Goal: Task Accomplishment & Management: Use online tool/utility

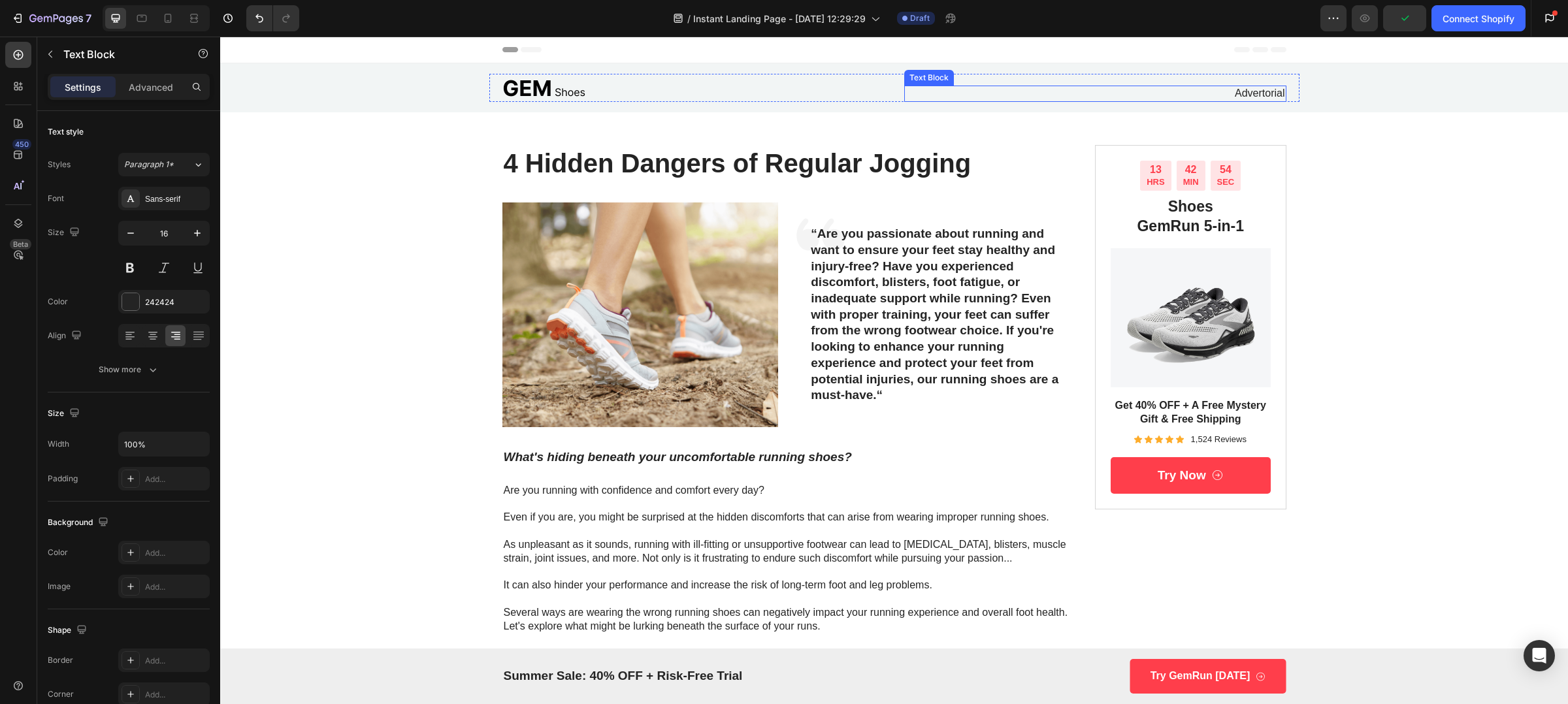
click at [1271, 89] on p "Advertorial" at bounding box center [1095, 94] width 380 height 14
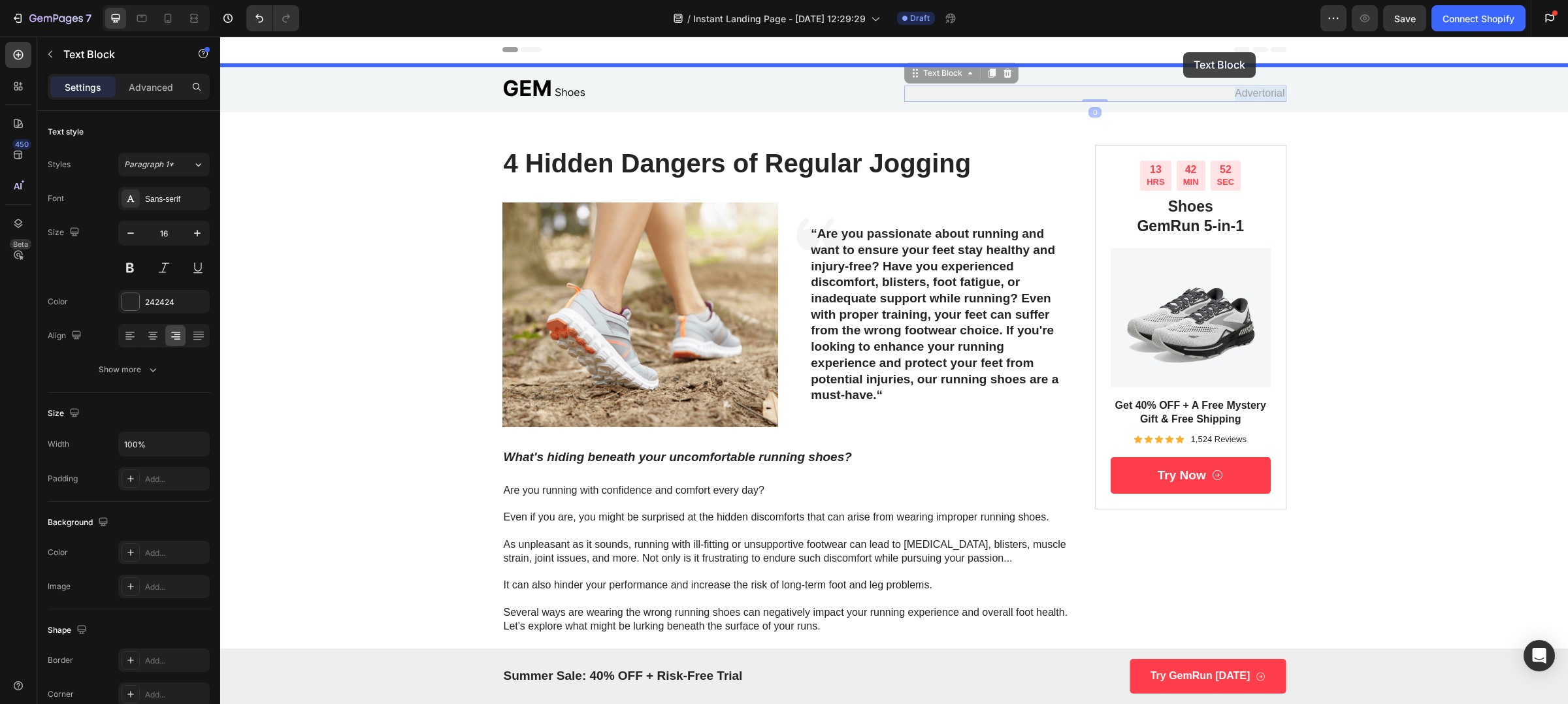
drag, startPoint x: 1222, startPoint y: 94, endPoint x: 1183, endPoint y: 52, distance: 57.3
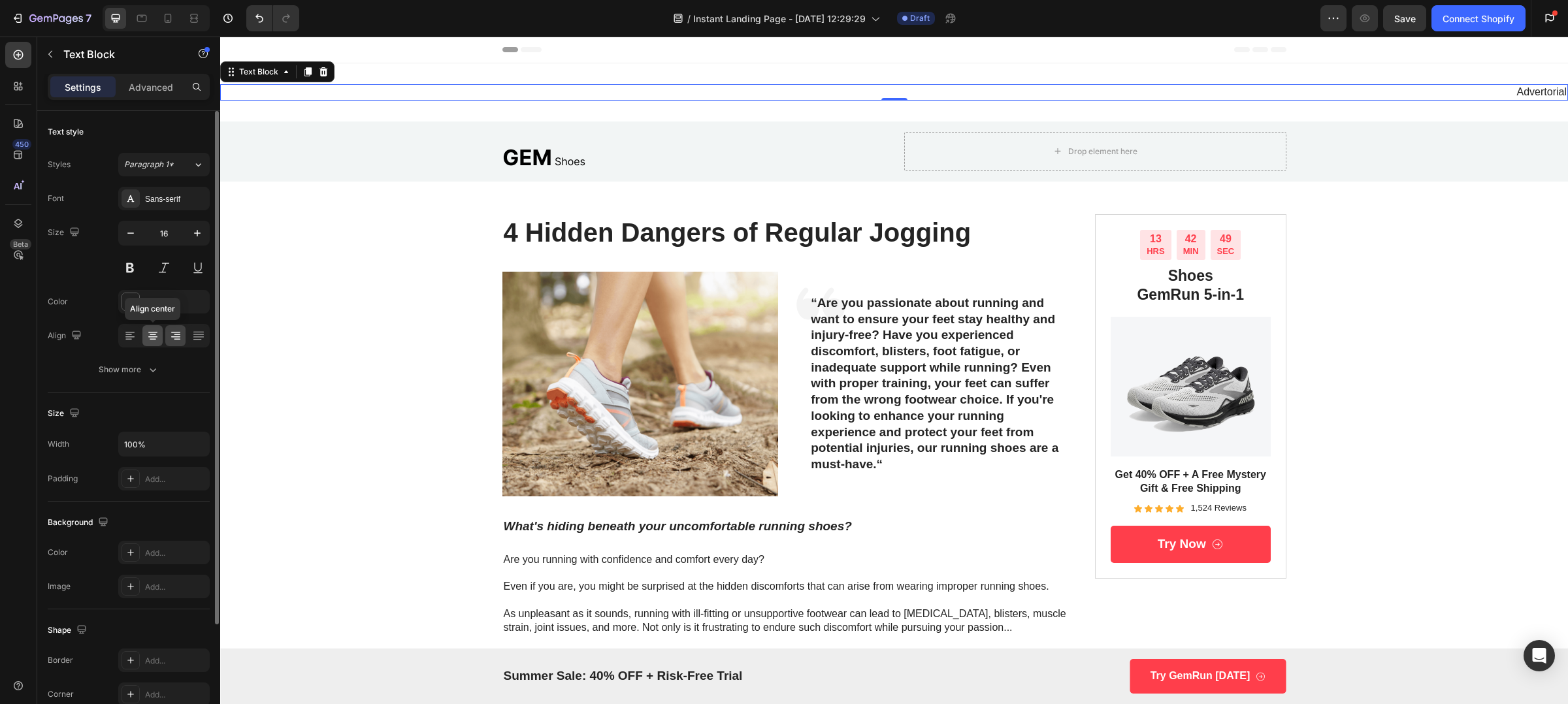
click at [151, 337] on icon at bounding box center [152, 335] width 13 height 13
click at [636, 151] on div at bounding box center [693, 157] width 382 height 28
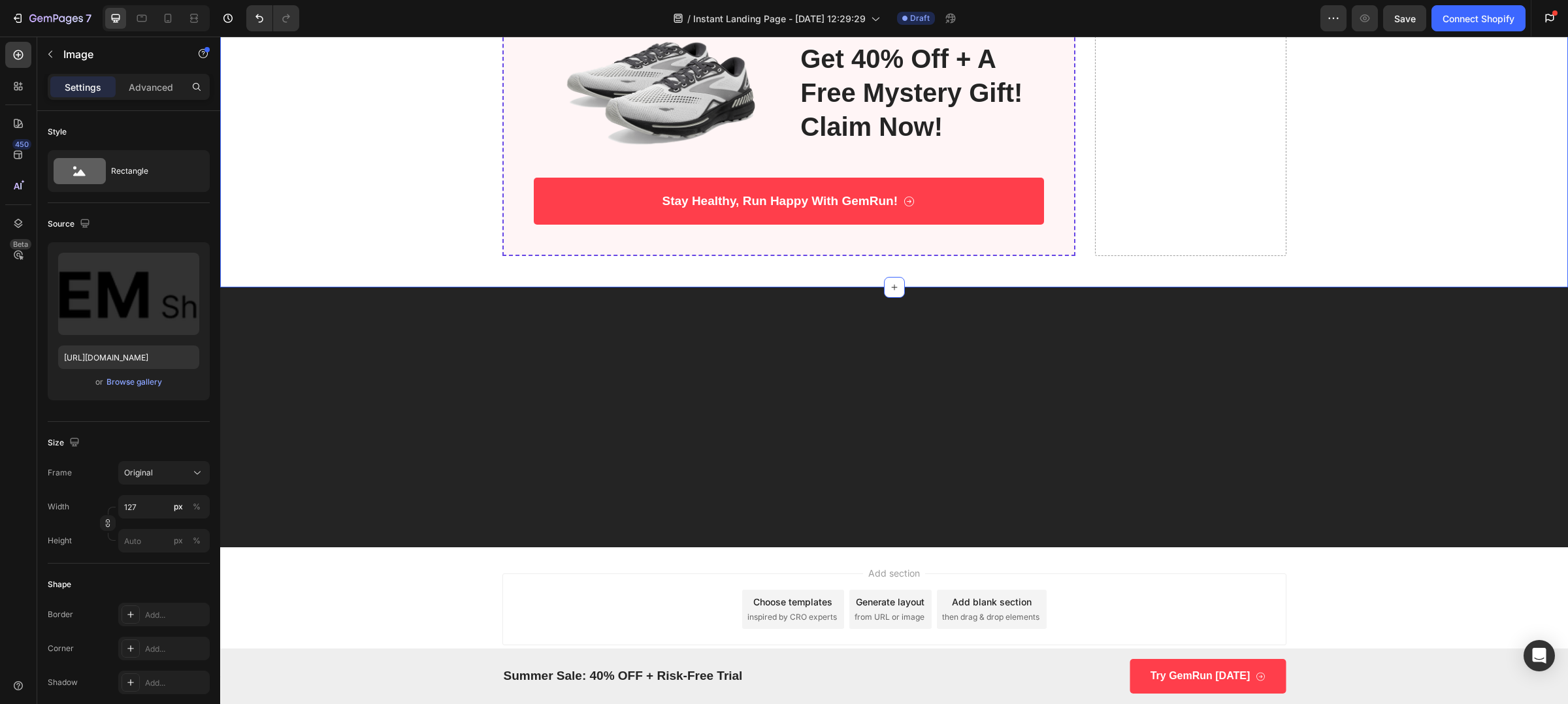
scroll to position [3747, 0]
click at [44, 57] on button "button" at bounding box center [50, 54] width 21 height 21
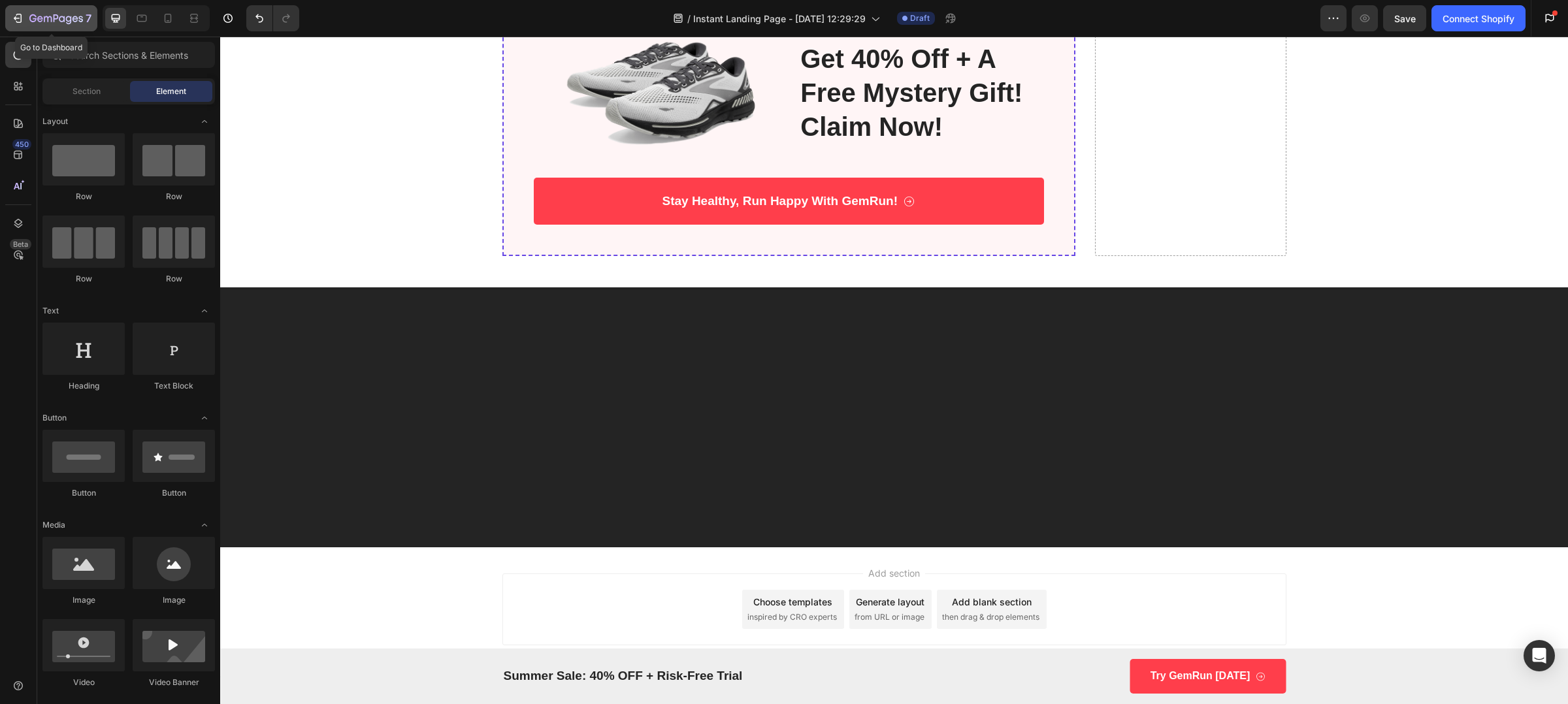
click at [19, 15] on icon "button" at bounding box center [17, 18] width 13 height 13
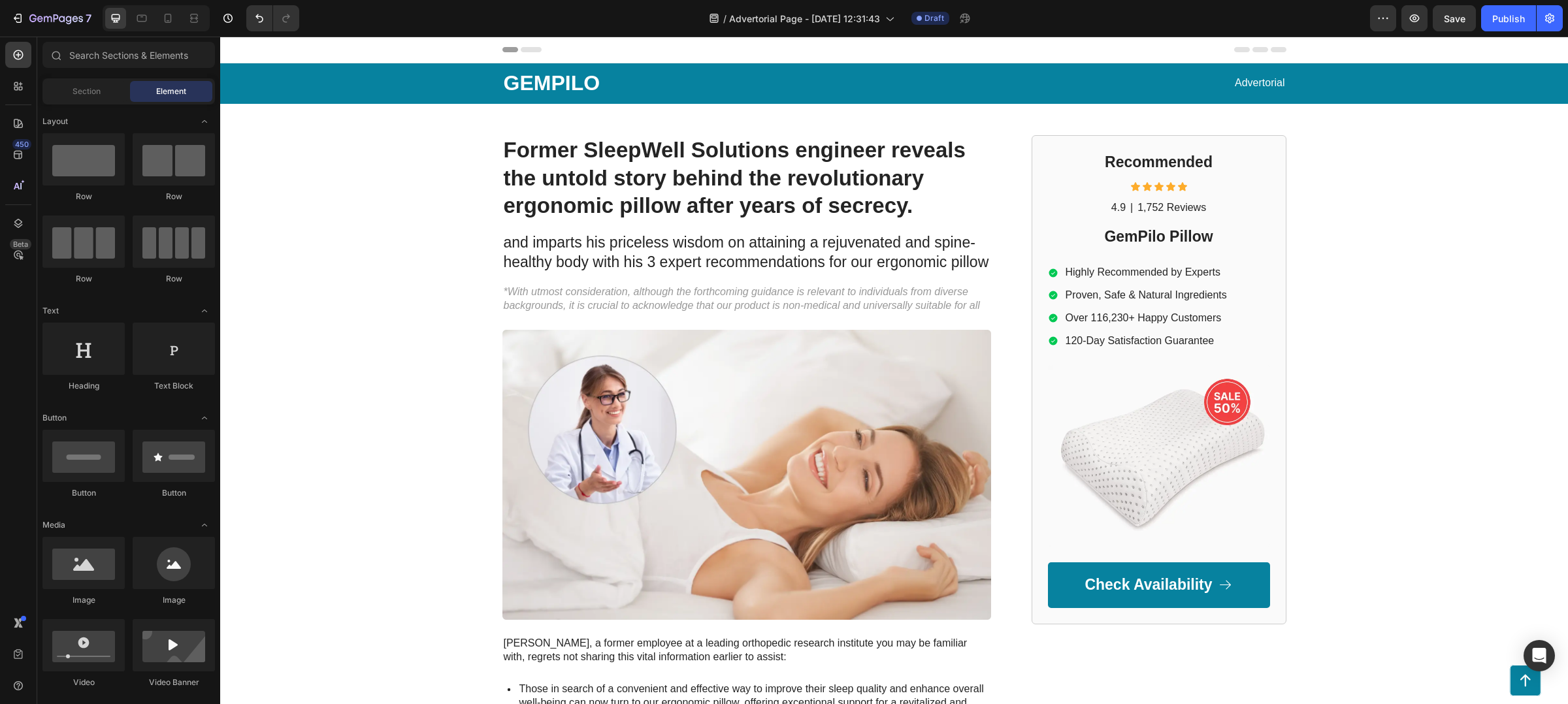
click at [835, 57] on div "Header" at bounding box center [895, 50] width 784 height 26
click at [772, 79] on p "GEMPILO" at bounding box center [696, 84] width 387 height 28
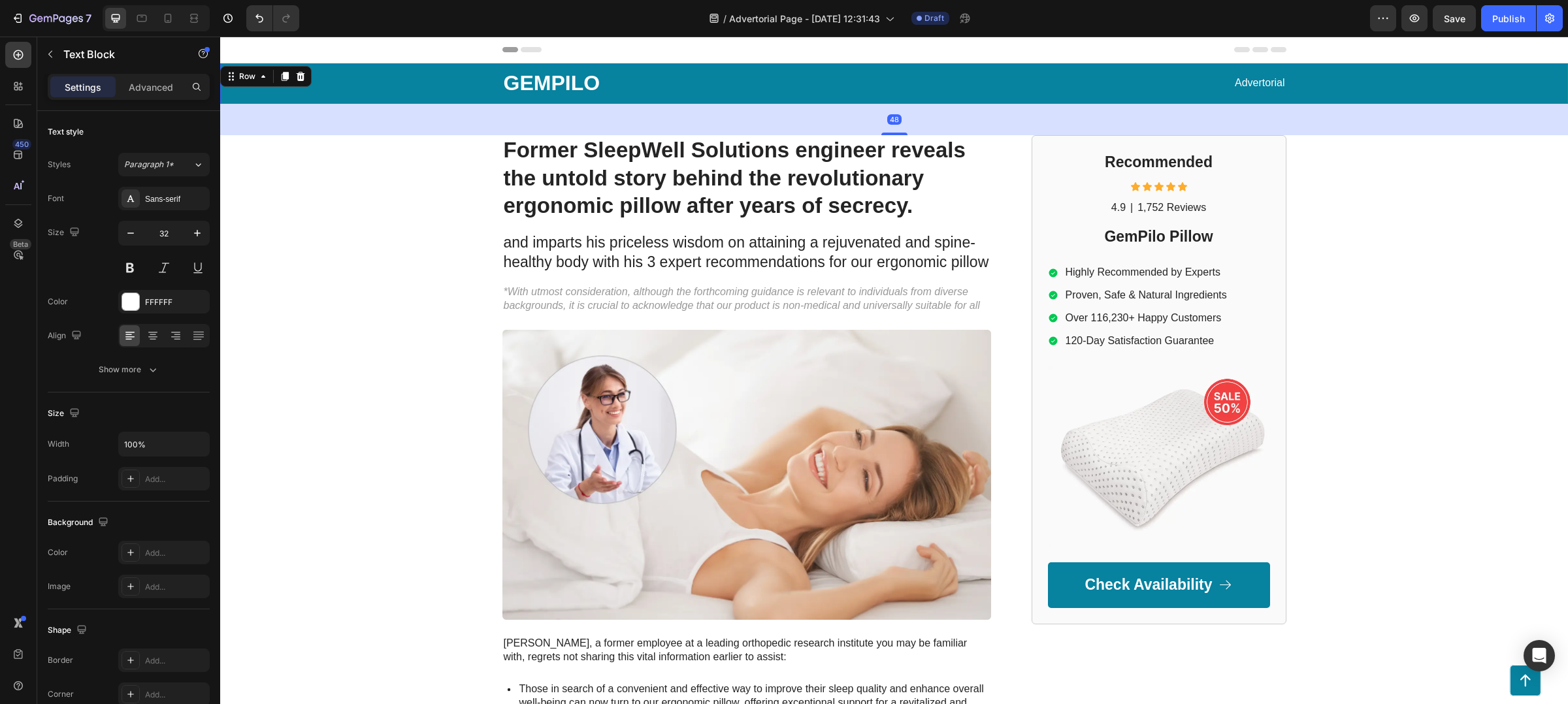
click at [401, 84] on div "GEMPILO Text Block Advertorial Text Block Row" at bounding box center [894, 83] width 1322 height 41
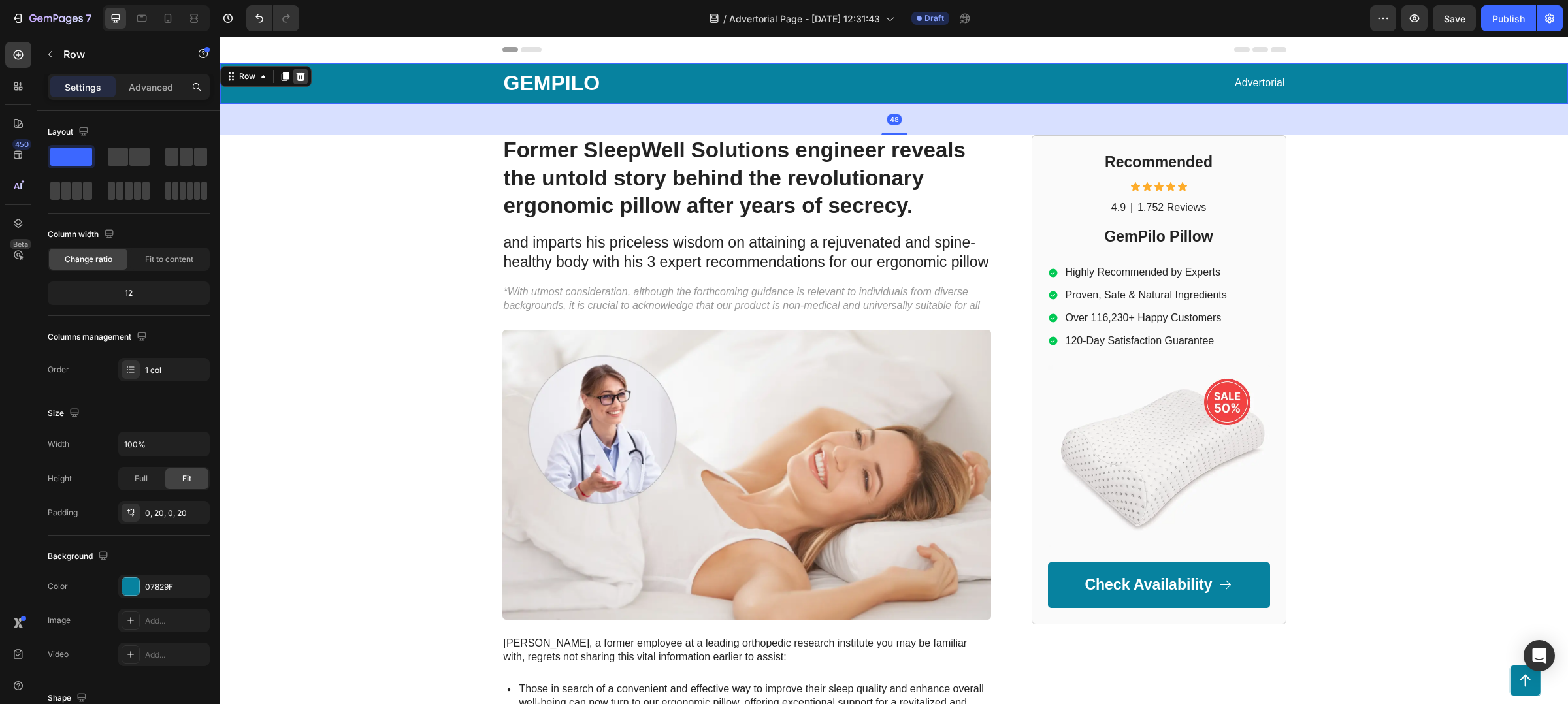
click at [306, 79] on div at bounding box center [301, 76] width 15 height 15
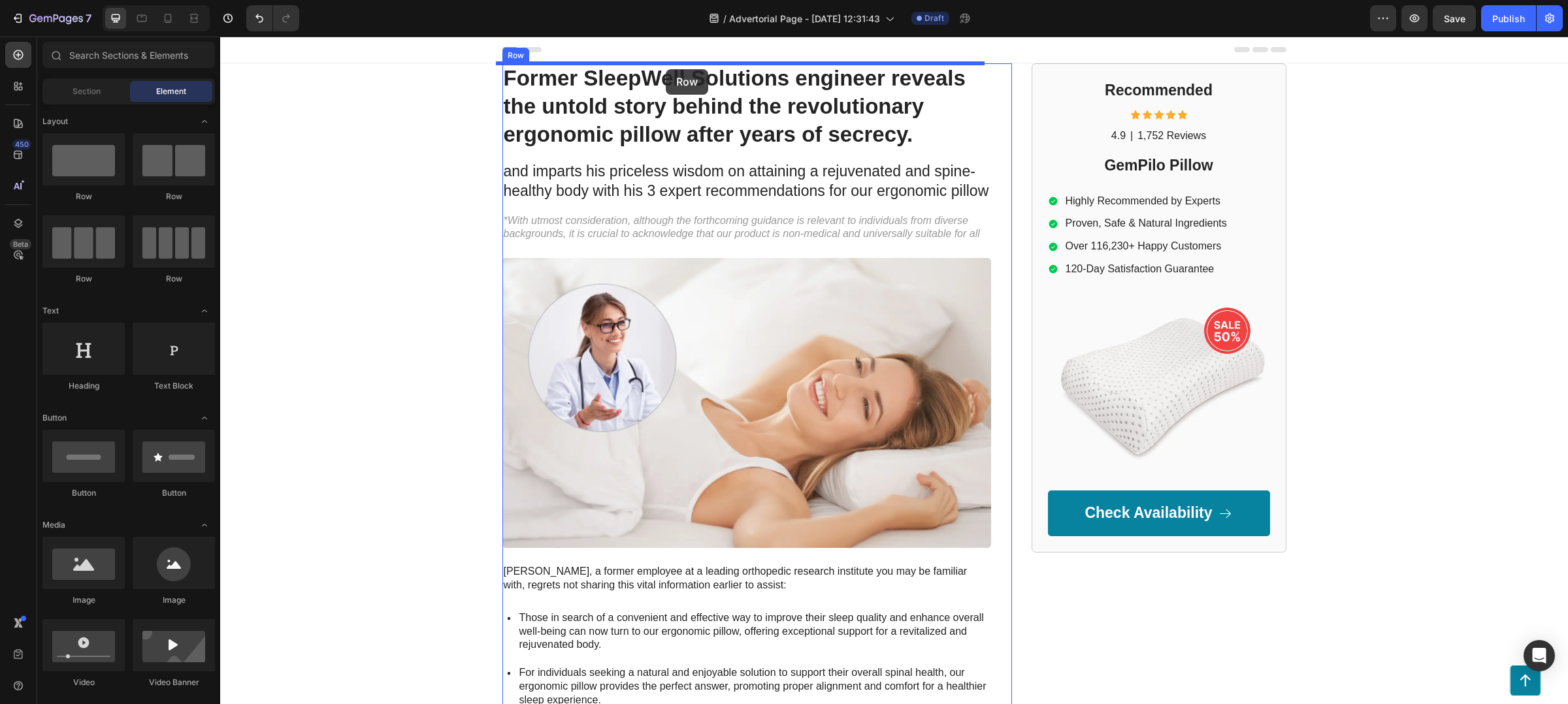
drag, startPoint x: 298, startPoint y: 201, endPoint x: 666, endPoint y: 69, distance: 391.0
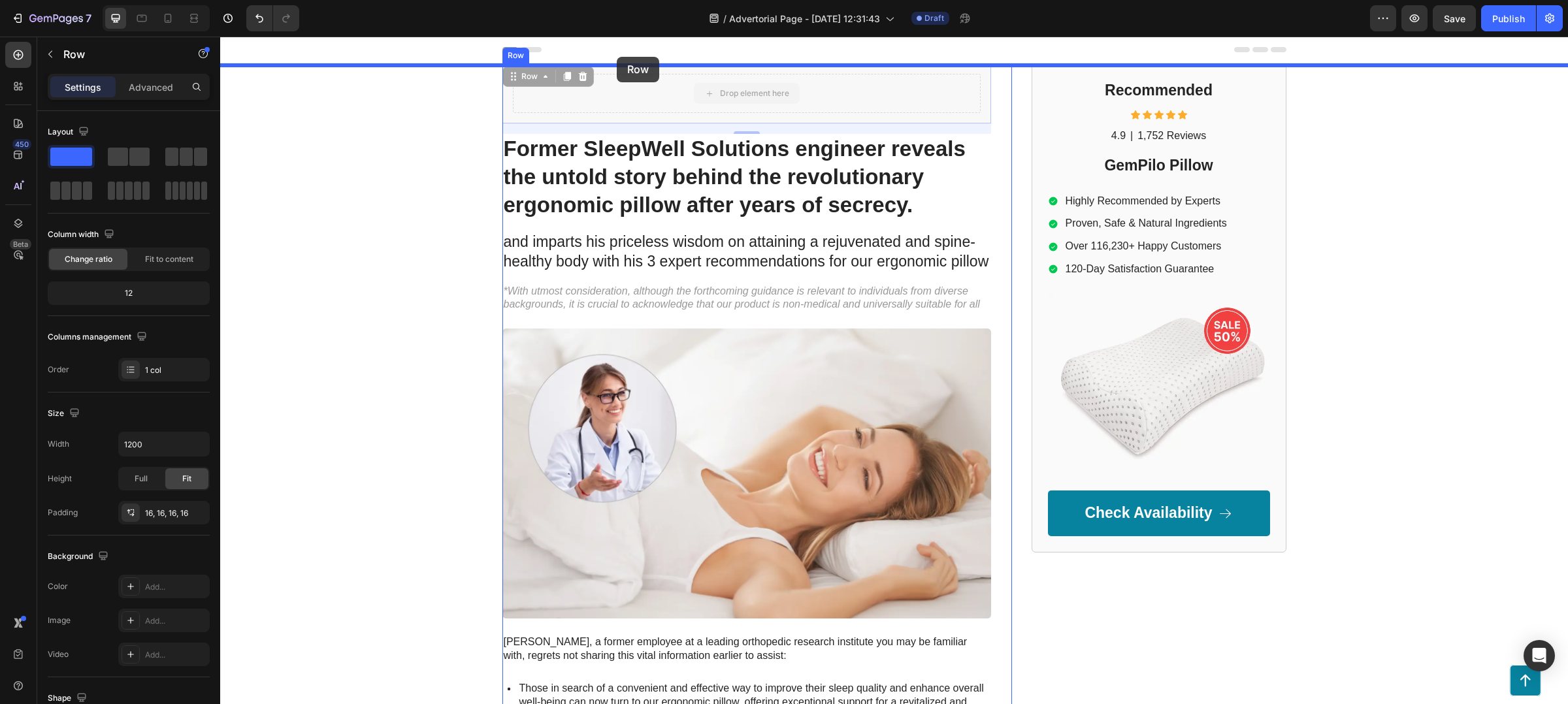
drag, startPoint x: 573, startPoint y: 108, endPoint x: 616, endPoint y: 57, distance: 66.7
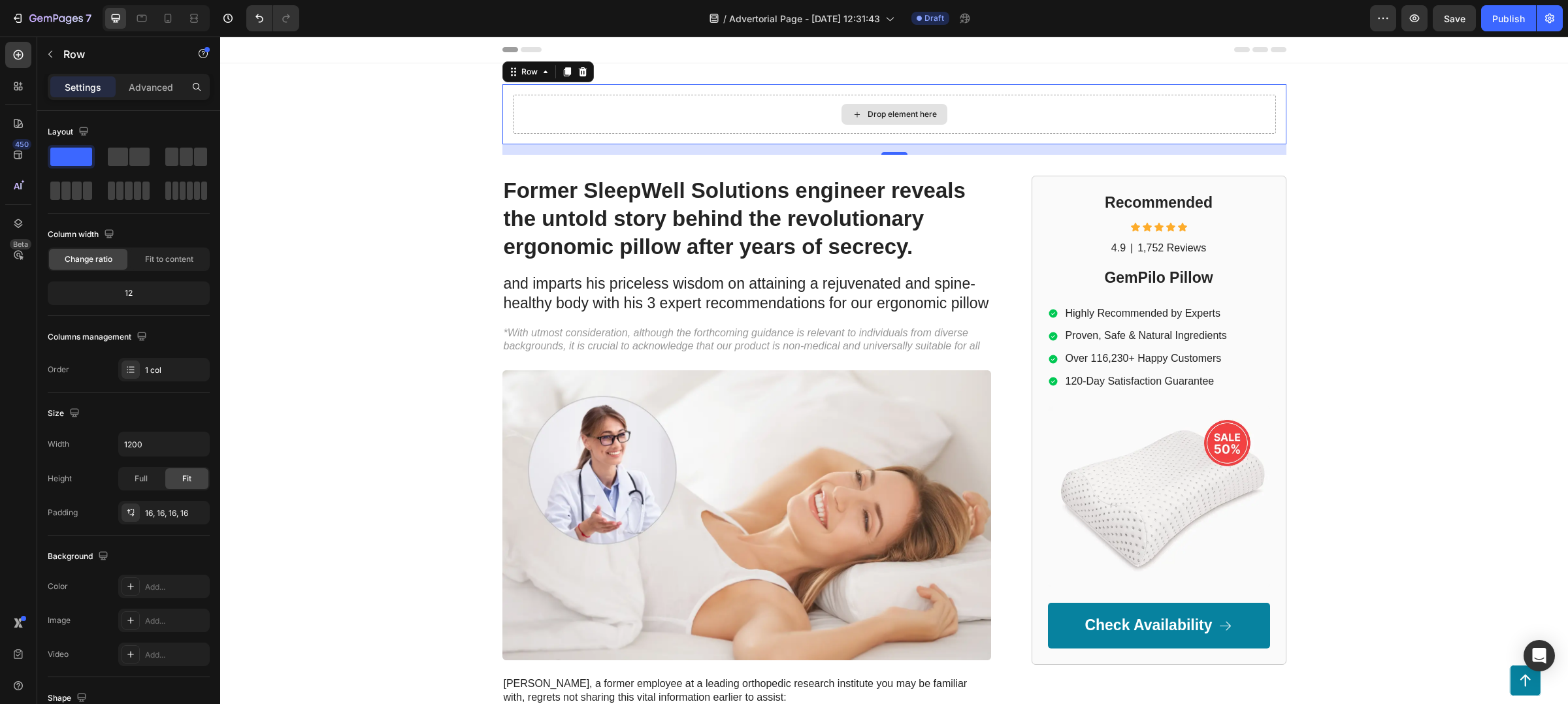
click at [1213, 106] on div "Drop element here" at bounding box center [894, 114] width 763 height 39
click at [149, 263] on span "Fit to content" at bounding box center [169, 259] width 48 height 12
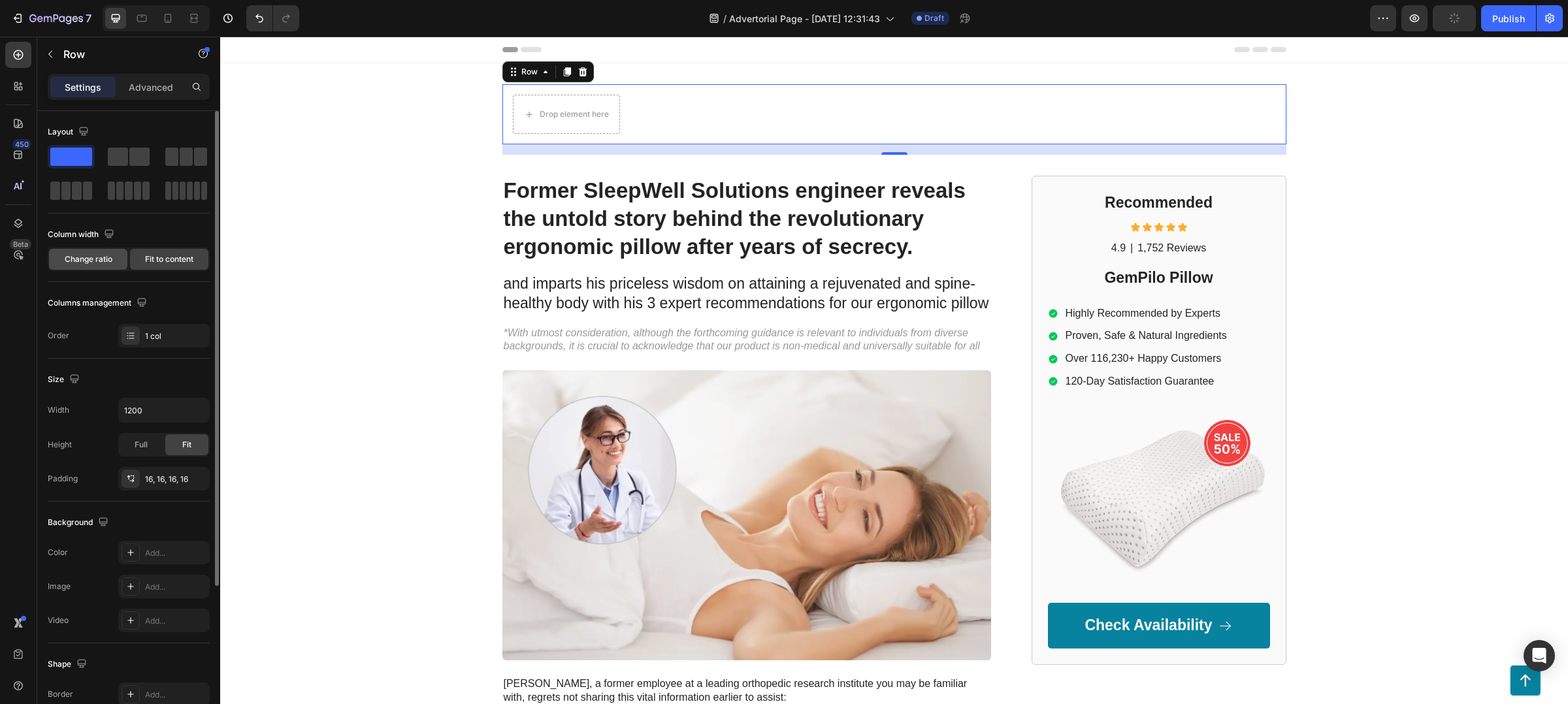
click at [83, 268] on div "Change ratio" at bounding box center [88, 259] width 78 height 21
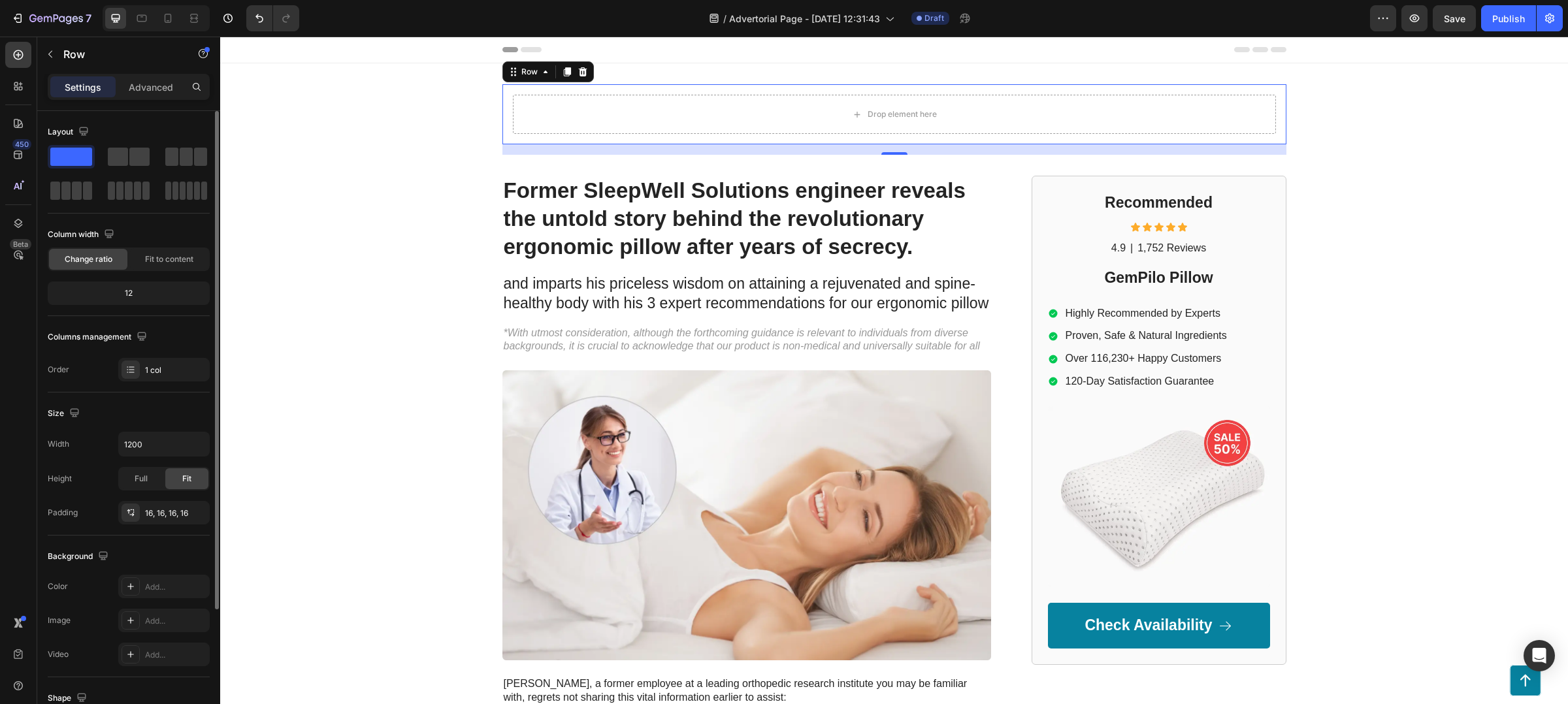
click at [159, 290] on div "12" at bounding box center [128, 294] width 157 height 18
click at [137, 292] on div "12" at bounding box center [128, 294] width 157 height 18
click at [127, 299] on div "12" at bounding box center [128, 294] width 157 height 18
click at [151, 473] on div "Full" at bounding box center [141, 478] width 43 height 21
click at [503, 96] on div "Drop element here Row 16" at bounding box center [895, 115] width 784 height 60
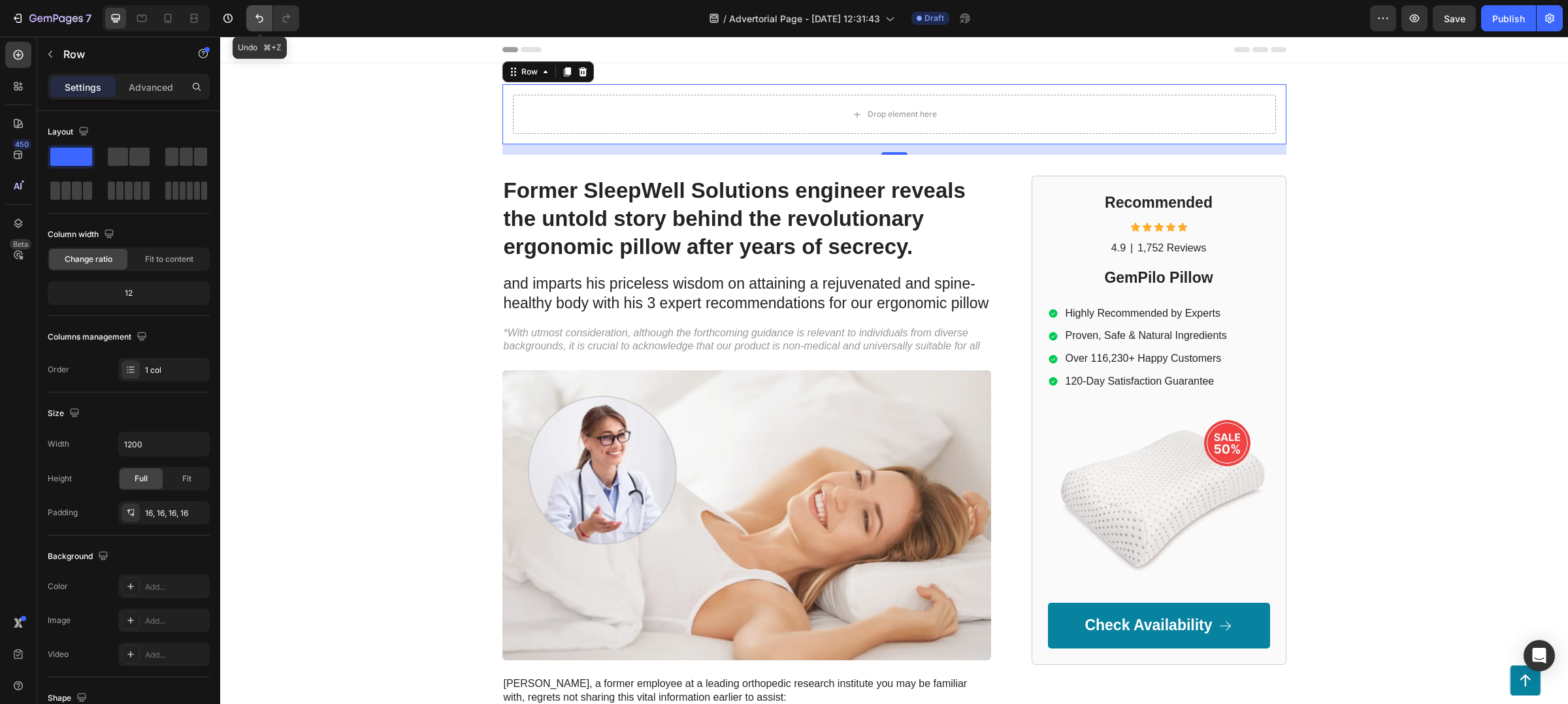
click at [257, 15] on icon "Undo/Redo" at bounding box center [259, 18] width 8 height 8
click at [269, 20] on button "Undo/Redo" at bounding box center [259, 18] width 26 height 26
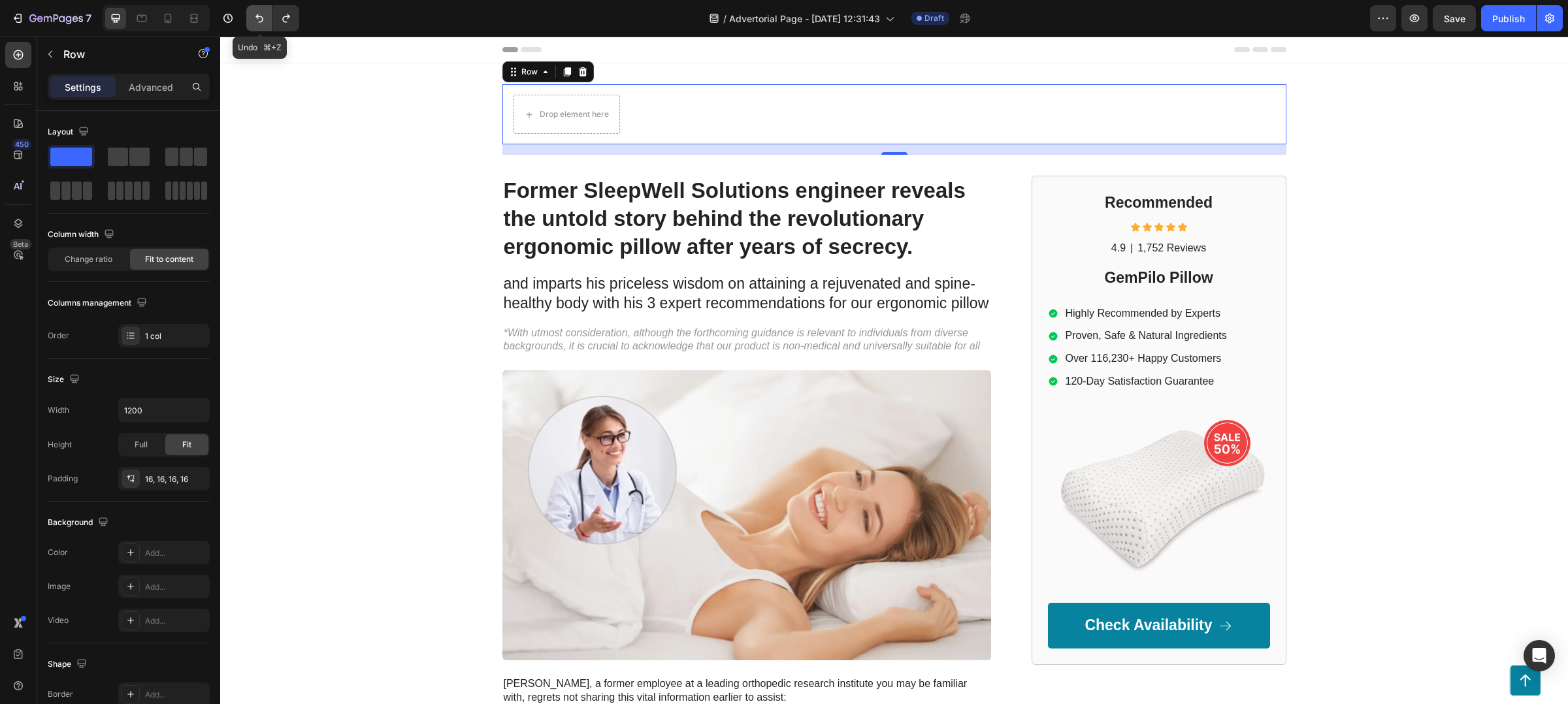
click at [269, 20] on button "Undo/Redo" at bounding box center [259, 18] width 26 height 26
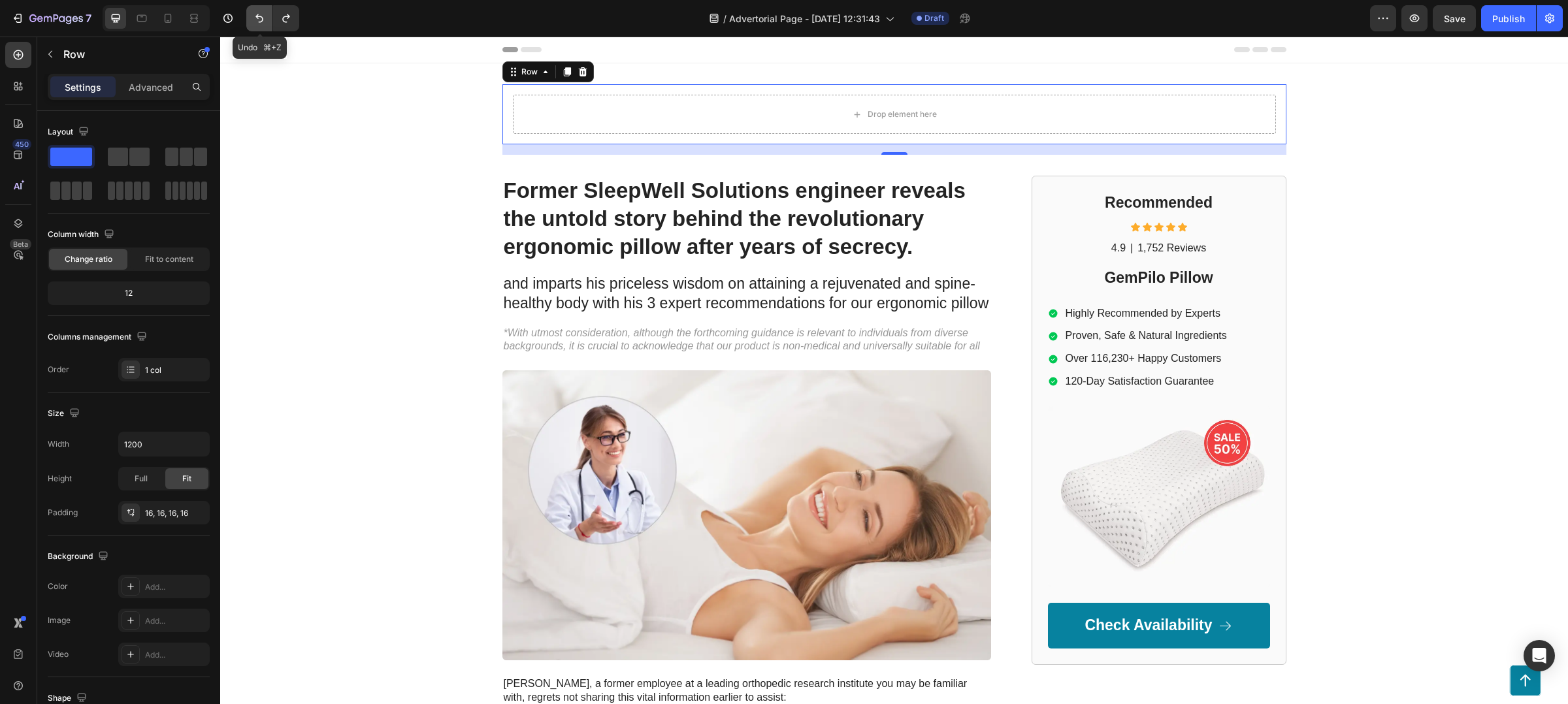
click at [269, 20] on button "Undo/Redo" at bounding box center [259, 18] width 26 height 26
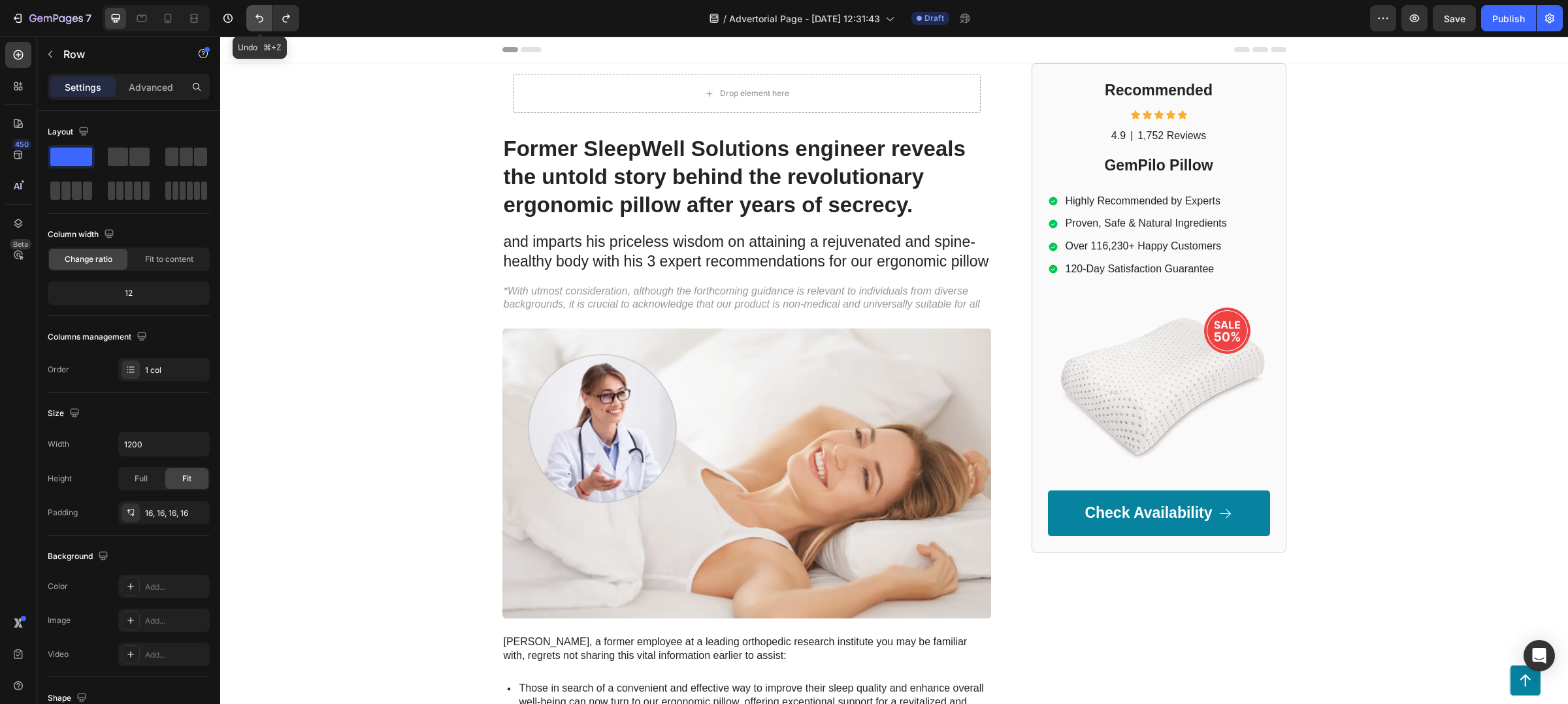
click at [269, 20] on button "Undo/Redo" at bounding box center [259, 18] width 26 height 26
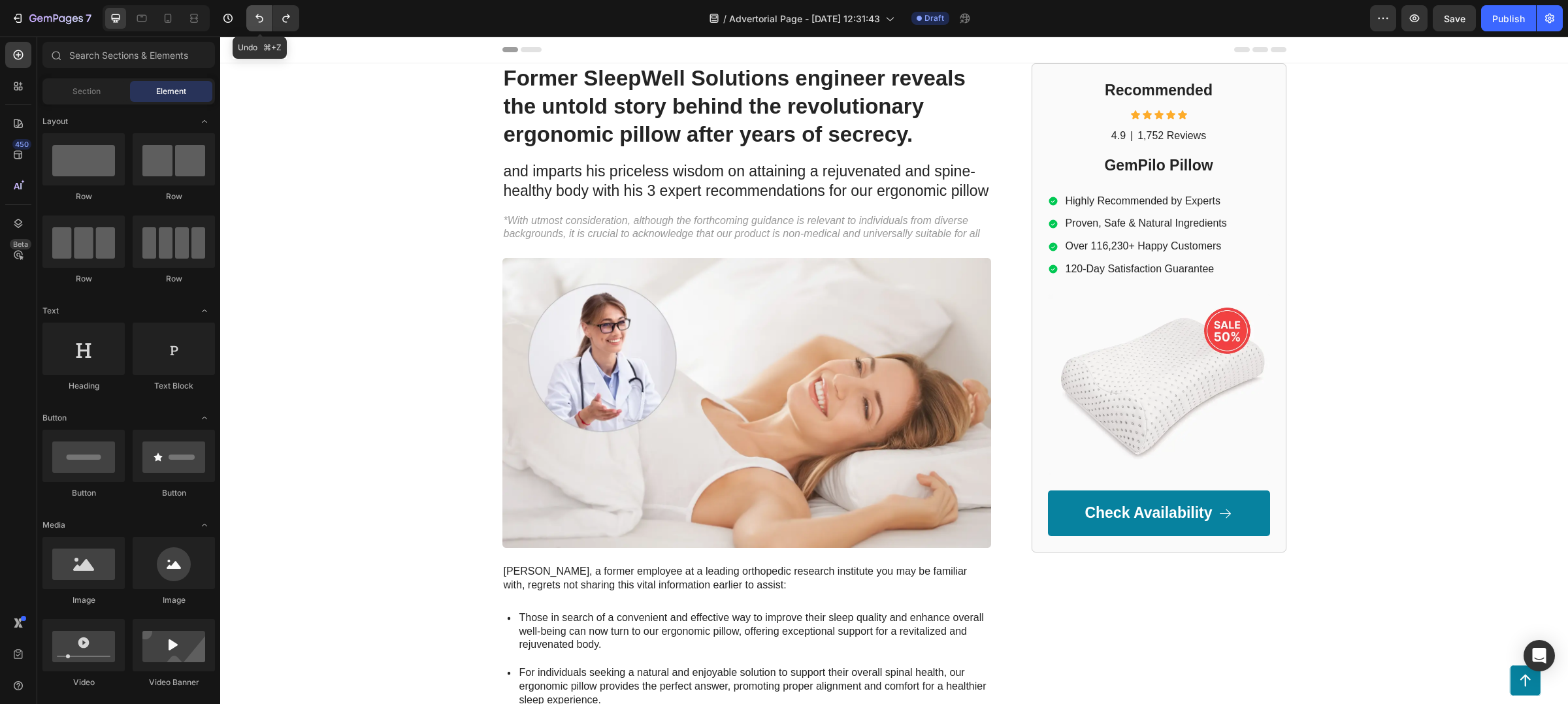
click at [269, 20] on button "Undo/Redo" at bounding box center [259, 18] width 26 height 26
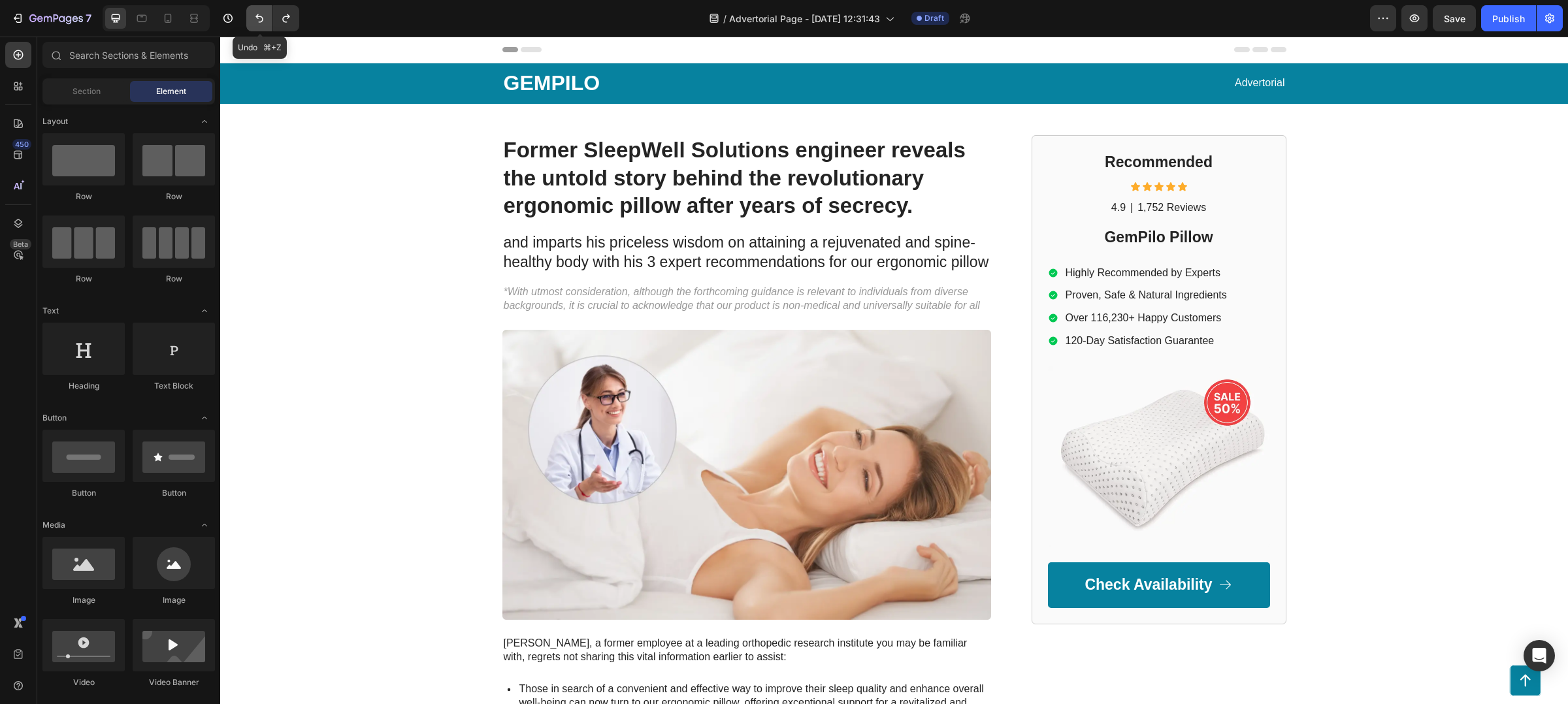
click at [269, 20] on button "Undo/Redo" at bounding box center [259, 18] width 26 height 26
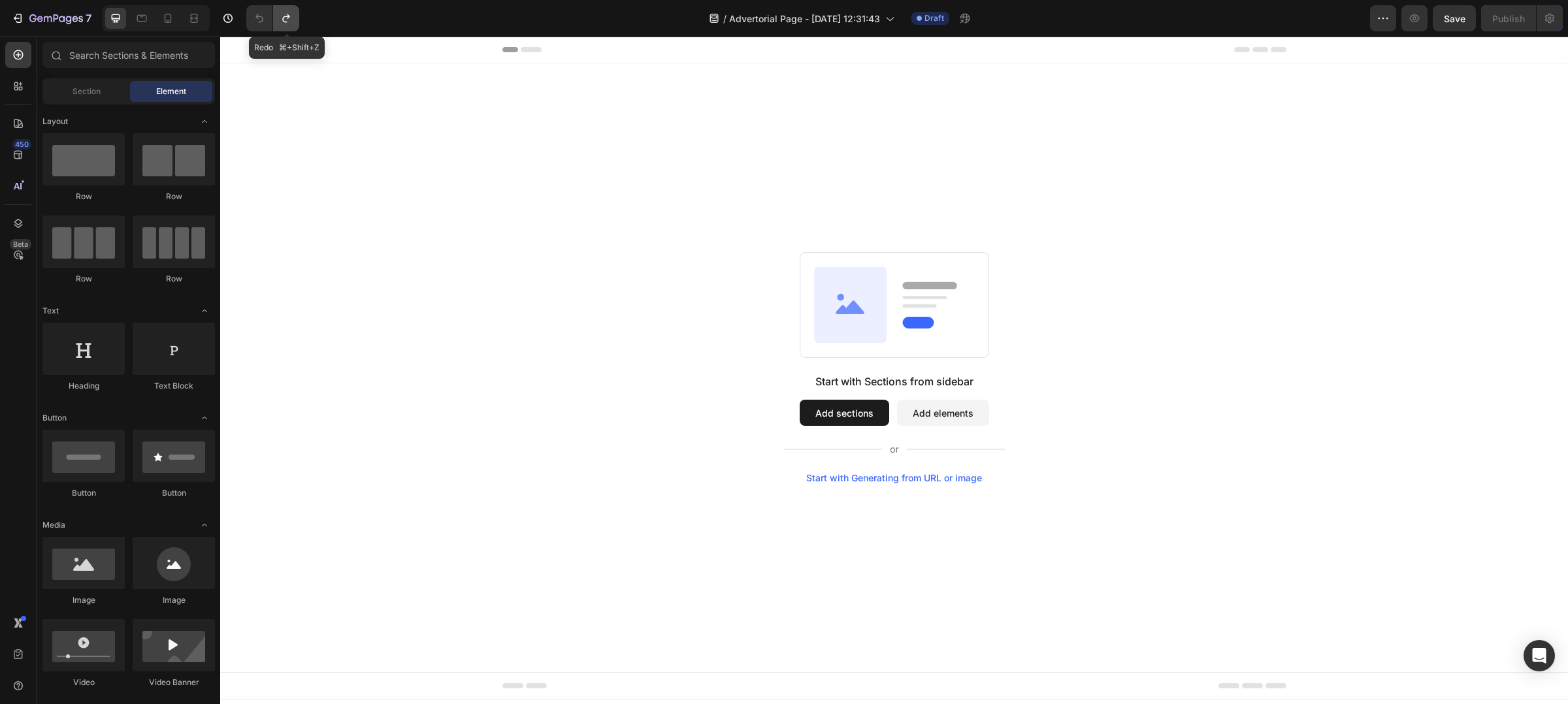
click at [289, 25] on button "Undo/Redo" at bounding box center [286, 18] width 26 height 26
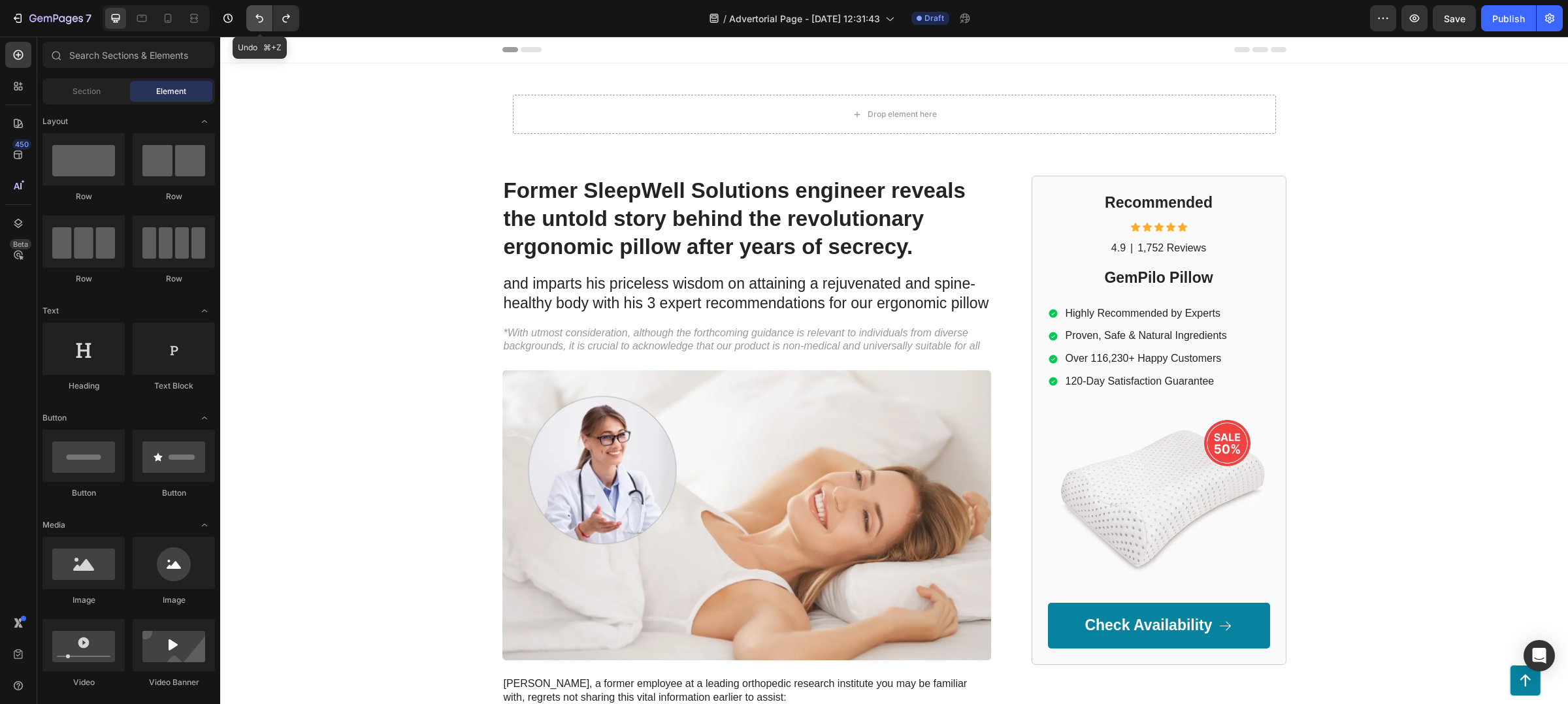
click at [267, 20] on button "Undo/Redo" at bounding box center [259, 18] width 26 height 26
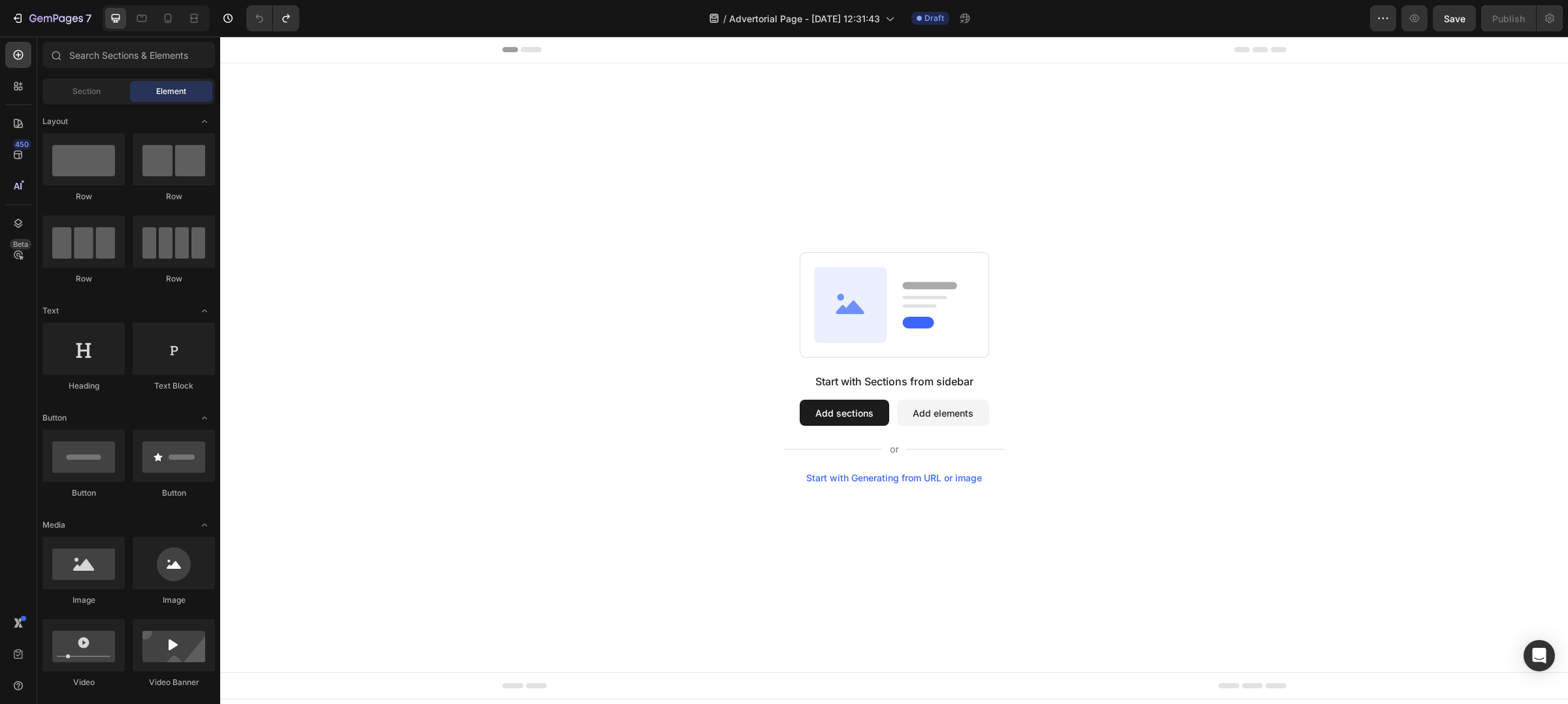
click at [301, 11] on div "7 Version history" at bounding box center [154, 18] width 310 height 26
click at [294, 15] on button "Undo/Redo" at bounding box center [286, 18] width 26 height 26
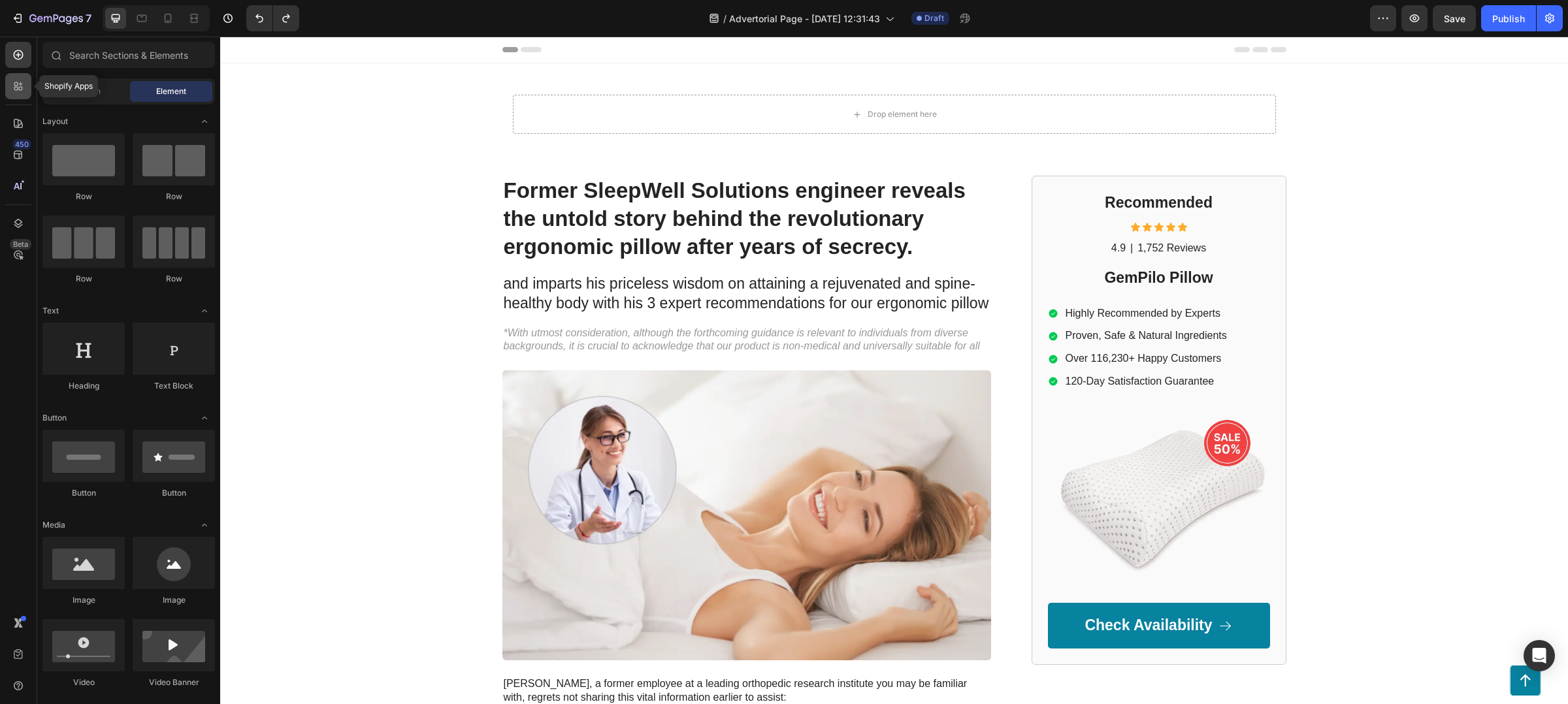
click at [19, 91] on icon at bounding box center [18, 86] width 13 height 13
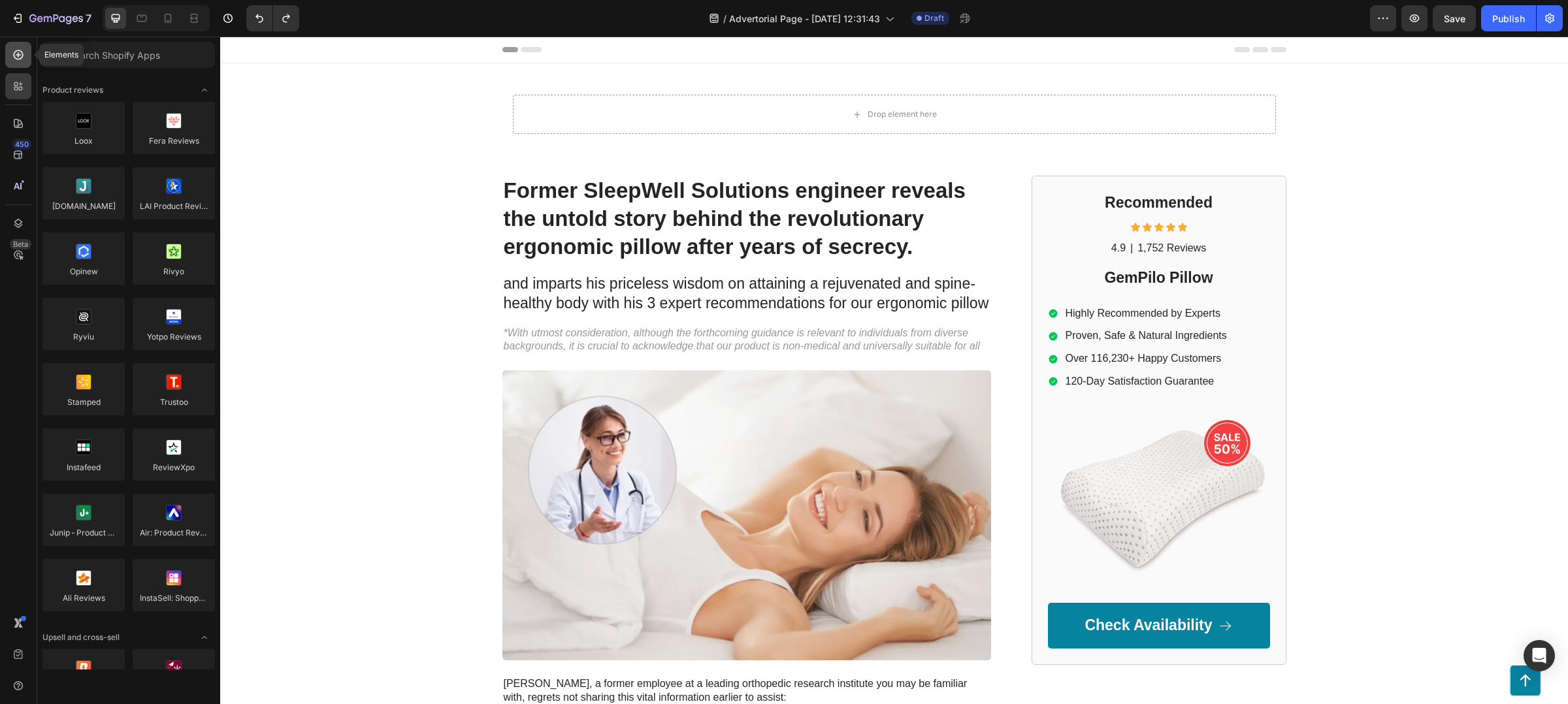
click at [24, 62] on div at bounding box center [18, 55] width 26 height 26
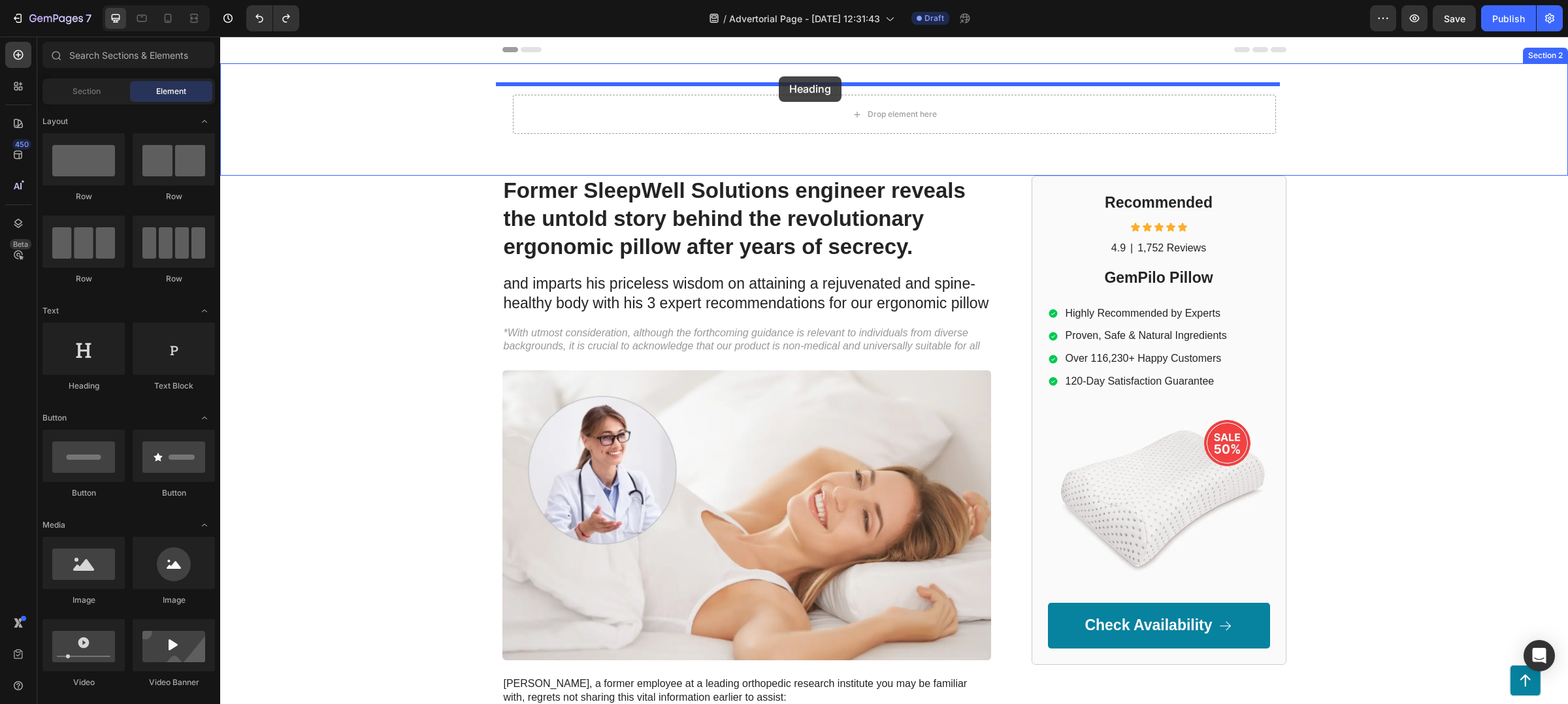
drag, startPoint x: 301, startPoint y: 377, endPoint x: 779, endPoint y: 76, distance: 564.9
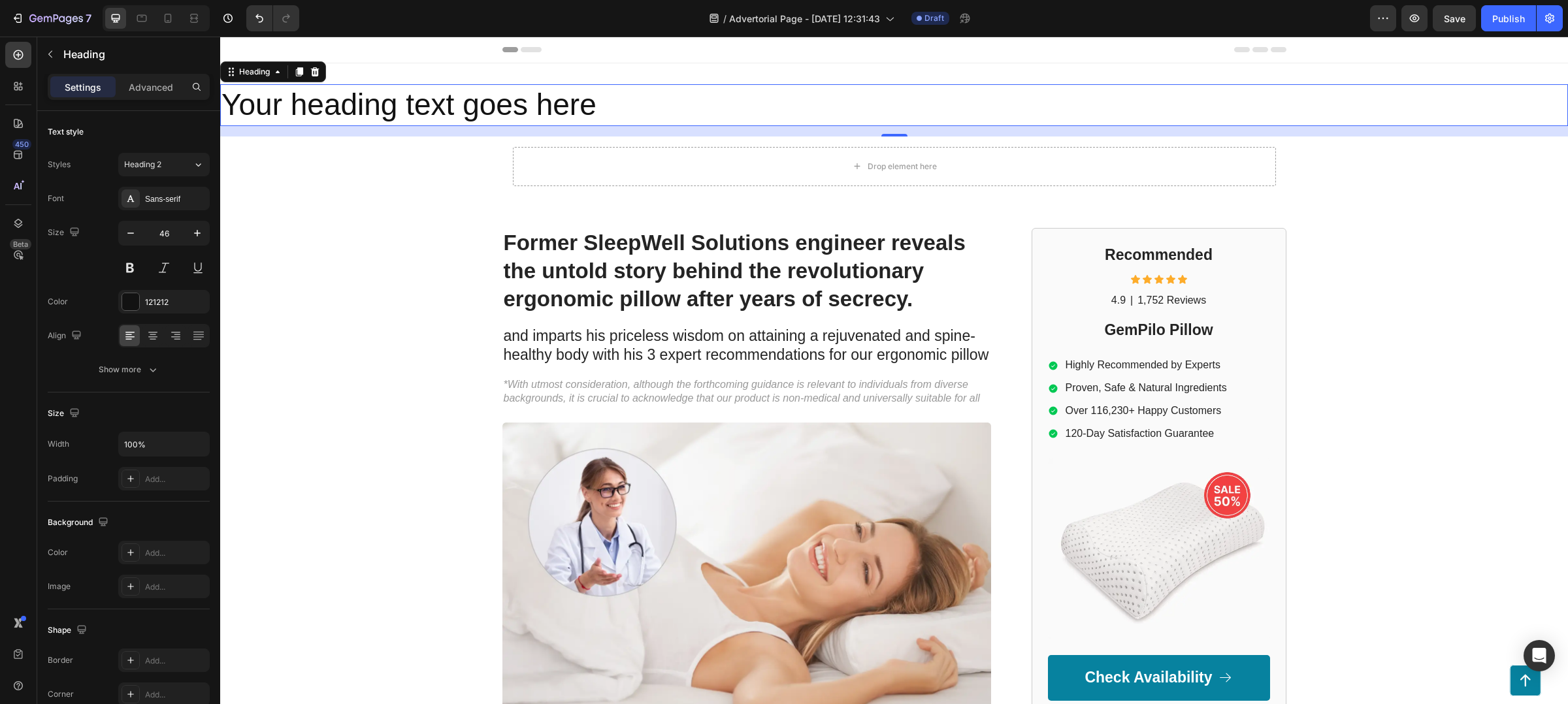
click at [779, 76] on div "Your heading text goes here Heading 16 Drop element here Row Section 2" at bounding box center [894, 145] width 1348 height 164
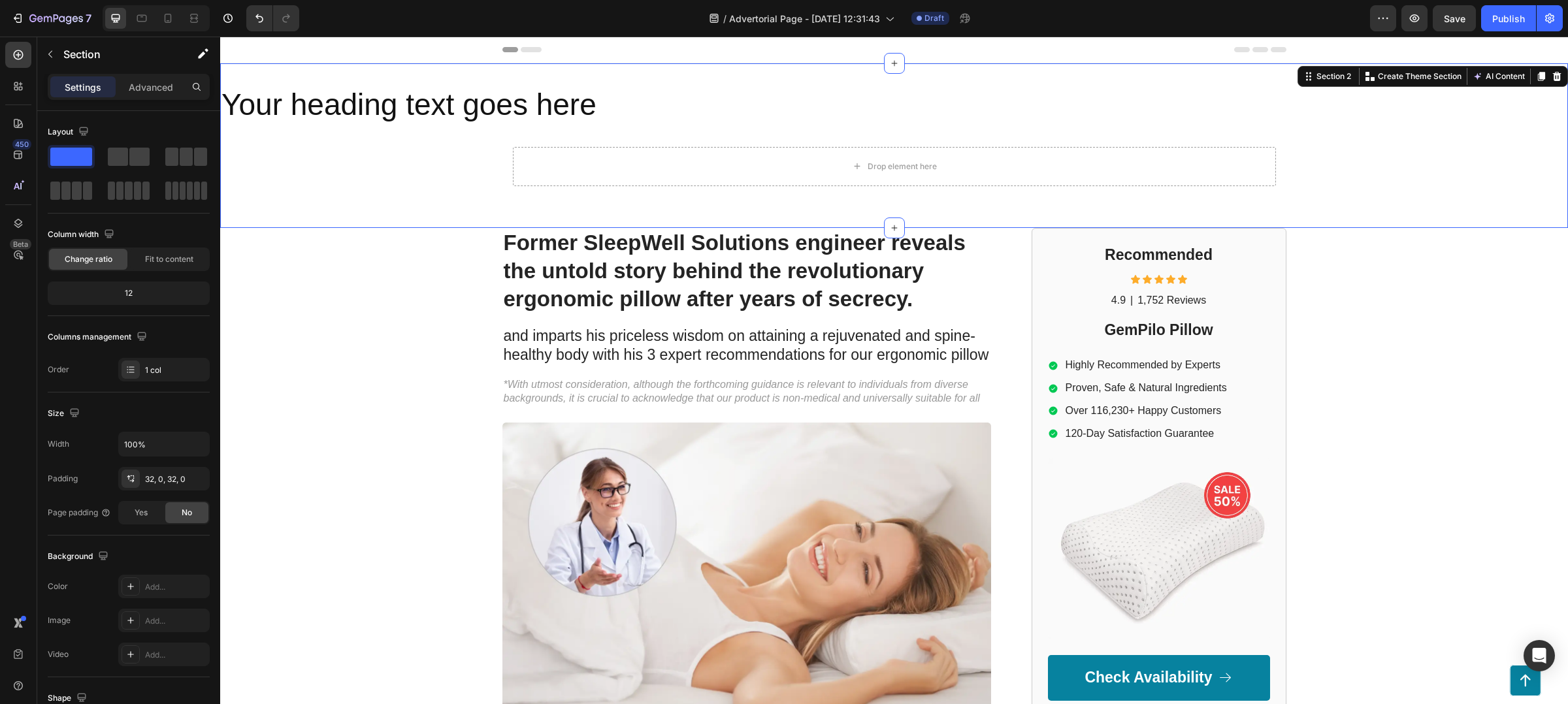
click at [779, 76] on div "Your heading text goes here Heading Drop element here Row Section 2 You can cre…" at bounding box center [894, 145] width 1348 height 164
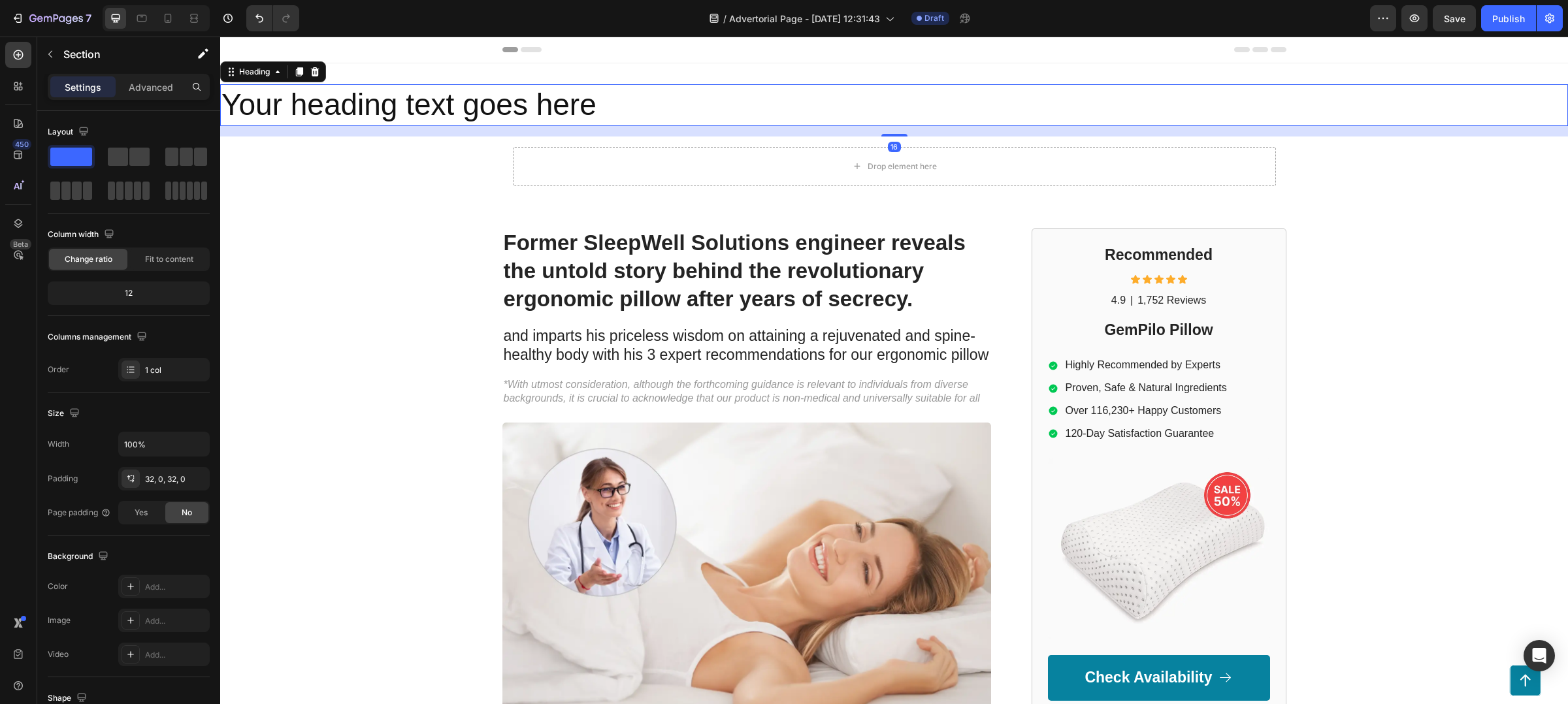
click at [737, 111] on h2 "Your heading text goes here" at bounding box center [894, 105] width 1348 height 42
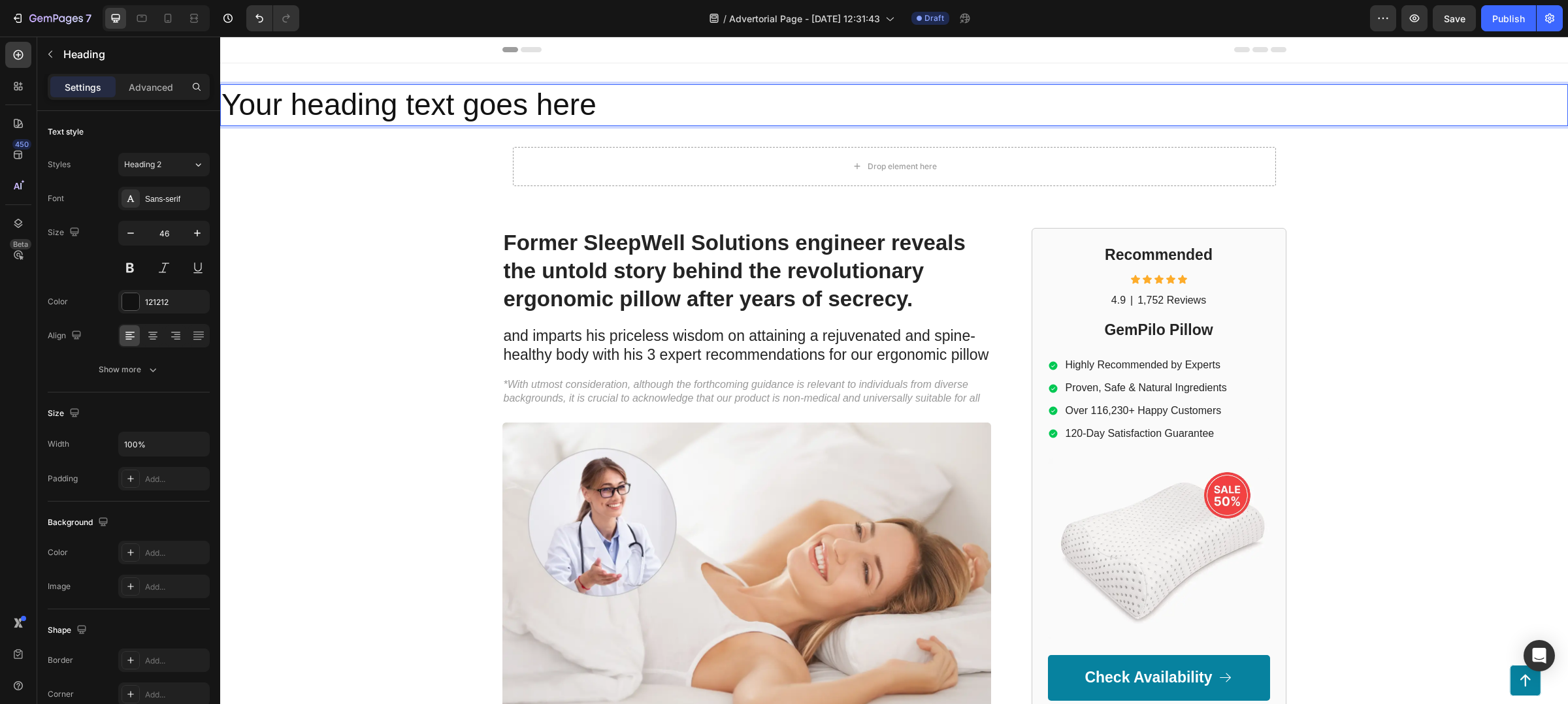
click at [737, 111] on h2 "Your heading text goes here" at bounding box center [894, 105] width 1348 height 42
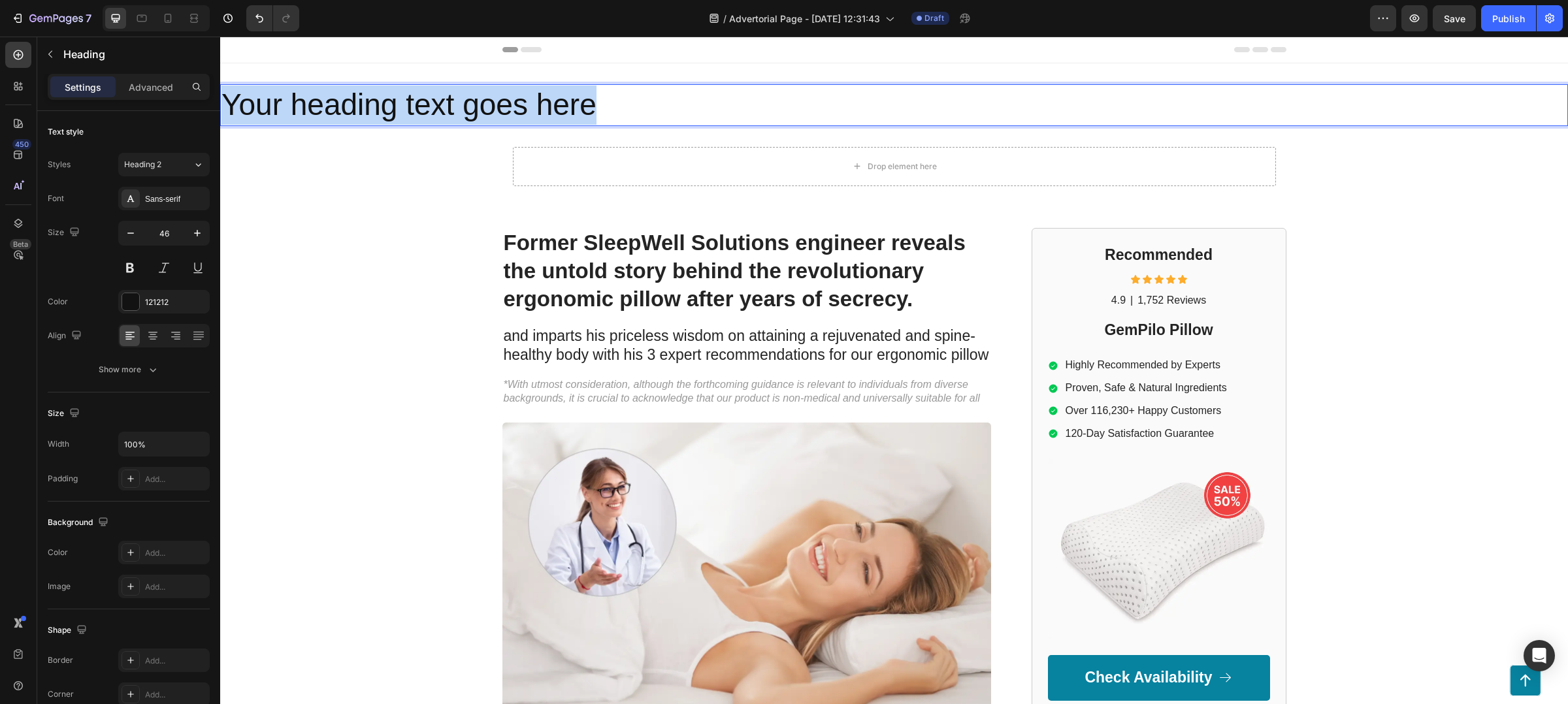
click at [737, 111] on p "Your heading text goes here" at bounding box center [894, 105] width 1345 height 39
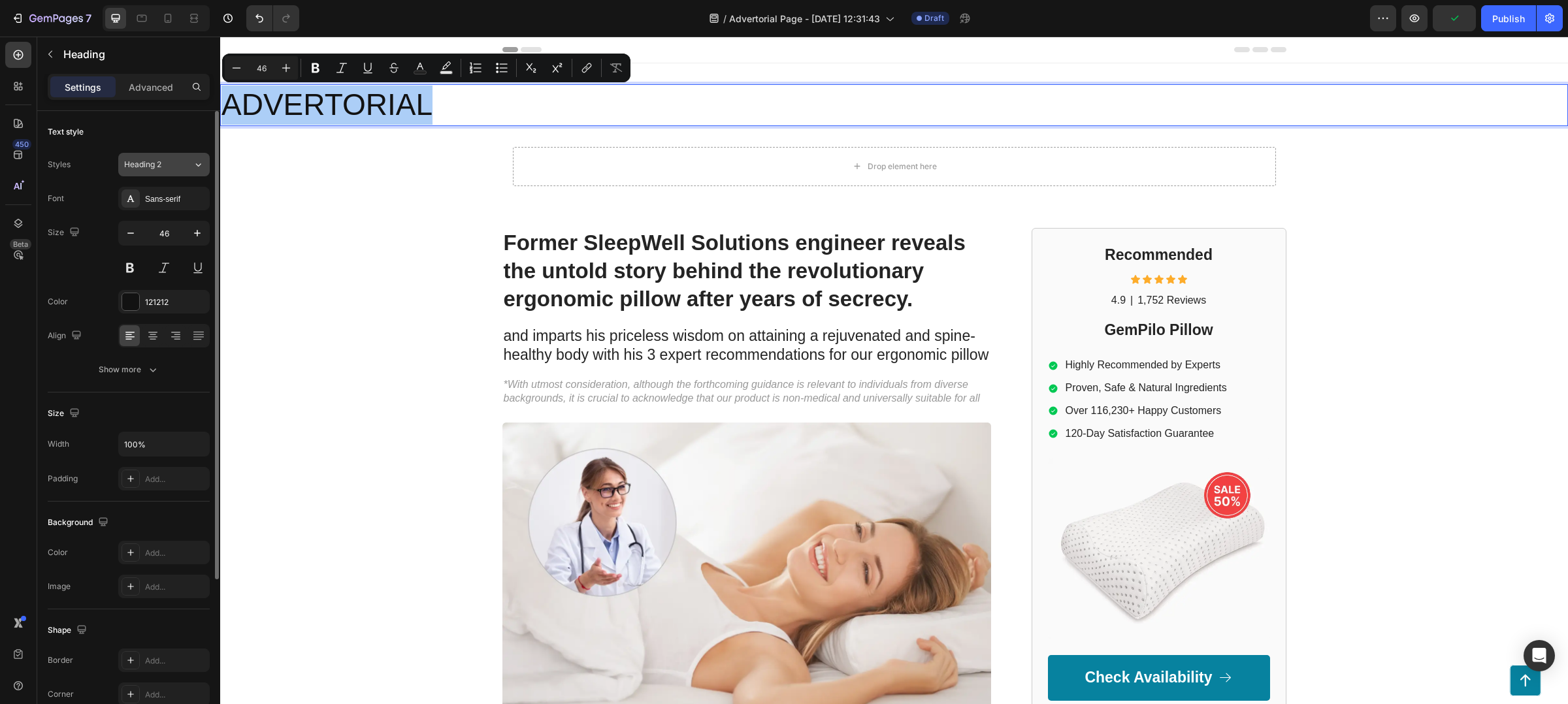
click at [176, 164] on div "Heading 2" at bounding box center [151, 164] width 53 height 12
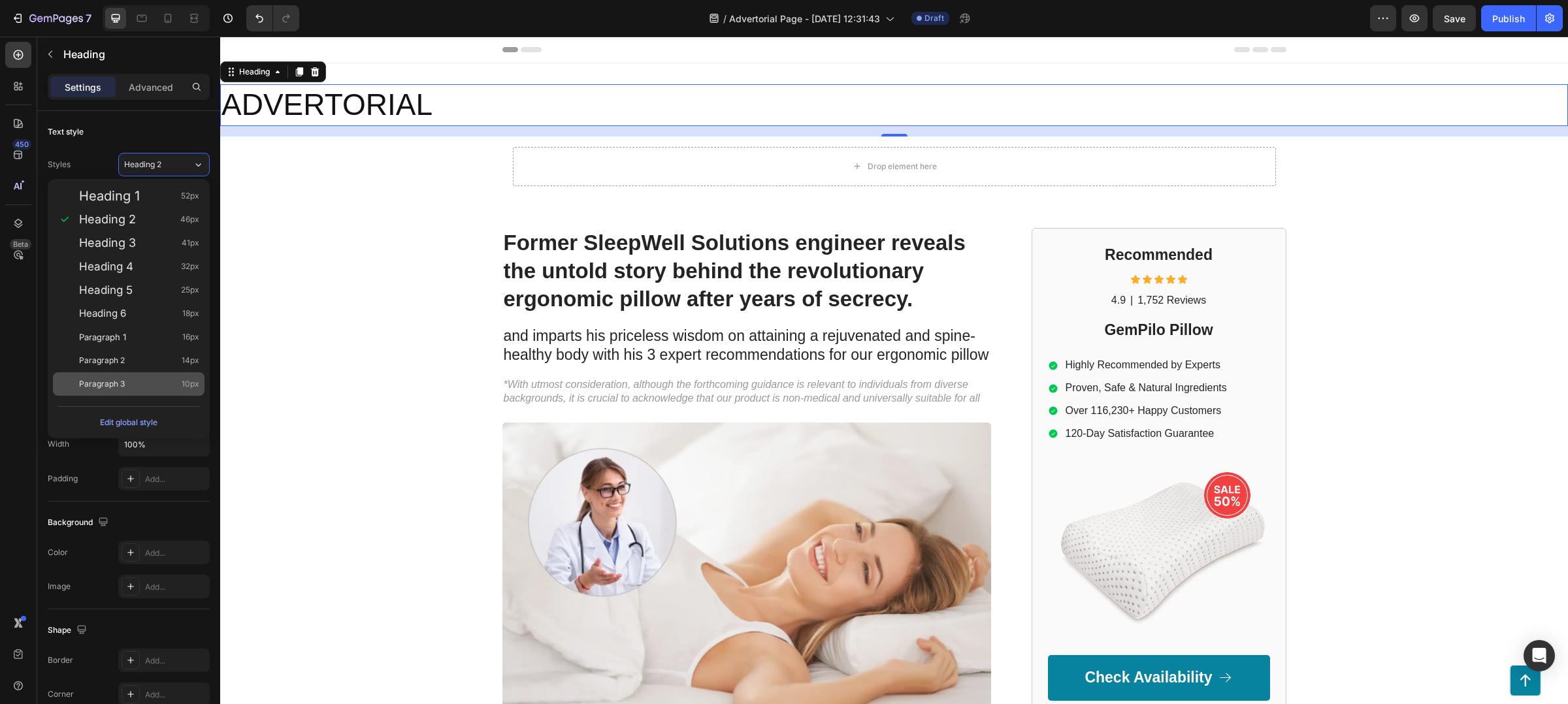
click at [159, 376] on div "Paragraph 3 10px" at bounding box center [128, 384] width 151 height 24
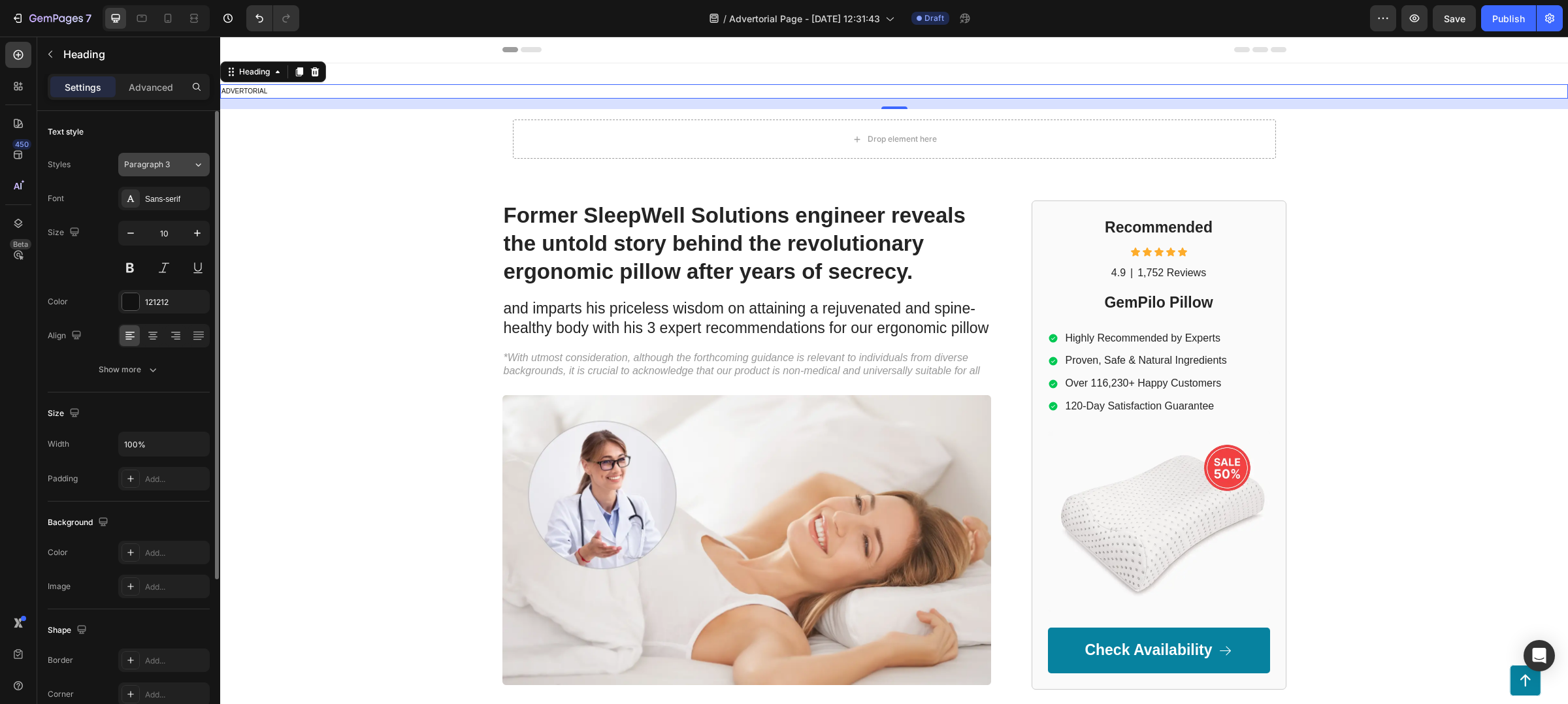
click at [195, 174] on button "Paragraph 3" at bounding box center [164, 164] width 91 height 24
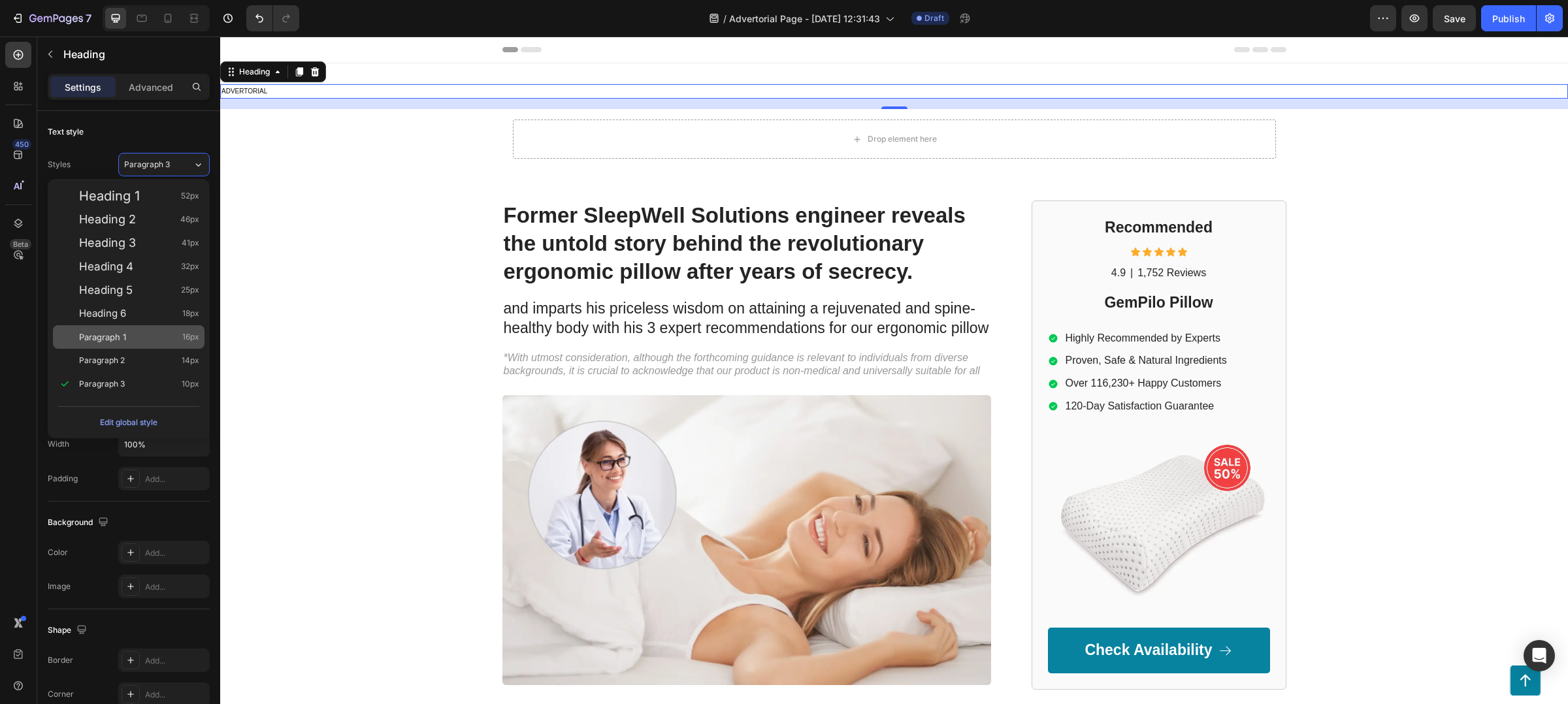
click at [174, 337] on div "Paragraph 1 16px" at bounding box center [139, 337] width 120 height 13
type input "16"
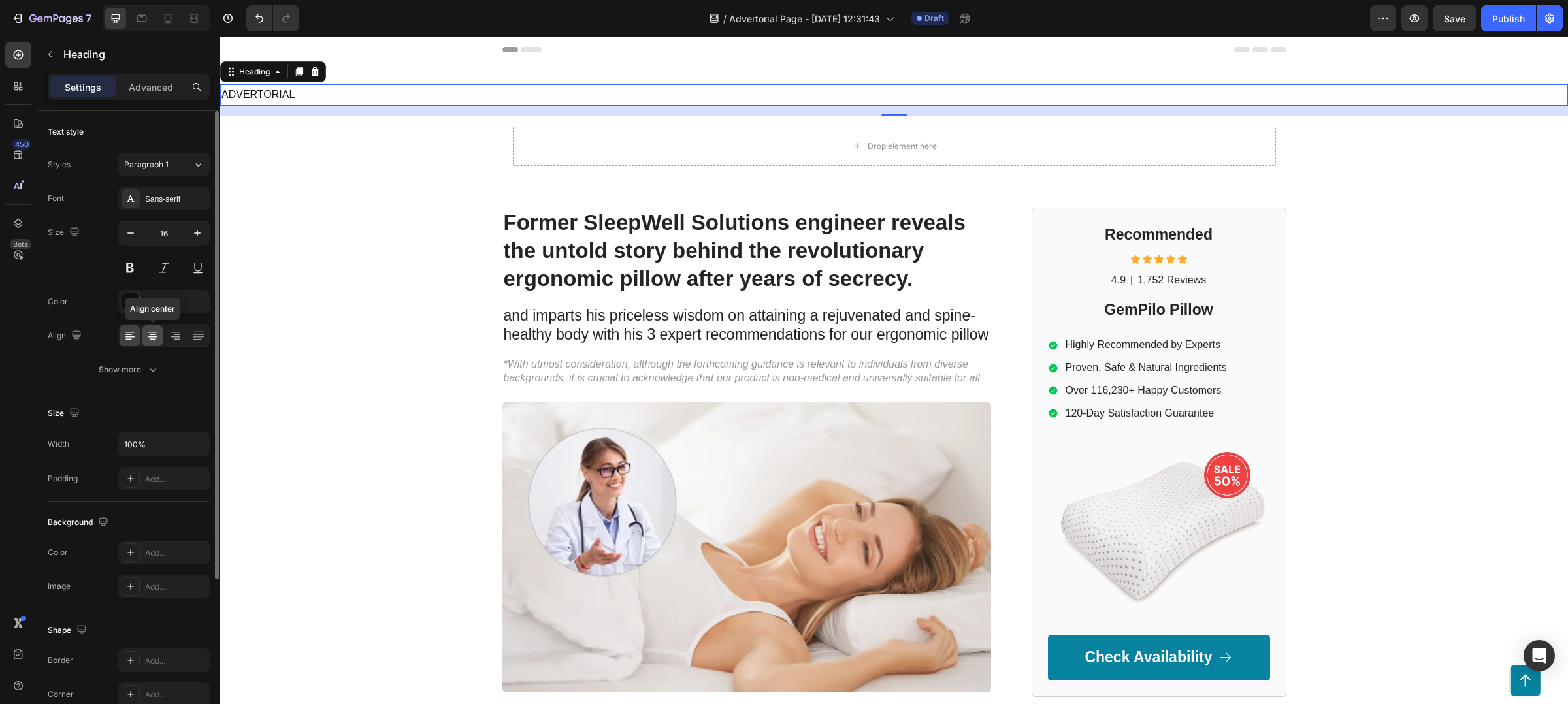
click at [154, 337] on icon at bounding box center [152, 335] width 13 height 13
click at [171, 94] on div "Advanced" at bounding box center [151, 86] width 65 height 21
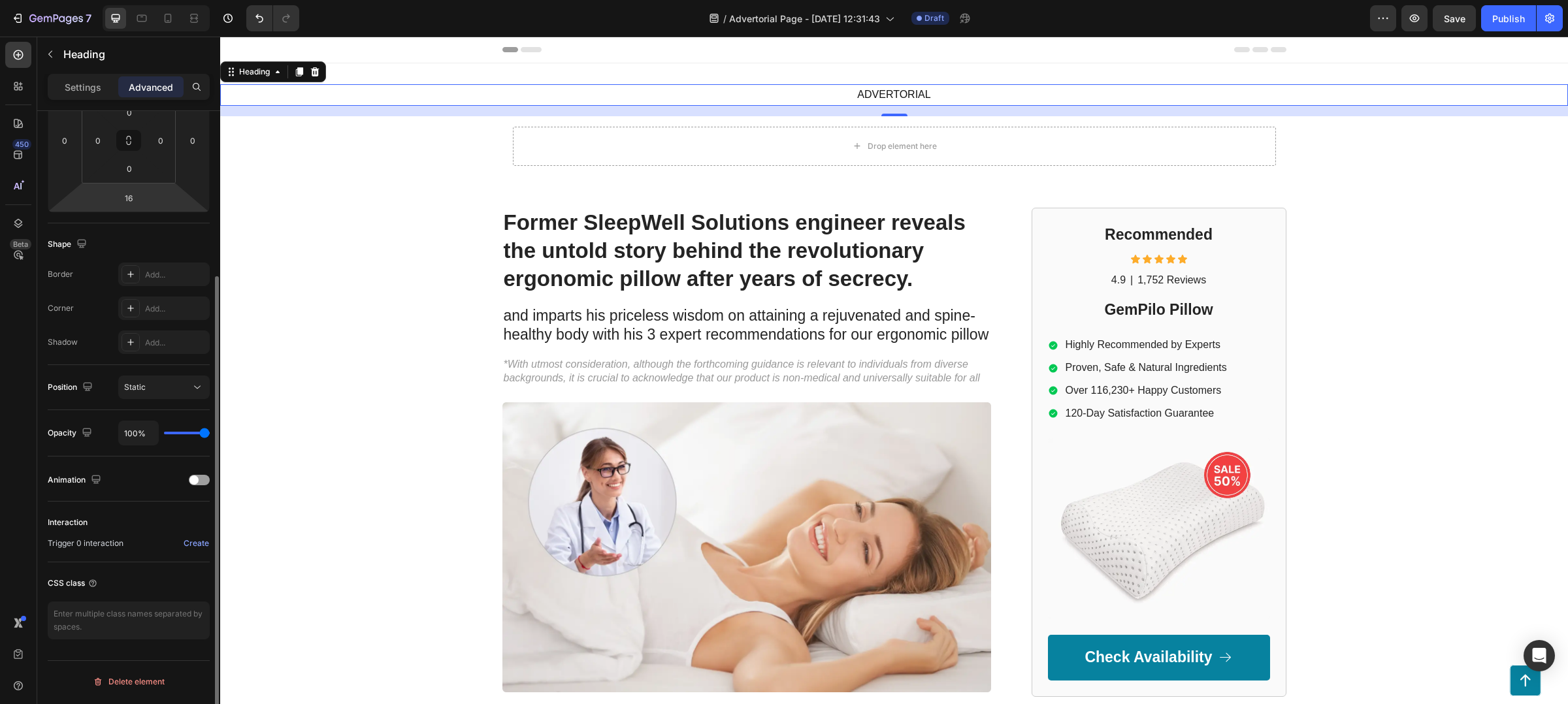
scroll to position [30, 0]
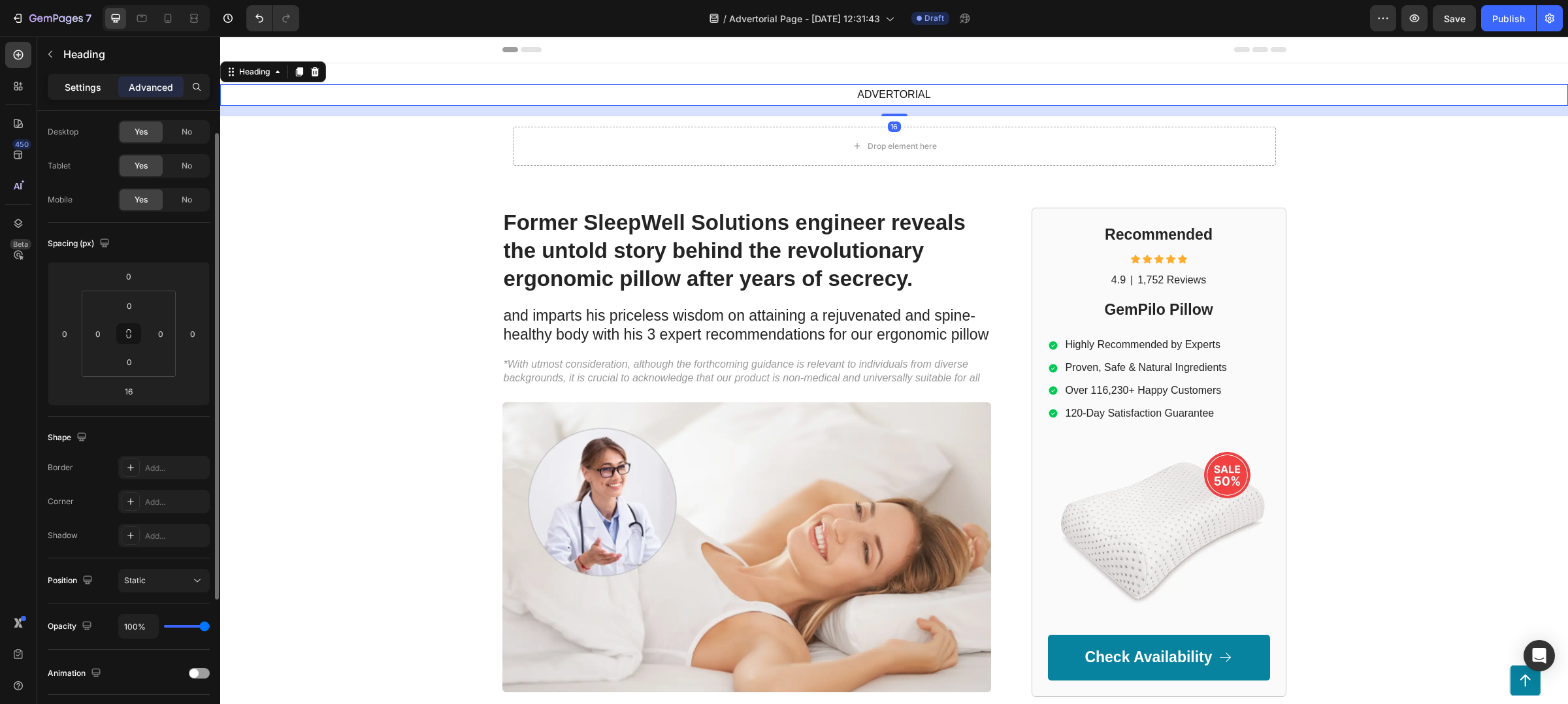
click at [78, 84] on p "Settings" at bounding box center [83, 88] width 37 height 14
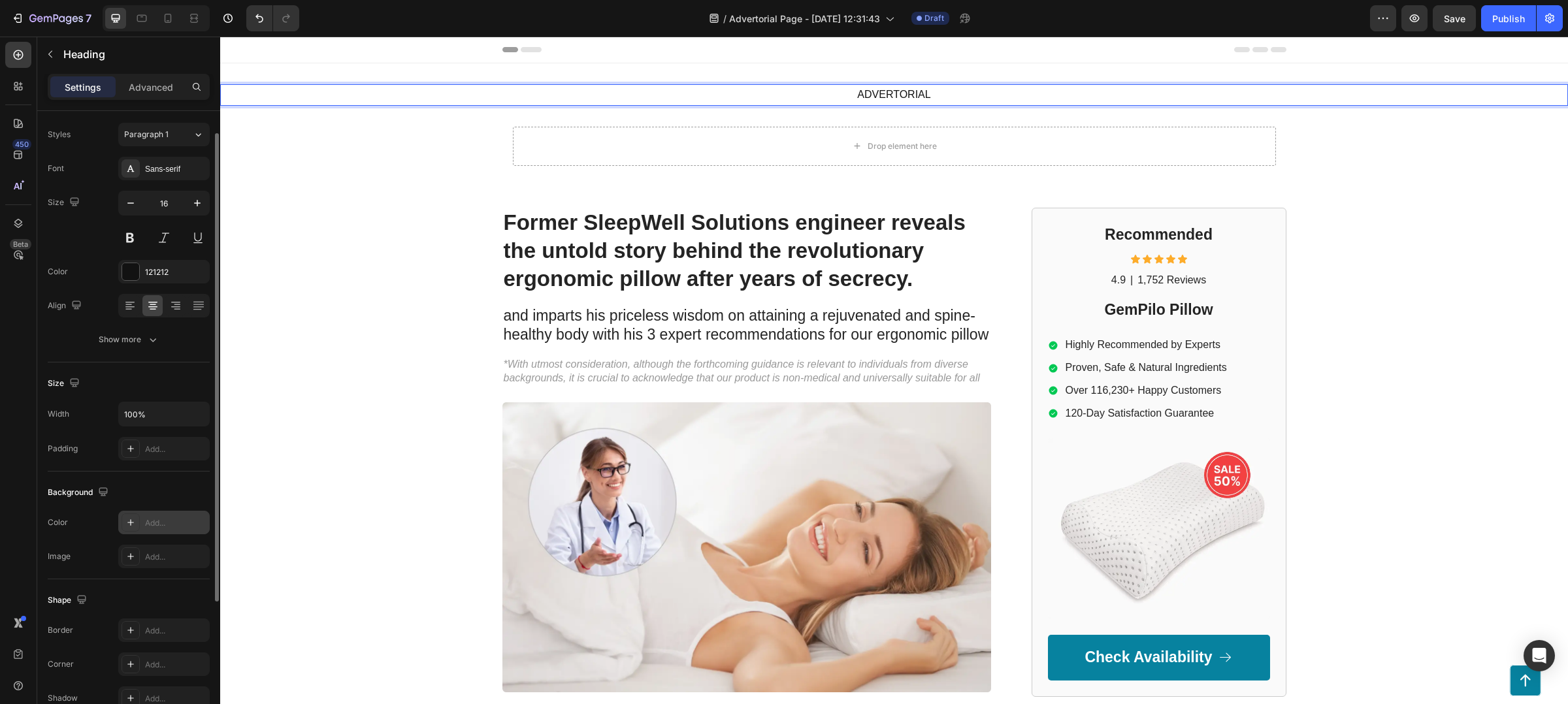
click at [159, 515] on div "Add..." at bounding box center [164, 523] width 91 height 24
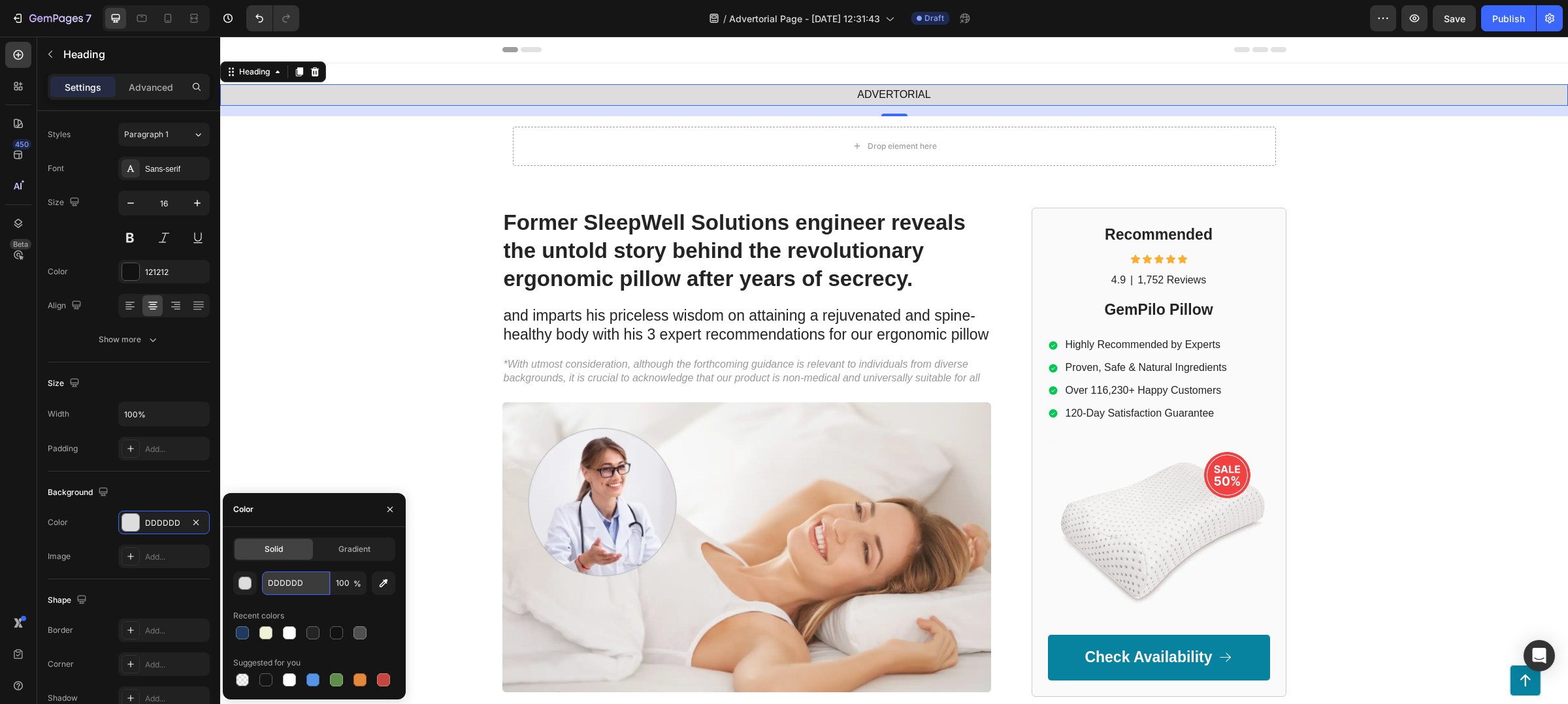
click at [318, 583] on input "DDDDDD" at bounding box center [296, 583] width 68 height 24
type input "000"
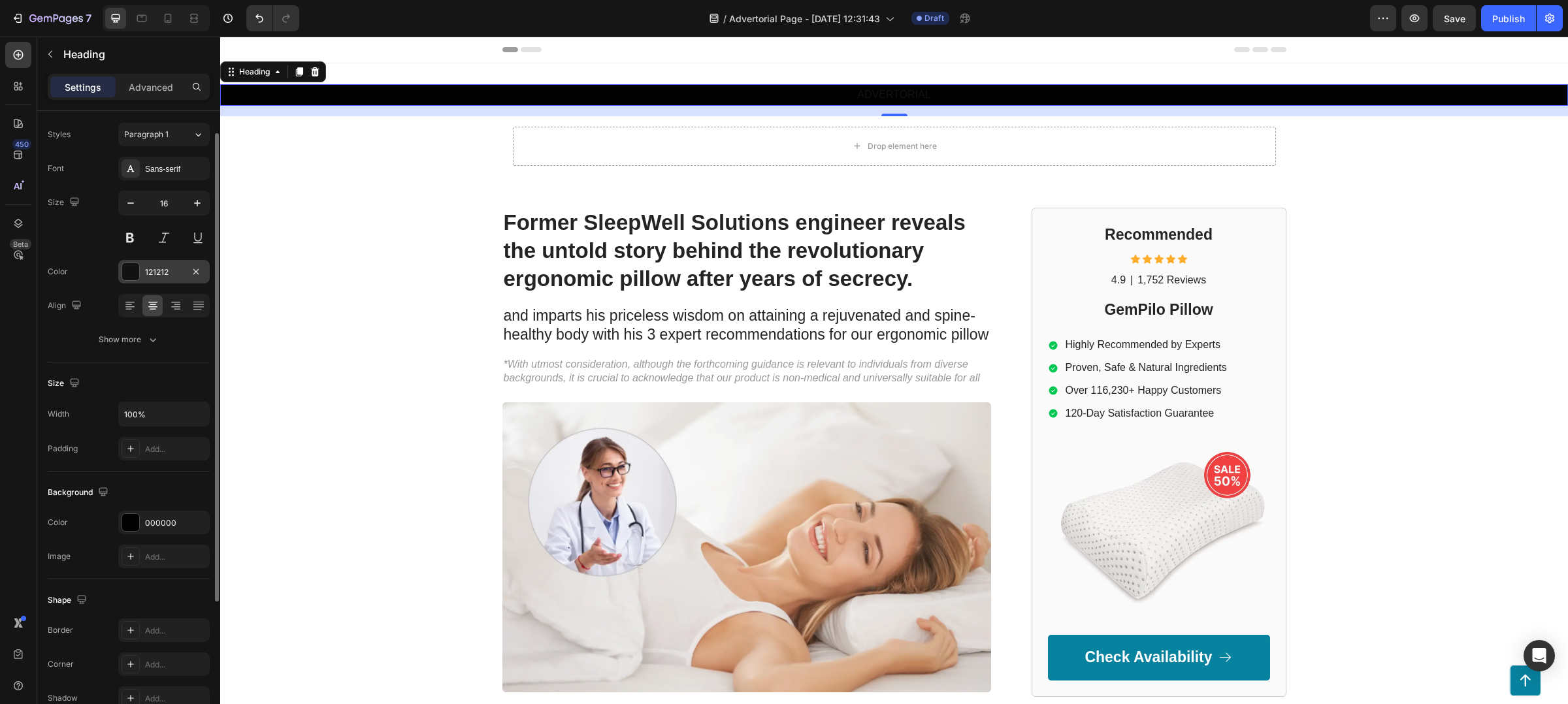
click at [129, 275] on div at bounding box center [131, 272] width 17 height 17
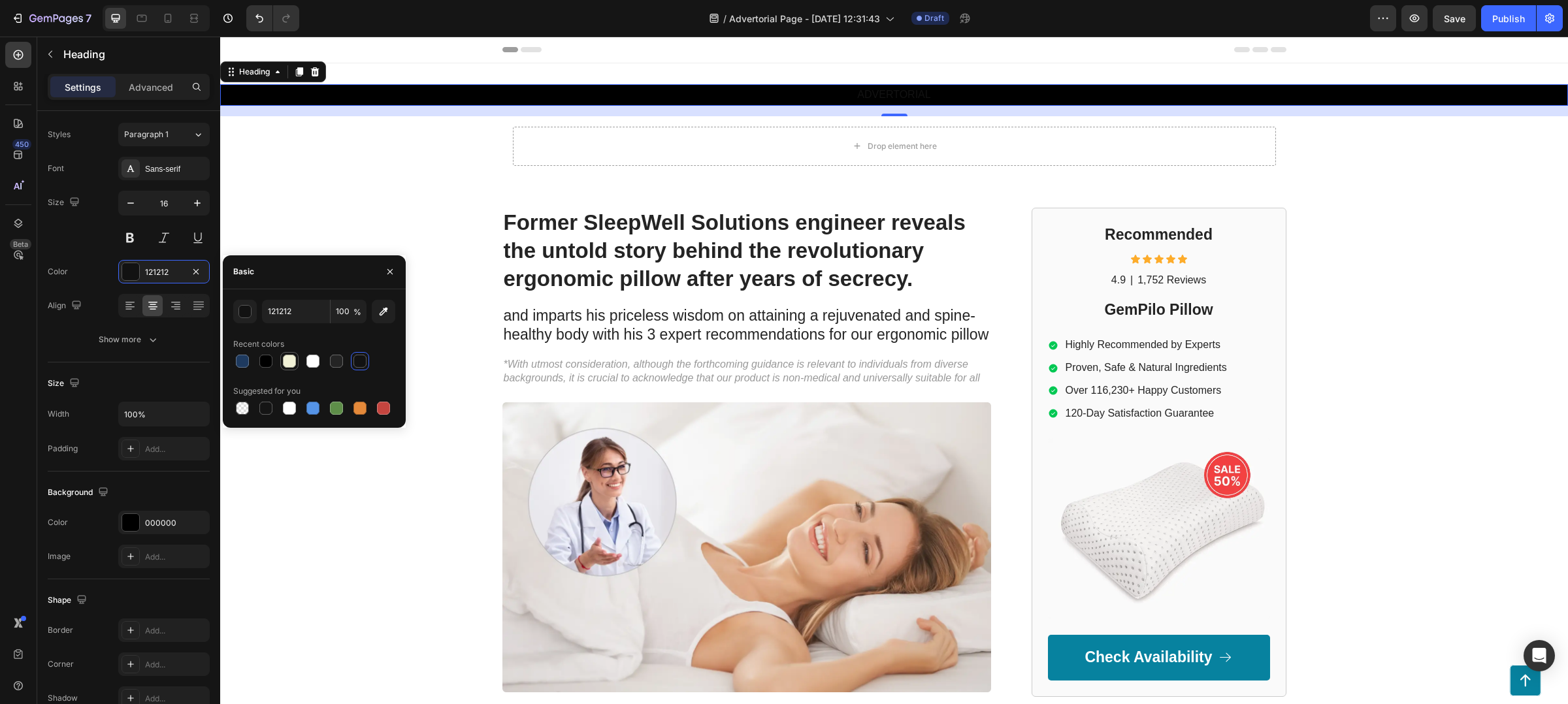
click at [294, 360] on div at bounding box center [289, 361] width 13 height 13
type input "F2F2D7"
click at [177, 277] on div "F2F2D7" at bounding box center [164, 272] width 38 height 12
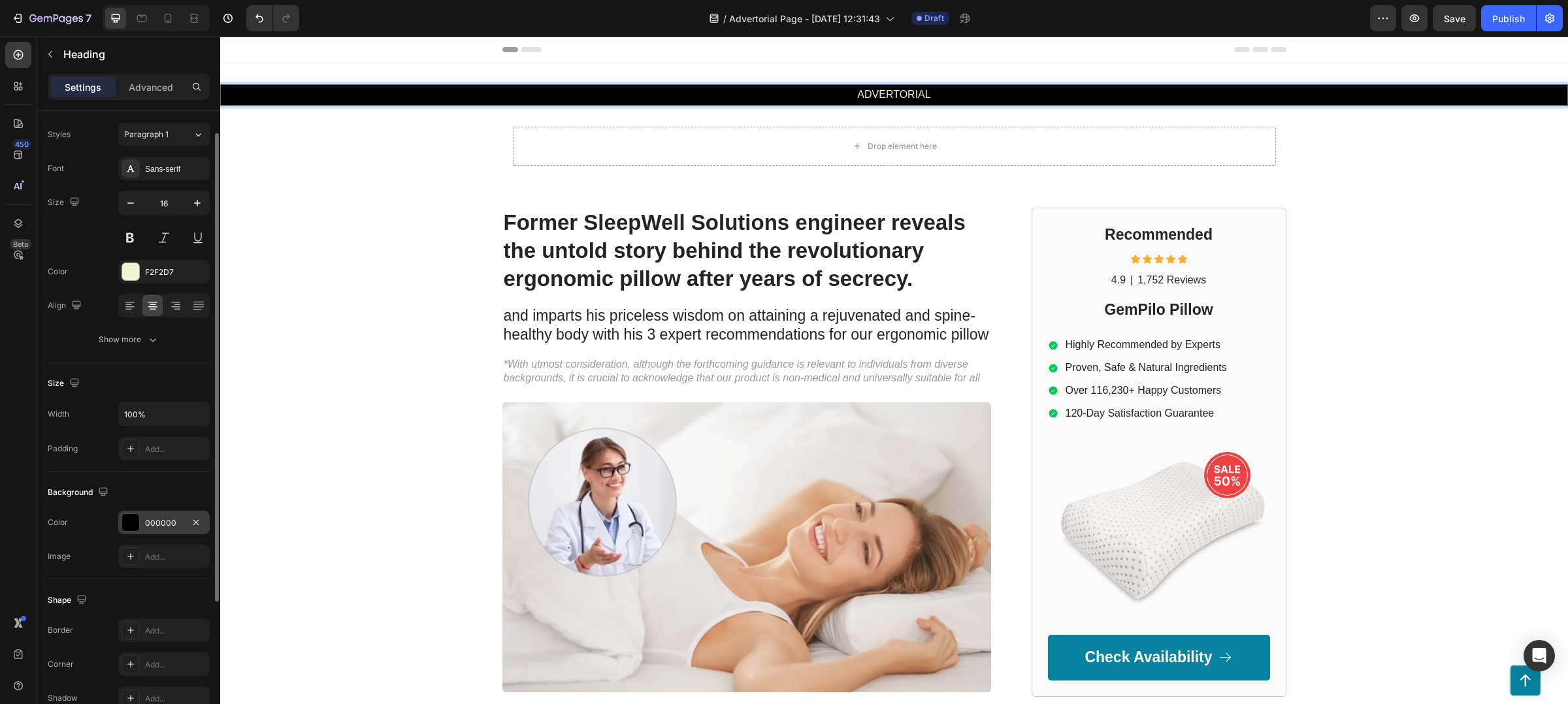
click at [159, 520] on div "000000" at bounding box center [164, 523] width 38 height 12
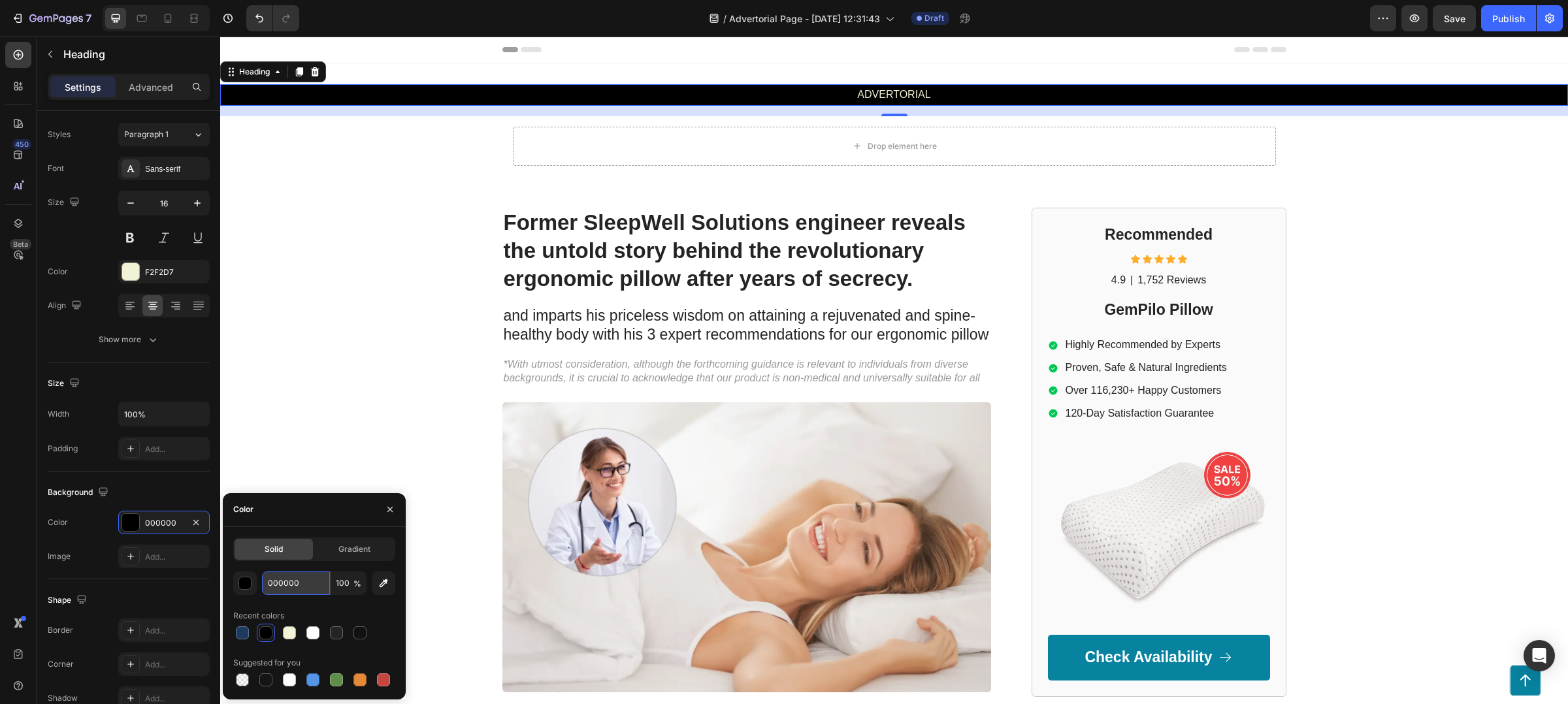
click at [0, 0] on input "000000" at bounding box center [0, 0] width 0 height 0
paste input "1E3A5F"
type input "1E3A5F"
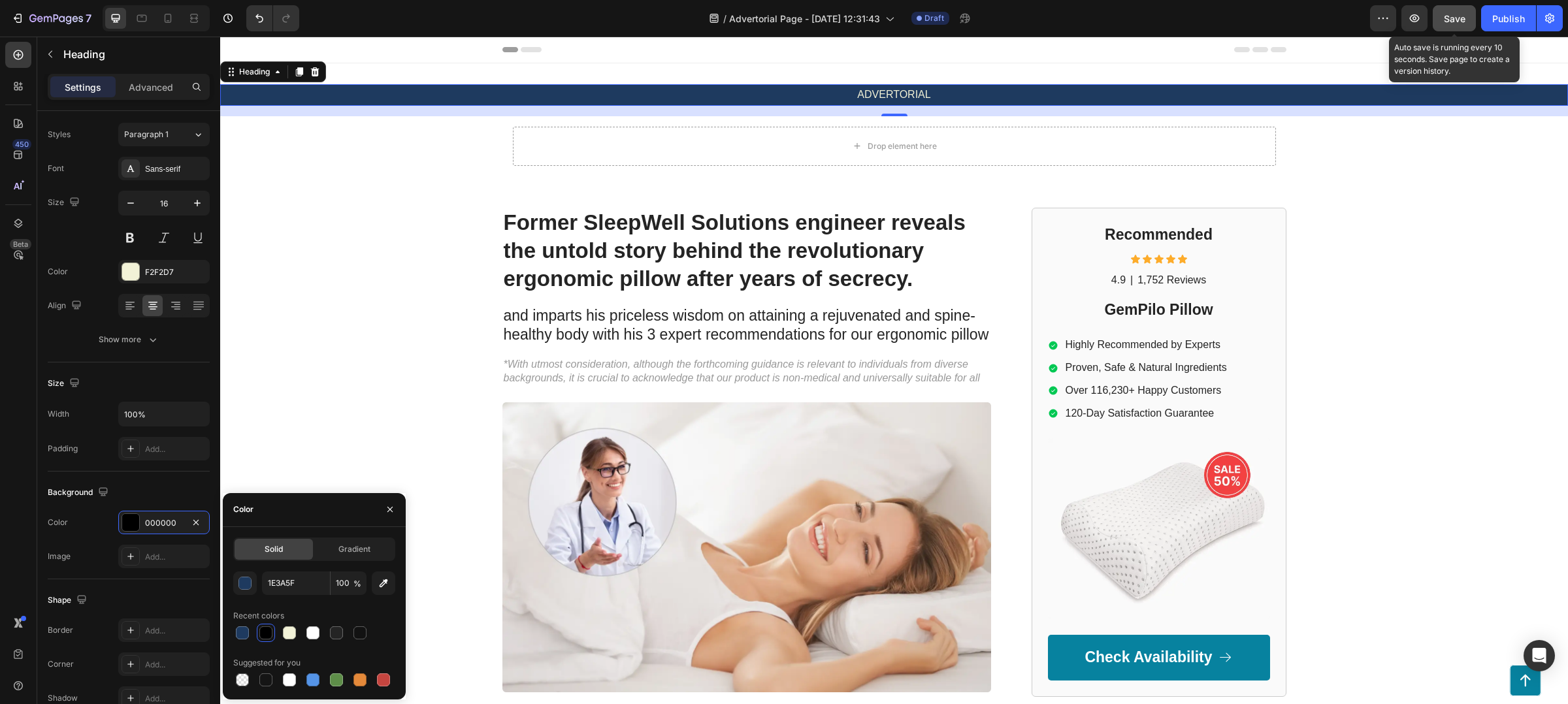
click at [1443, 15] on button "Save" at bounding box center [1454, 18] width 43 height 26
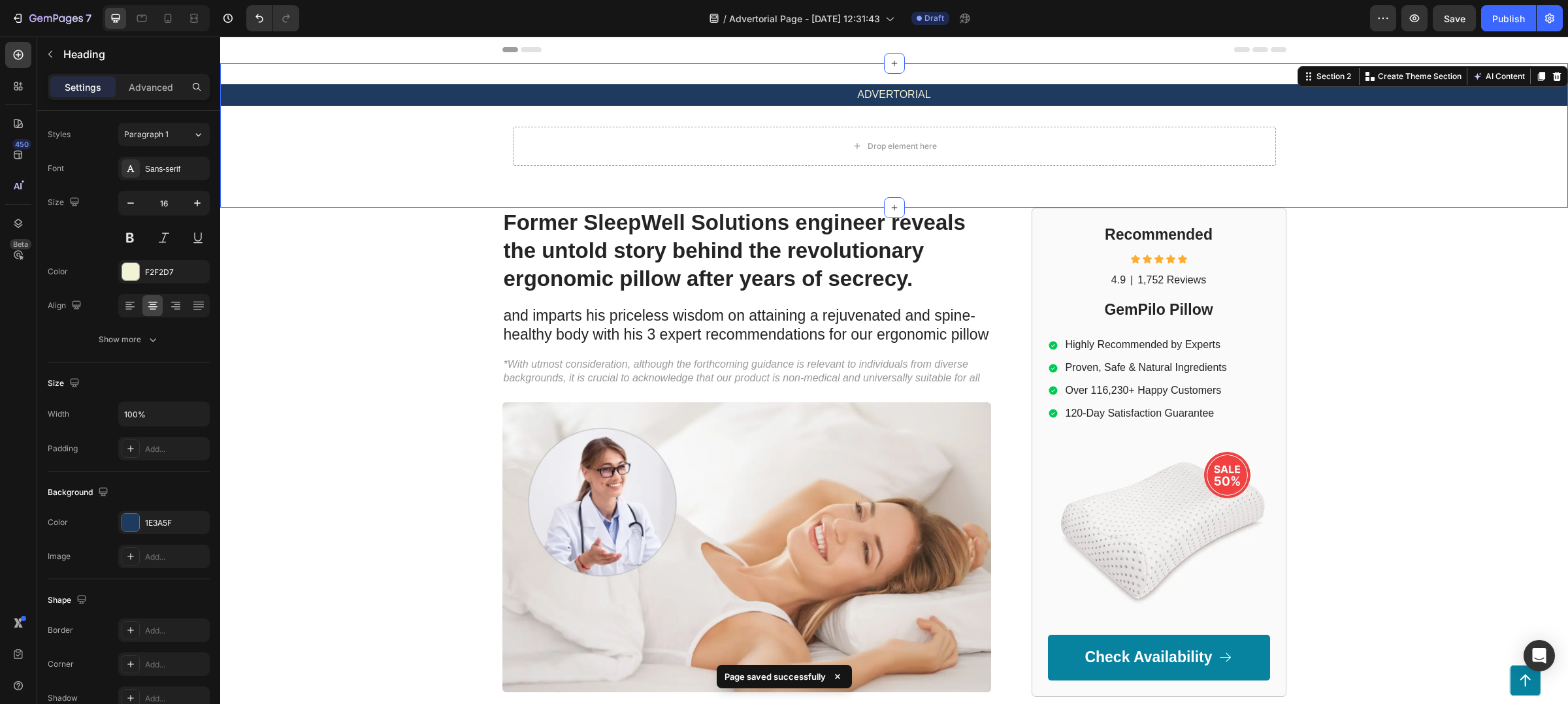
click at [570, 79] on div "ADVERTORIAL Heading Drop element here Row Section 2 You can create reusable sec…" at bounding box center [894, 135] width 1348 height 144
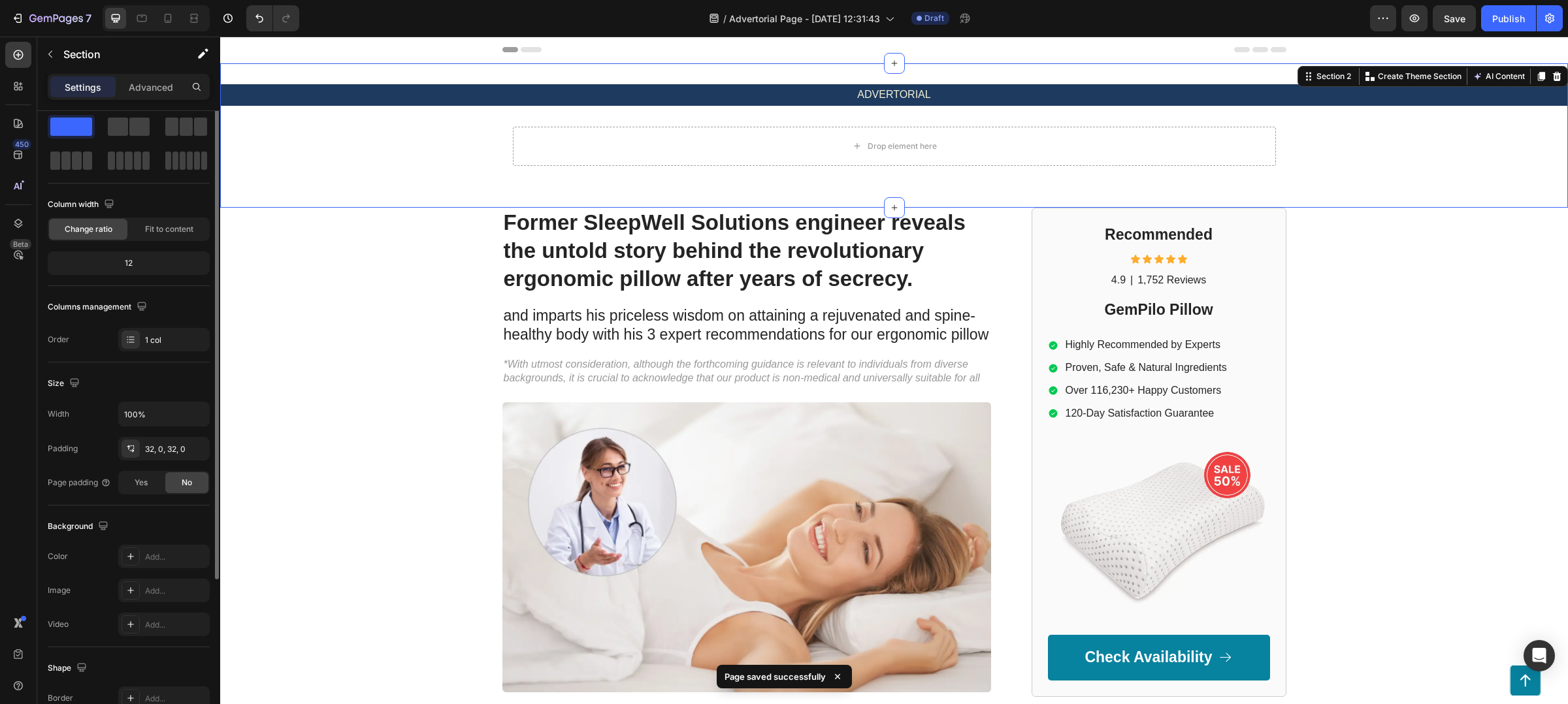
scroll to position [0, 0]
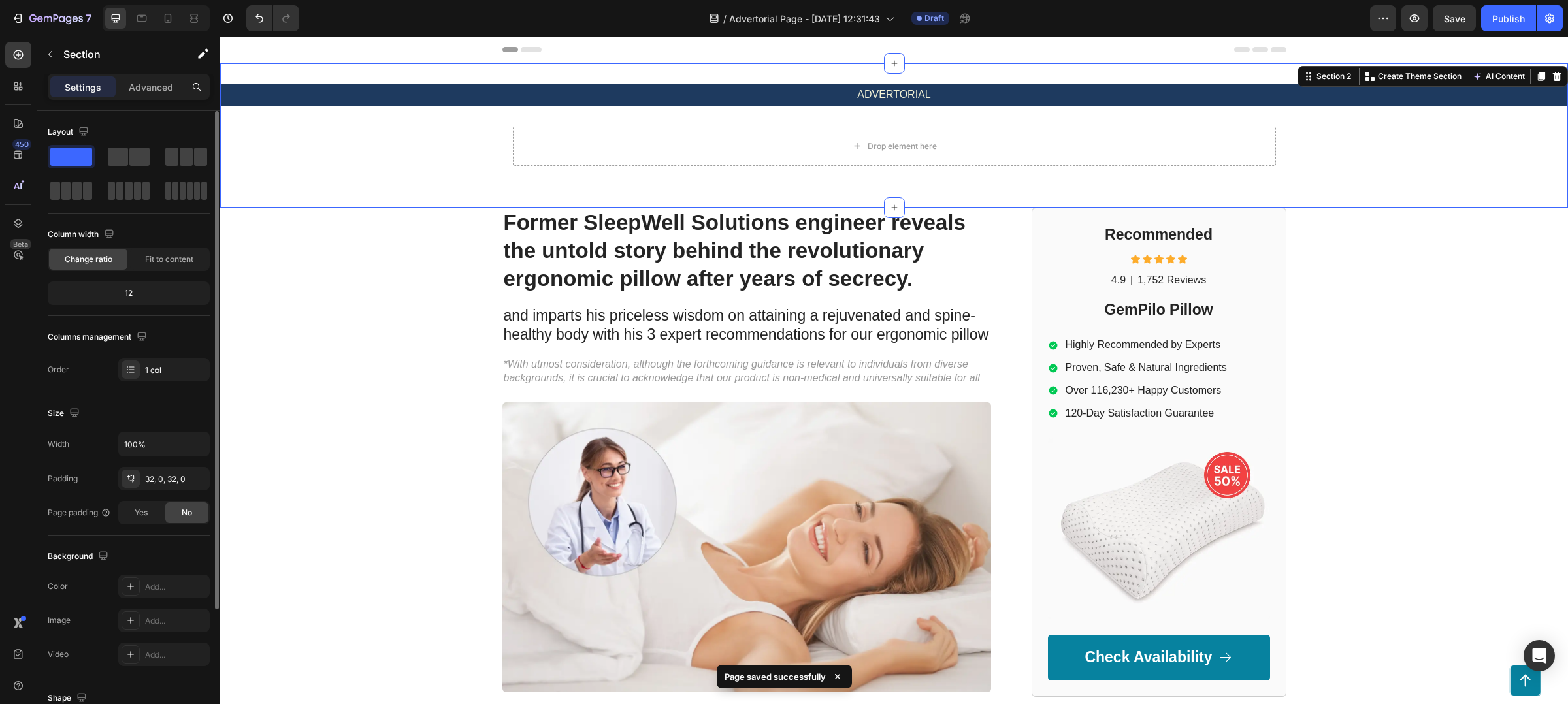
click at [570, 79] on div "ADVERTORIAL Heading Drop element here Row Section 2 You can create reusable sec…" at bounding box center [894, 135] width 1348 height 144
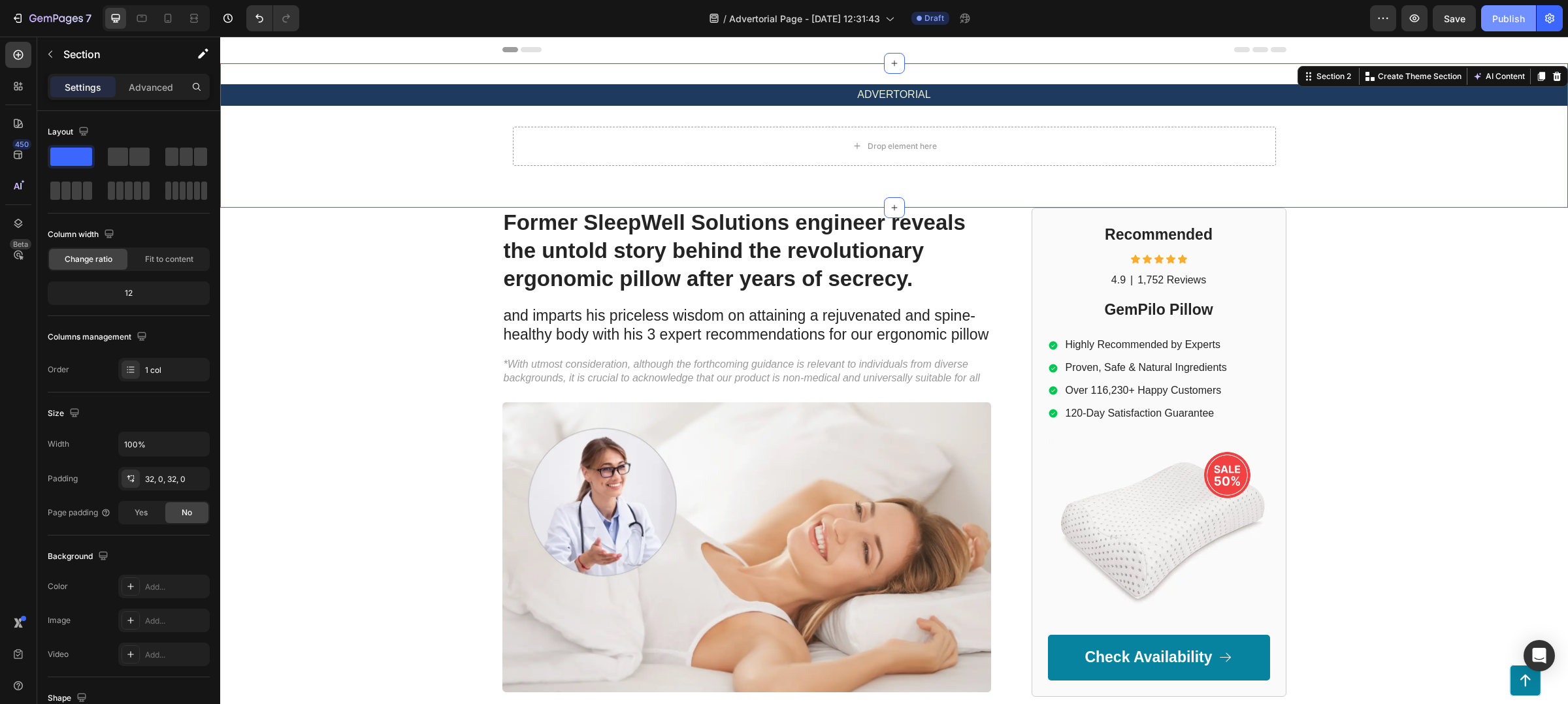
click at [1526, 20] on button "Publish" at bounding box center [1508, 18] width 55 height 26
click at [1171, 18] on div "/ Advertorial Page - [DATE] 12:31:43 Draft" at bounding box center [840, 18] width 1061 height 26
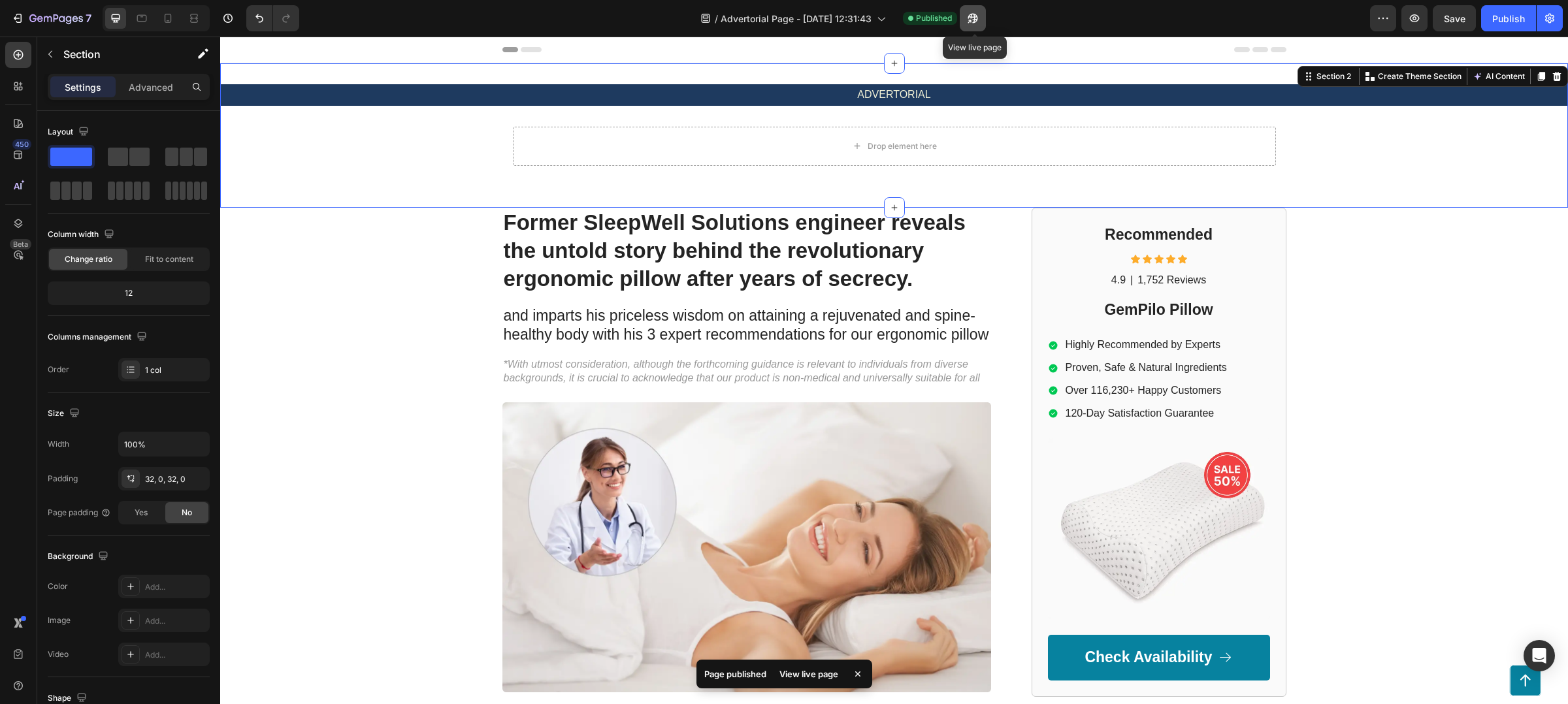
click at [972, 11] on button "button" at bounding box center [973, 18] width 26 height 26
click at [370, 94] on p "ADVERTORIAL" at bounding box center [894, 95] width 1345 height 19
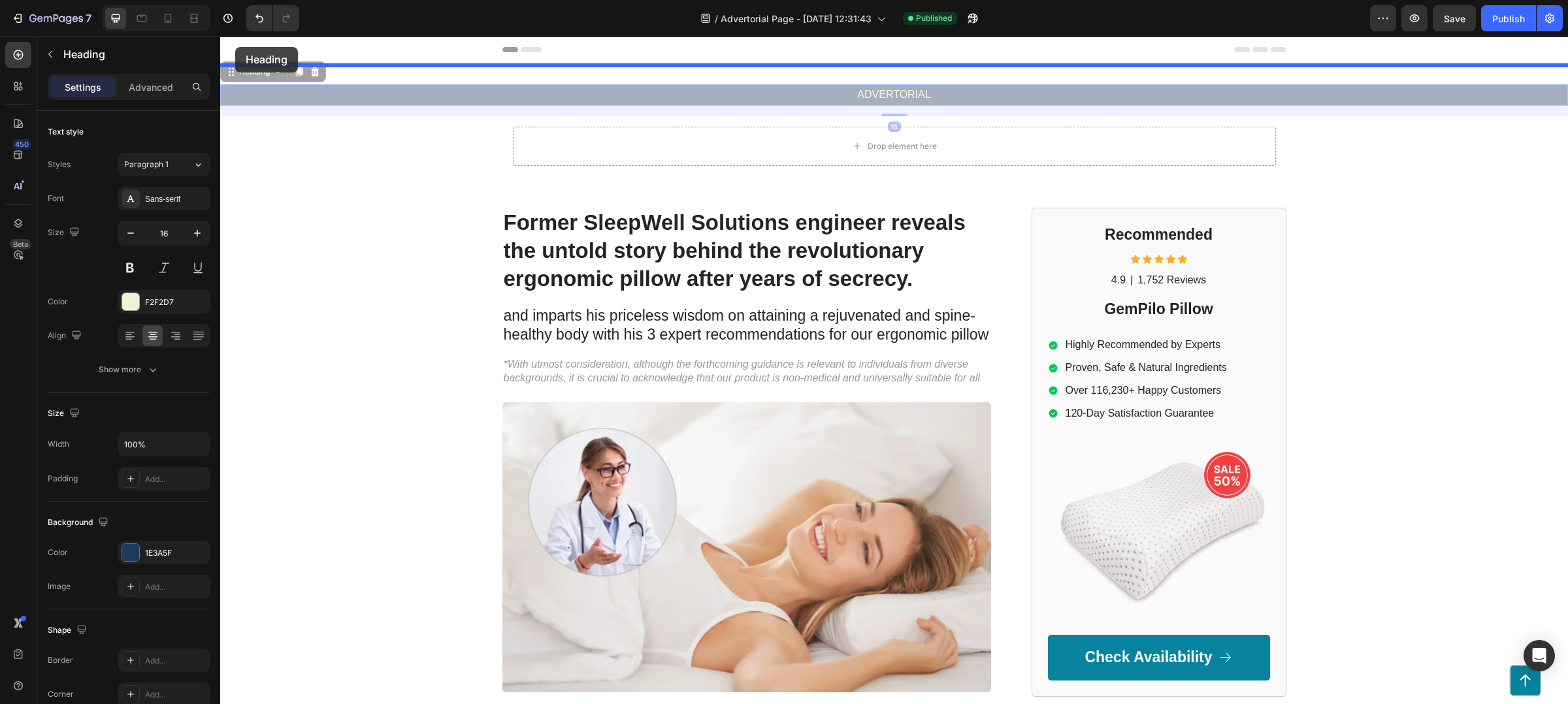
drag, startPoint x: 228, startPoint y: 71, endPoint x: 235, endPoint y: 47, distance: 25.0
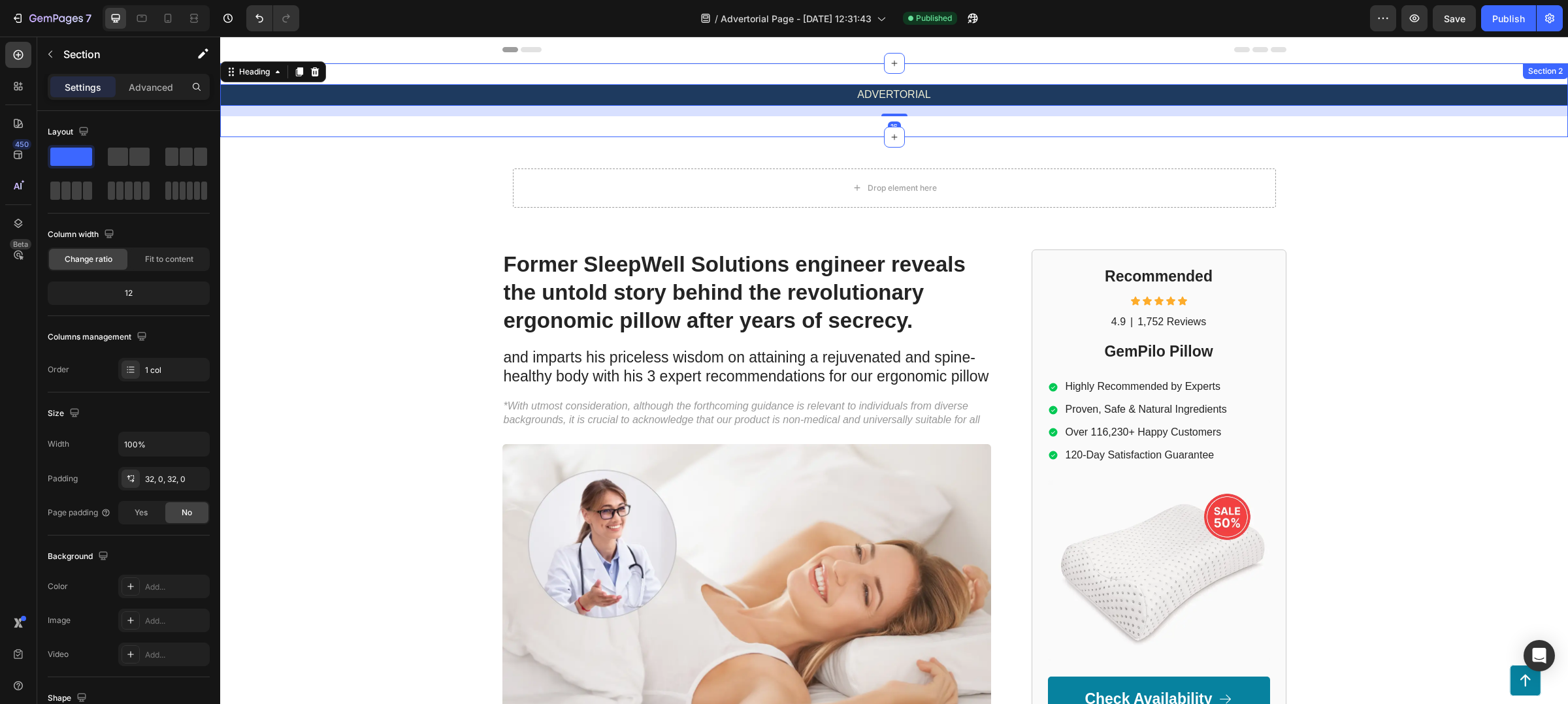
click at [659, 125] on div "ADVERTORIAL Heading 16 Section 2" at bounding box center [894, 100] width 1348 height 74
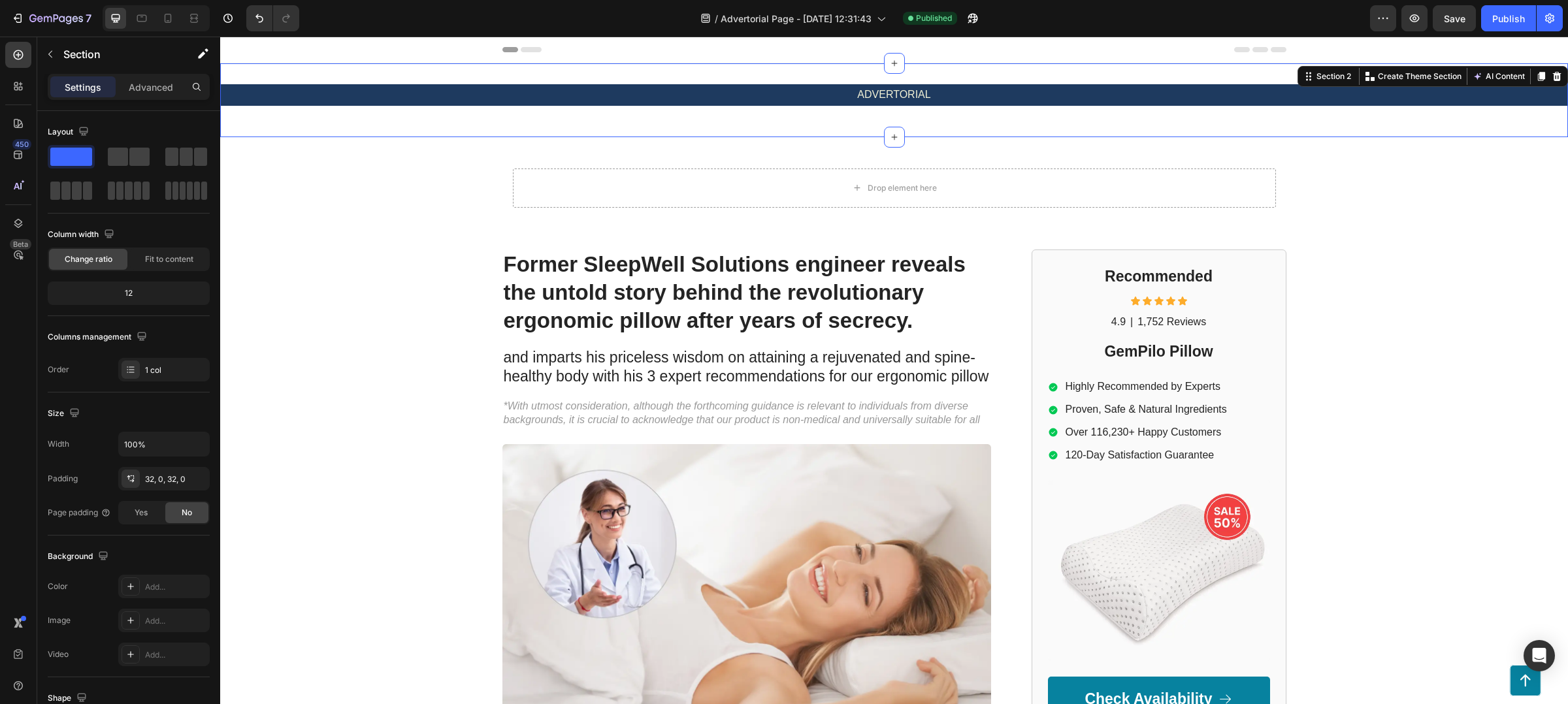
click at [840, 133] on div "ADVERTORIAL Heading Section 2 You can create reusable sections Create Theme Sec…" at bounding box center [894, 100] width 1348 height 74
click at [938, 113] on div "ADVERTORIAL Heading" at bounding box center [894, 101] width 1348 height 32
click at [952, 67] on div "ADVERTORIAL Heading Section 2 You can create reusable sections Create Theme Sec…" at bounding box center [894, 100] width 1348 height 74
click at [962, 74] on div "ADVERTORIAL Heading Section 2 You can create reusable sections Create Theme Sec…" at bounding box center [894, 100] width 1348 height 74
click at [1416, 128] on div "ADVERTORIAL Heading Section 2 You can create reusable sections Create Theme Sec…" at bounding box center [894, 100] width 1348 height 74
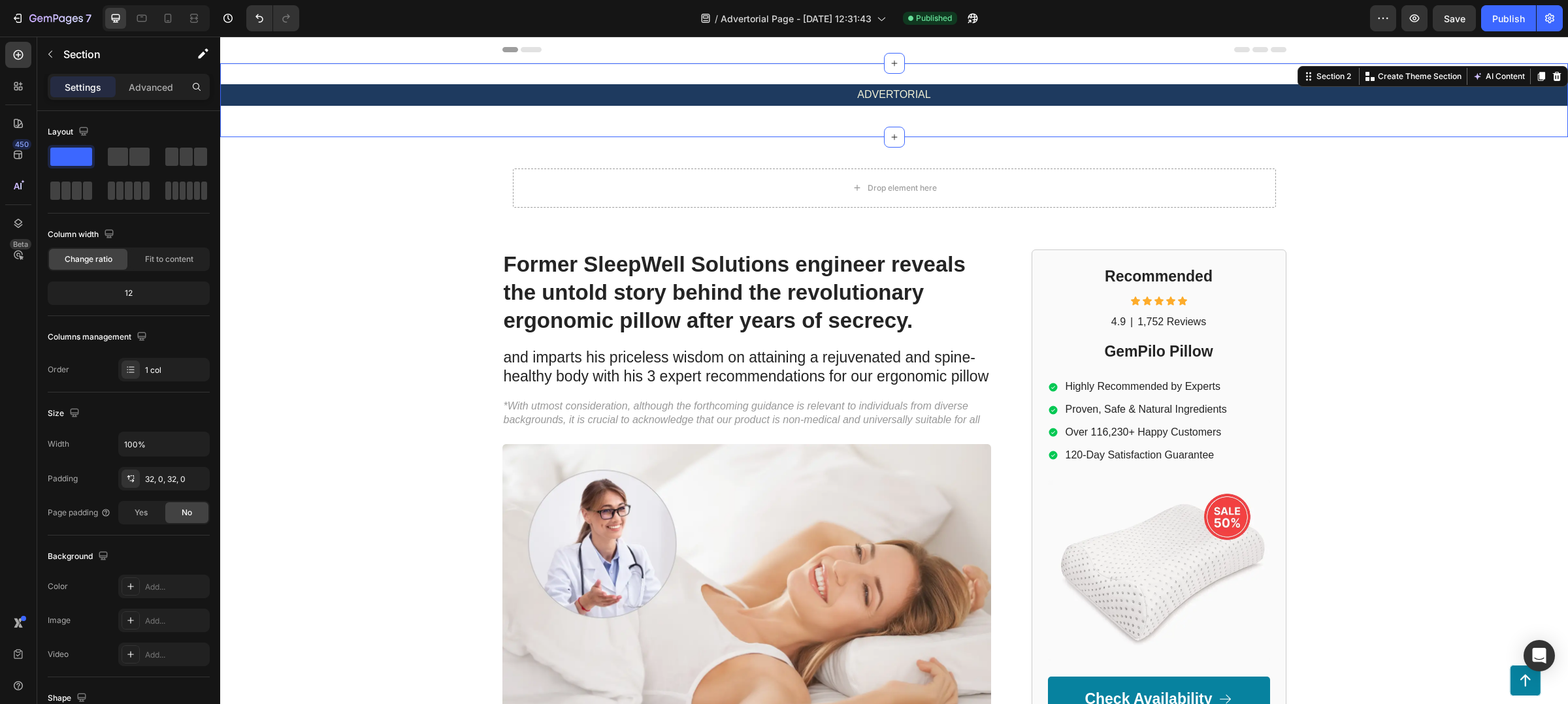
click at [1193, 130] on div "ADVERTORIAL Heading Section 2 You can create reusable sections Create Theme Sec…" at bounding box center [894, 100] width 1348 height 74
click at [559, 115] on div "ADVERTORIAL Heading" at bounding box center [894, 101] width 1348 height 32
click at [543, 128] on div "ADVERTORIAL Heading Section 2 You can create reusable sections Create Theme Sec…" at bounding box center [894, 100] width 1348 height 74
click at [586, 140] on div "Drop element here Row Section 3" at bounding box center [894, 194] width 1348 height 112
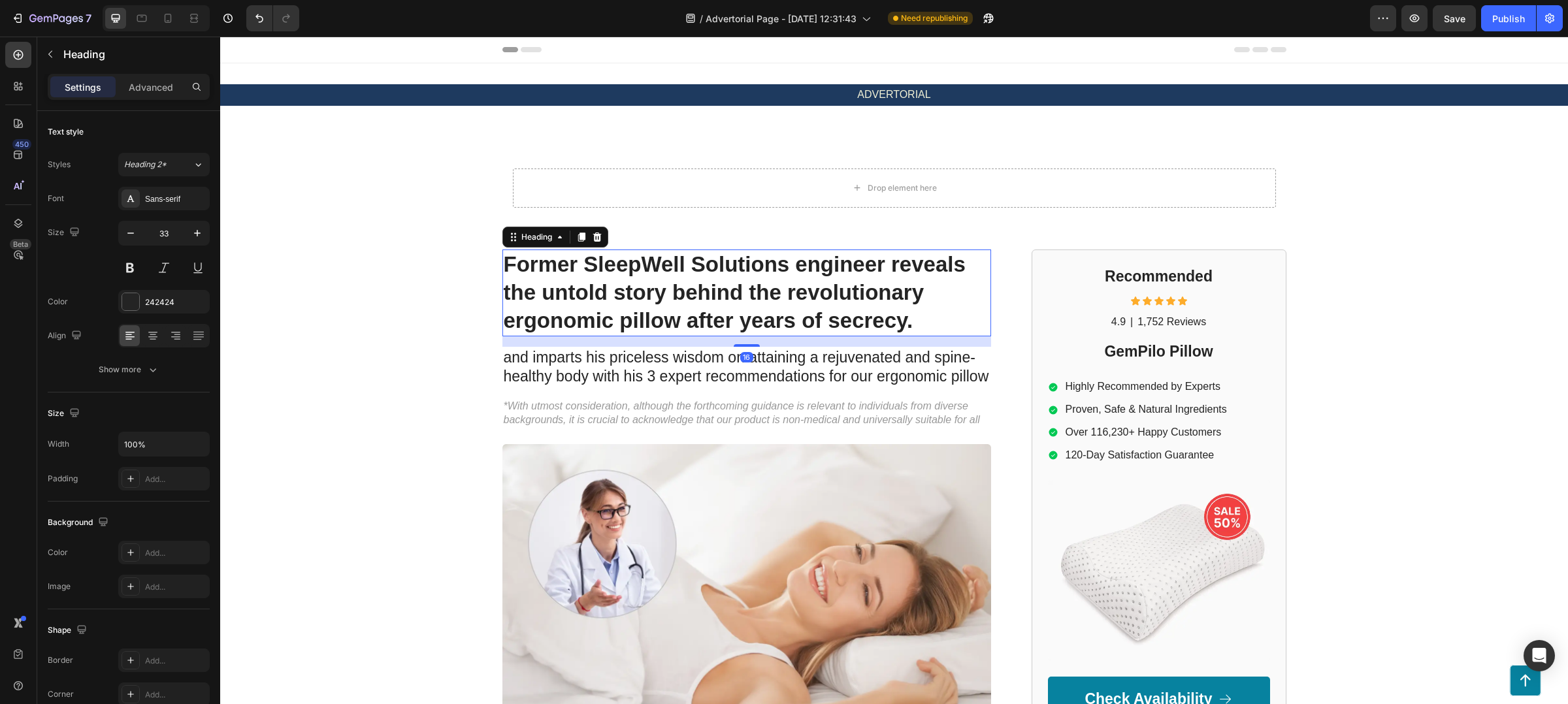
click at [869, 304] on h1 "Former SleepWell Solutions engineer reveals the untold story behind the revolut…" at bounding box center [747, 293] width 489 height 87
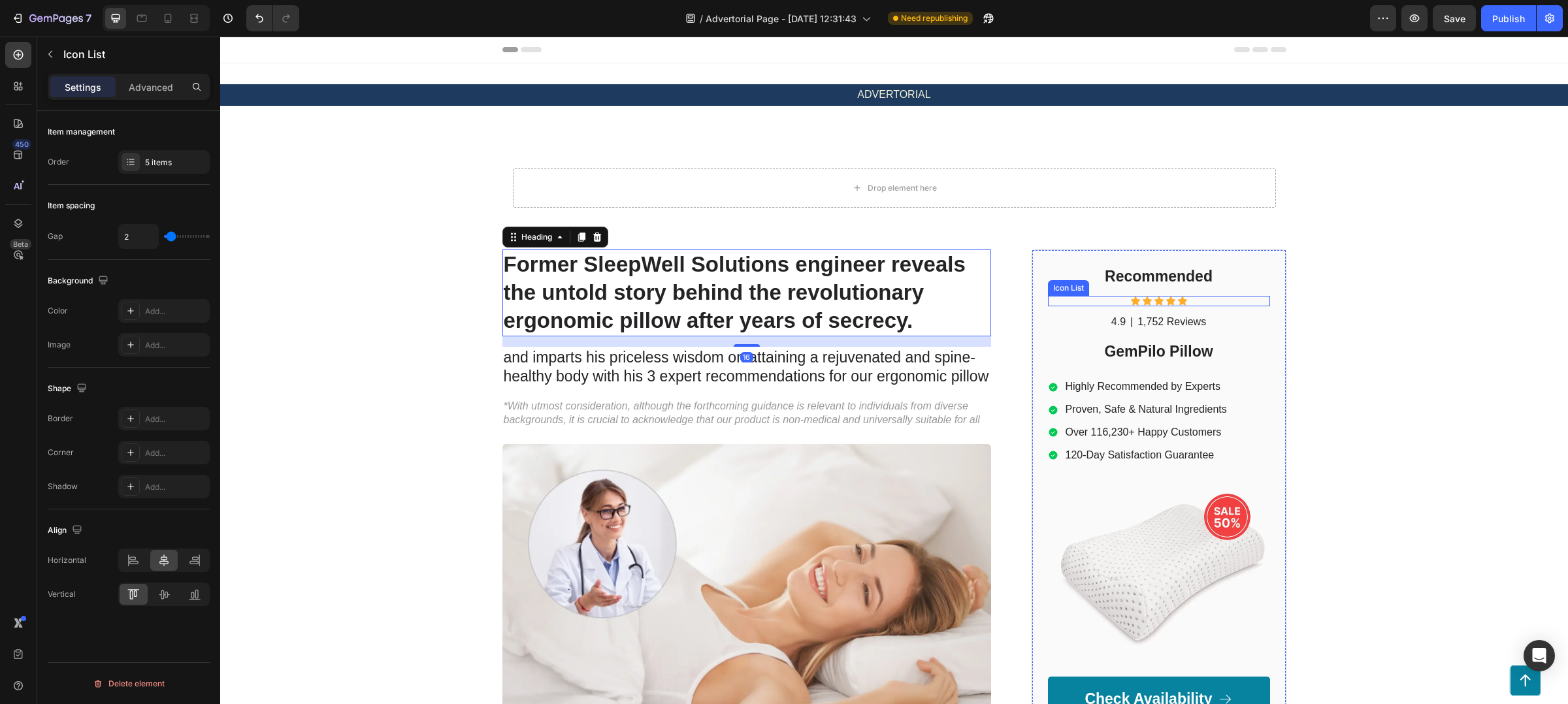
click at [1061, 297] on div "Icon Icon Icon Icon Icon" at bounding box center [1158, 301] width 222 height 11
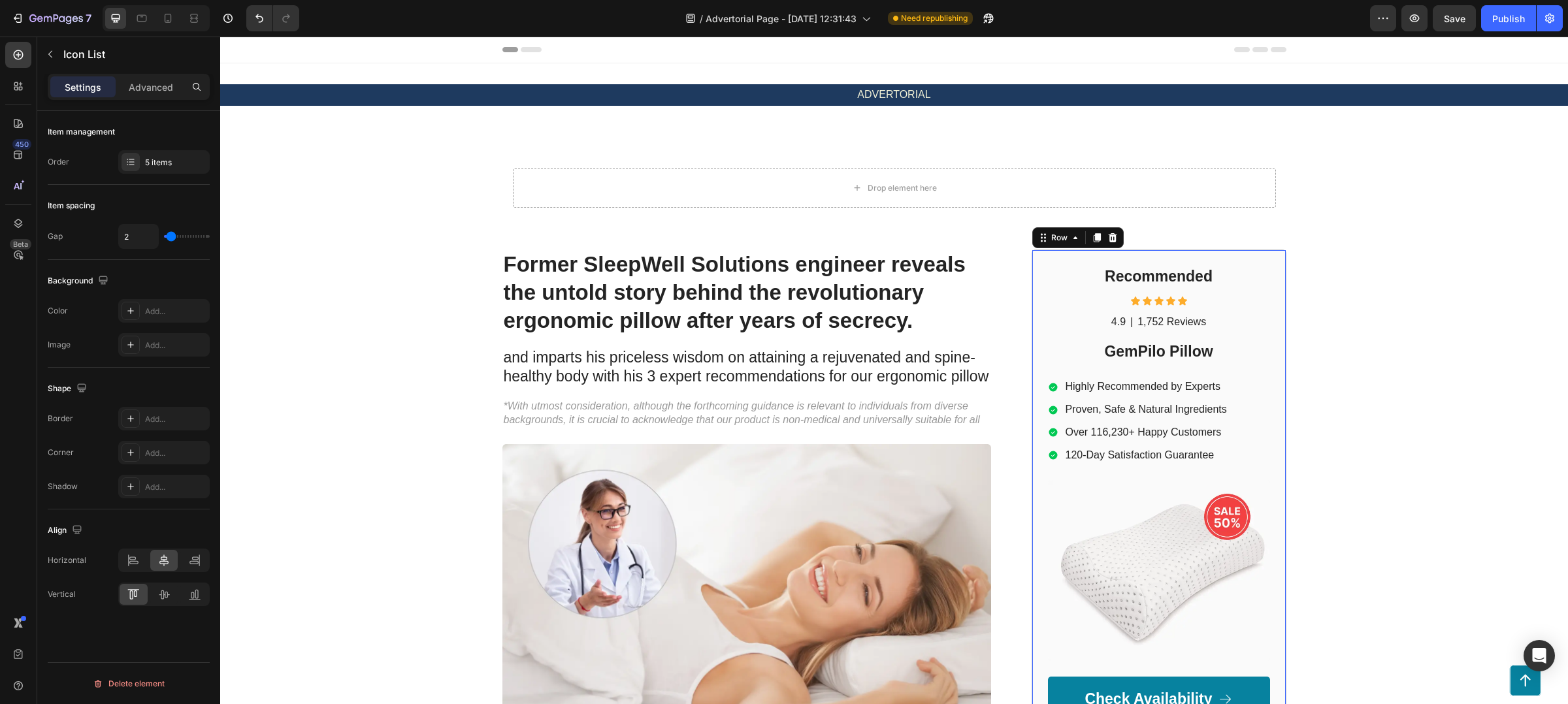
click at [1034, 263] on div "Recommended Heading Icon Icon Icon Icon Icon Icon List 4.9 Text Block | Text Bl…" at bounding box center [1159, 494] width 255 height 490
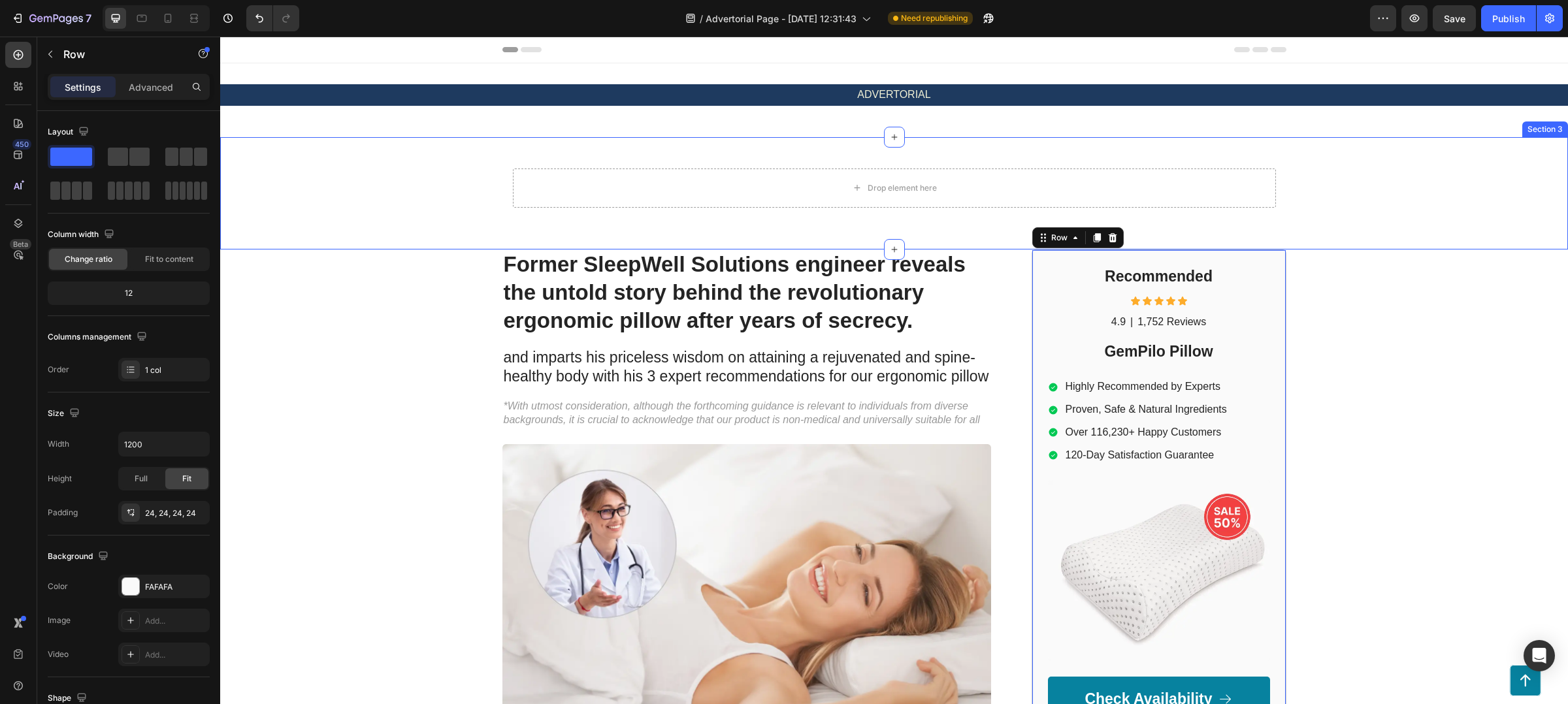
click at [634, 218] on div "Drop element here Row" at bounding box center [894, 194] width 1348 height 71
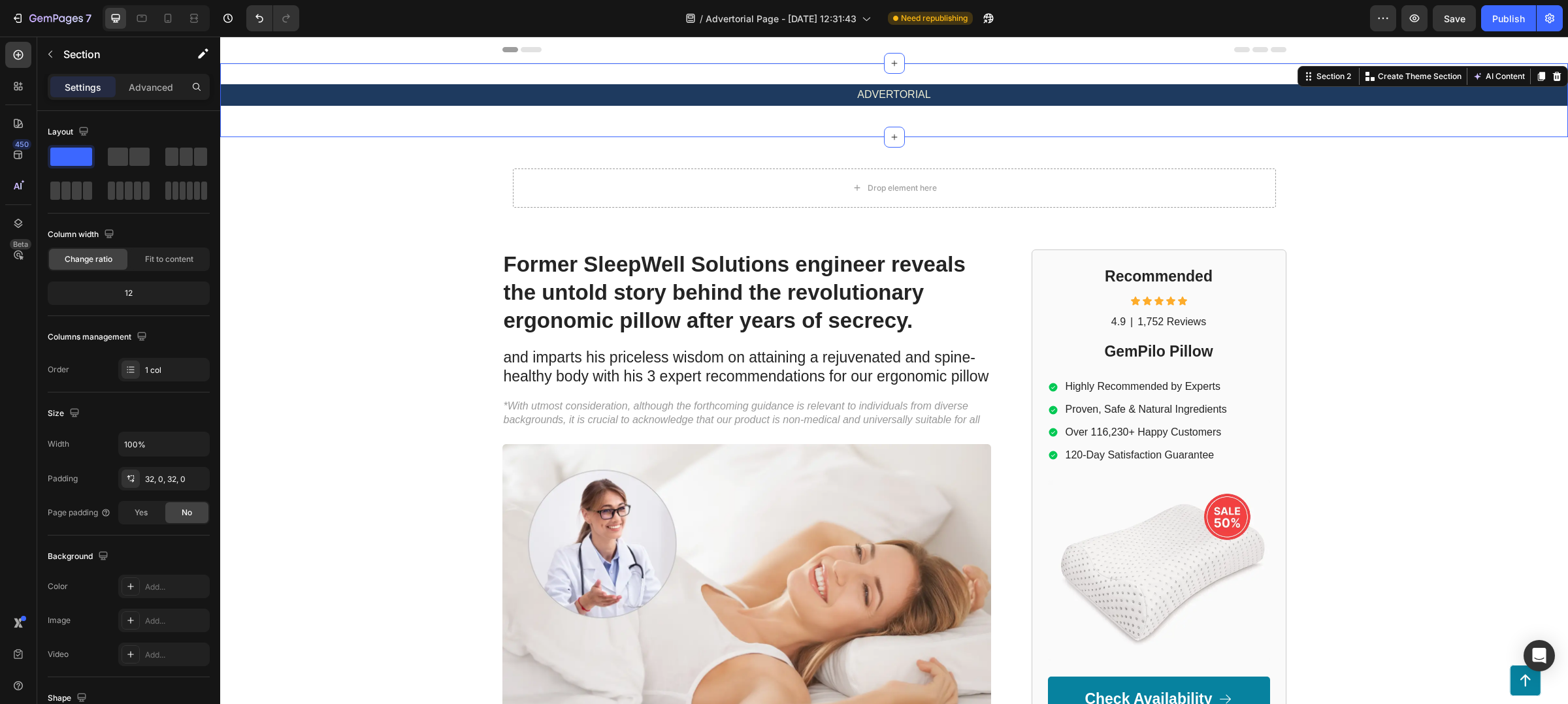
click at [514, 79] on div "ADVERTORIAL Heading Section 2 You can create reusable sections Create Theme Sec…" at bounding box center [894, 100] width 1348 height 74
click at [390, 81] on div "ADVERTORIAL Heading Section 2 You can create reusable sections Create Theme Sec…" at bounding box center [894, 100] width 1348 height 74
click at [1553, 79] on icon at bounding box center [1557, 77] width 8 height 9
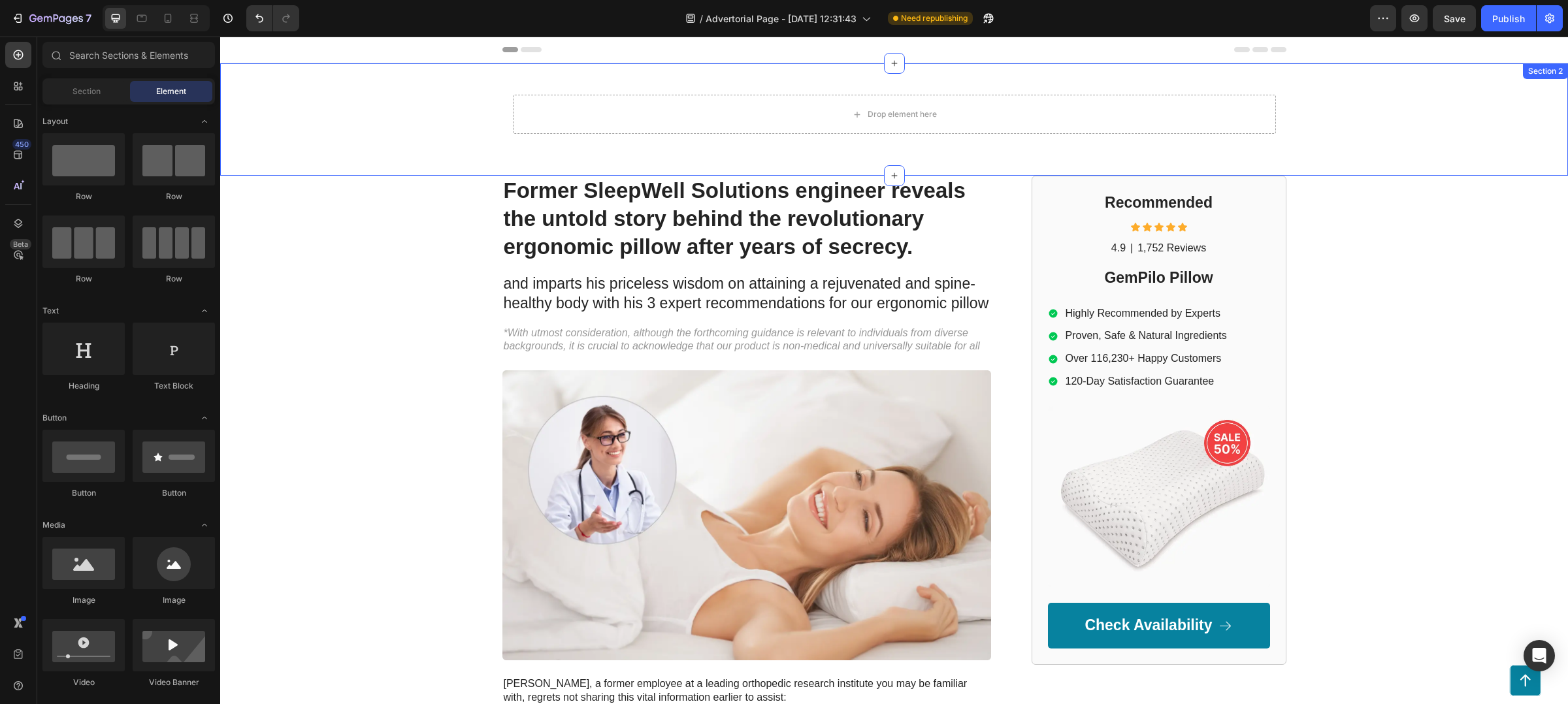
click at [1343, 103] on div "Drop element here Row" at bounding box center [894, 120] width 1348 height 71
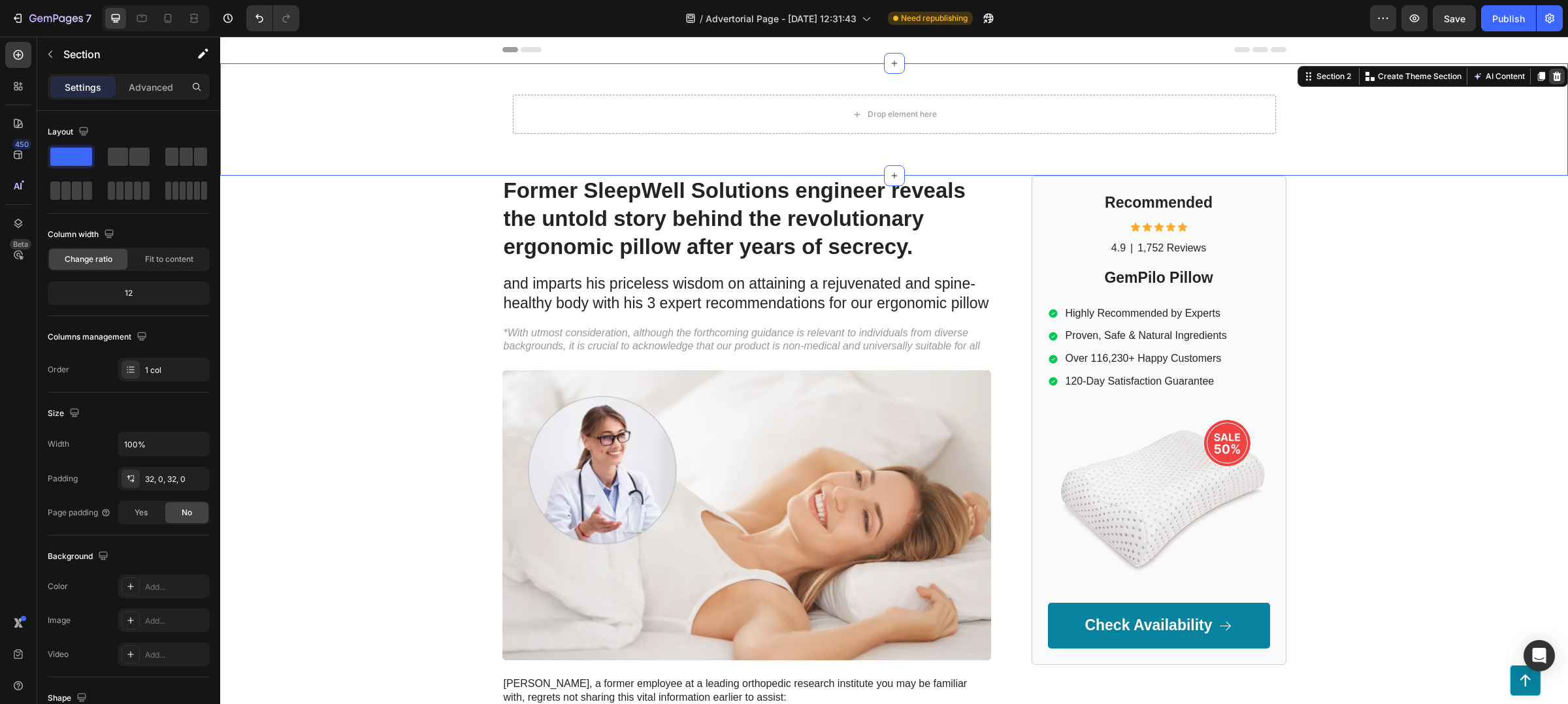
click at [1553, 76] on icon at bounding box center [1557, 77] width 8 height 9
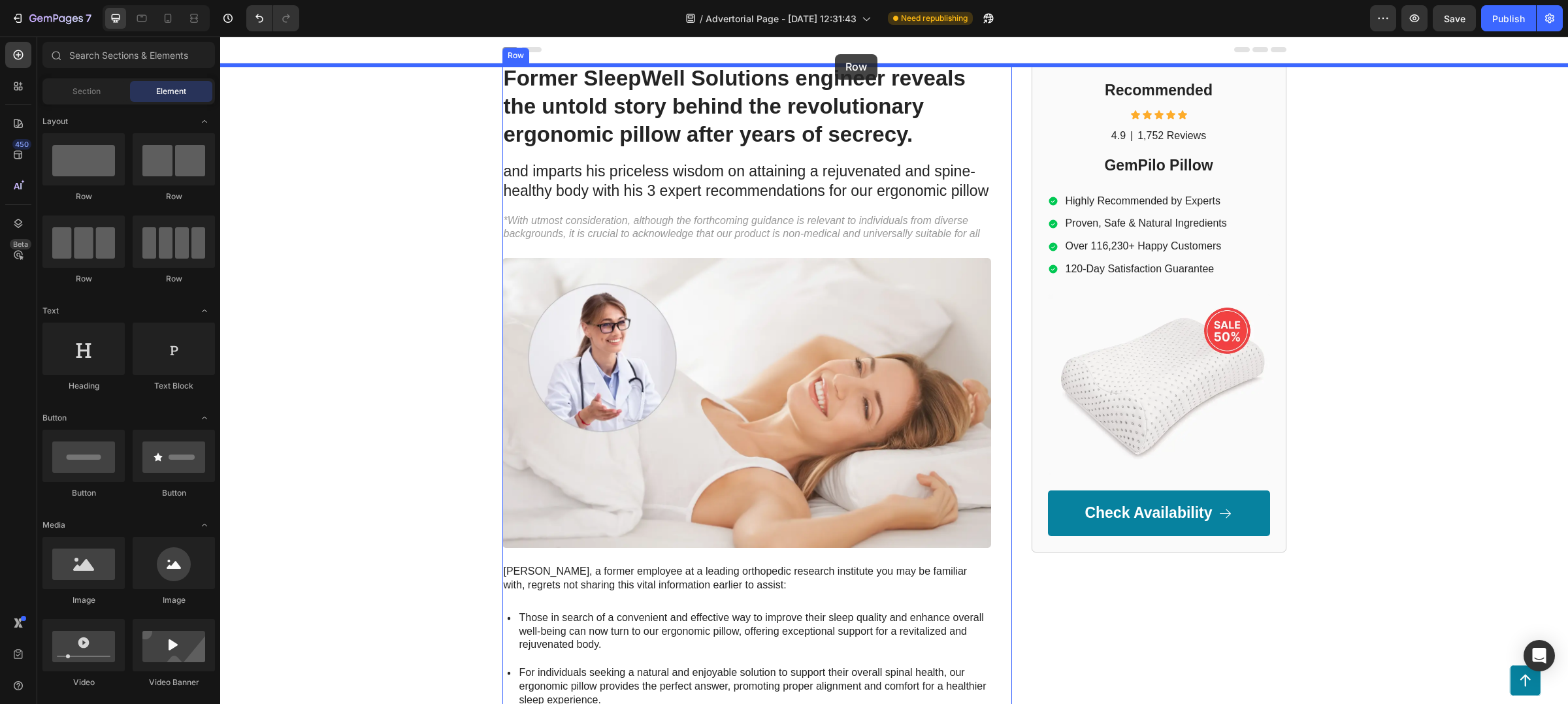
drag, startPoint x: 301, startPoint y: 211, endPoint x: 835, endPoint y: 55, distance: 556.3
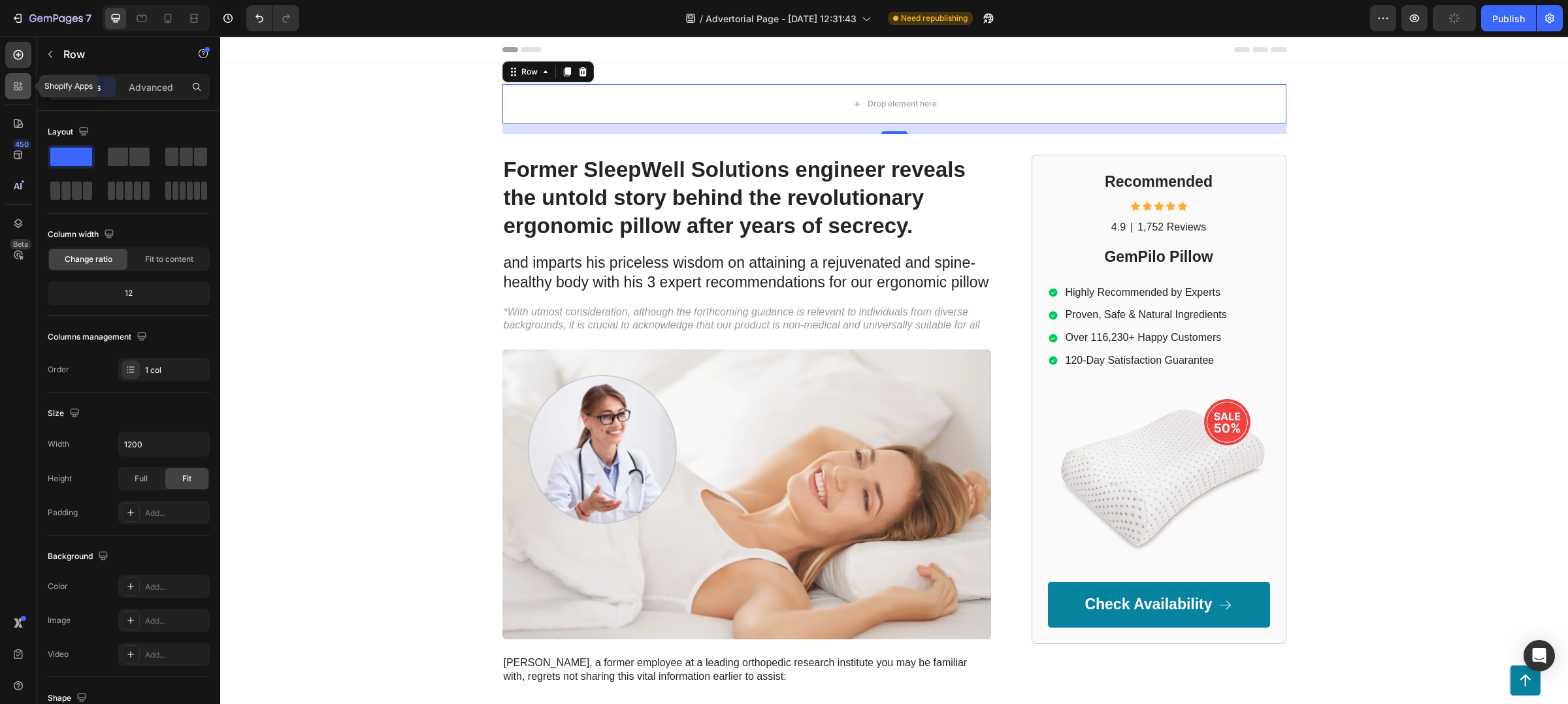
click at [12, 98] on div at bounding box center [18, 86] width 26 height 26
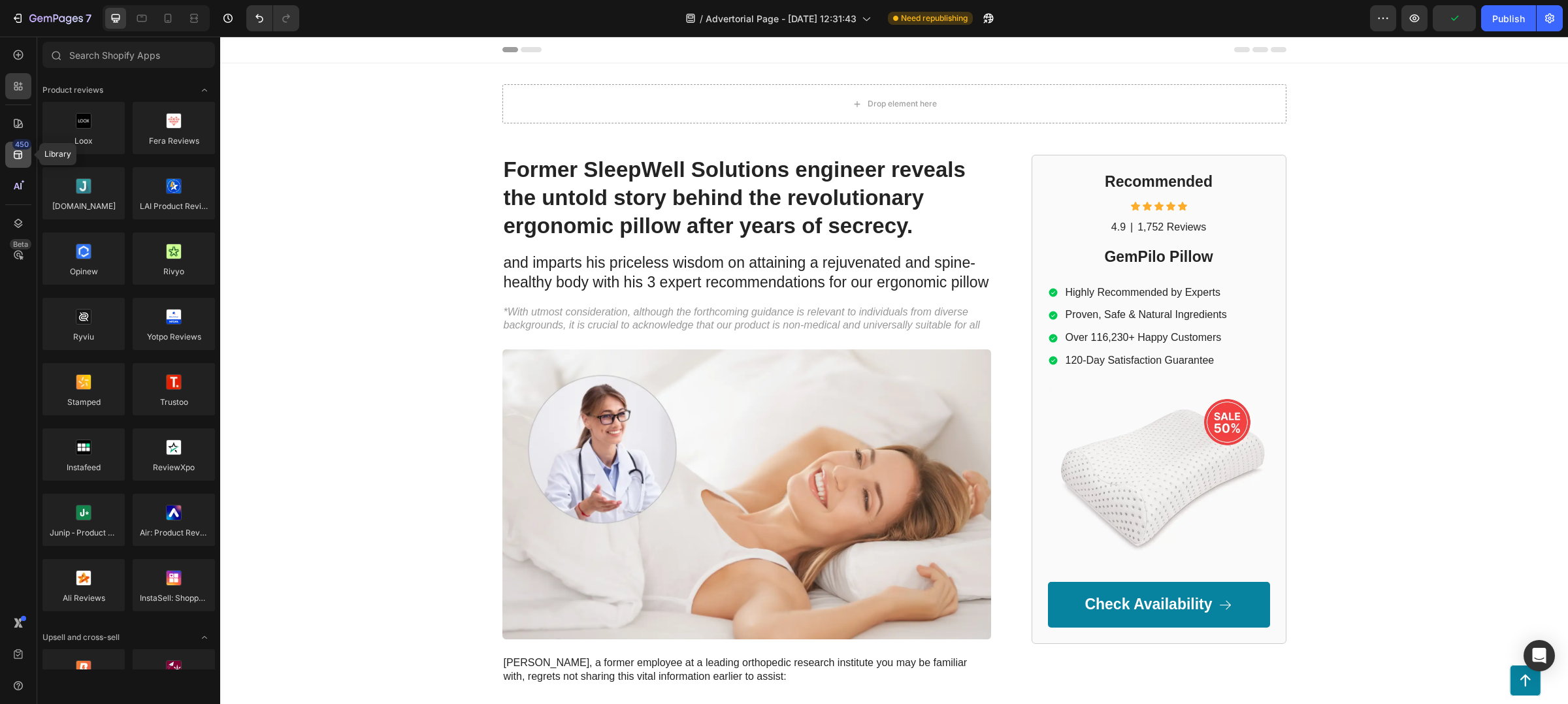
click at [24, 142] on div "450" at bounding box center [22, 144] width 19 height 11
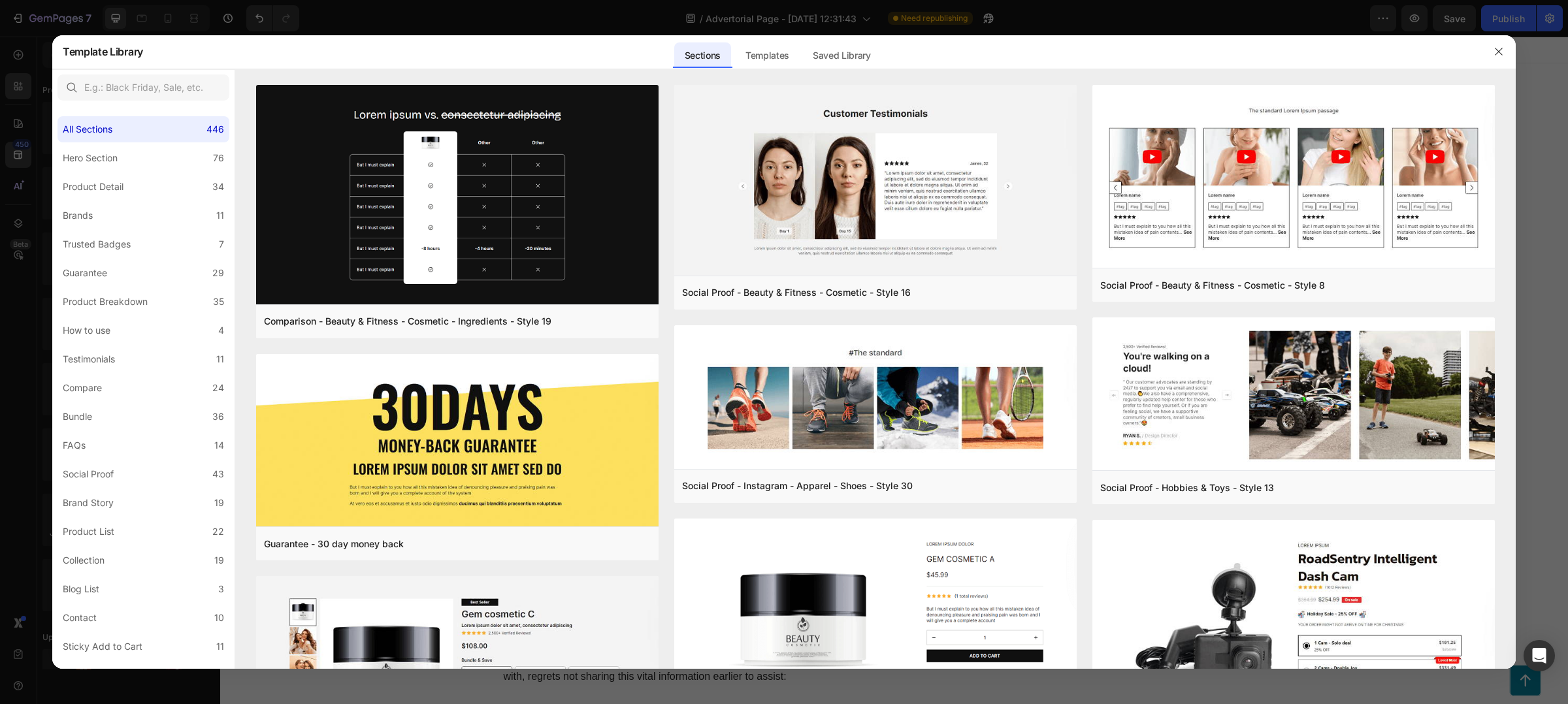
click at [22, 118] on div at bounding box center [784, 352] width 1568 height 704
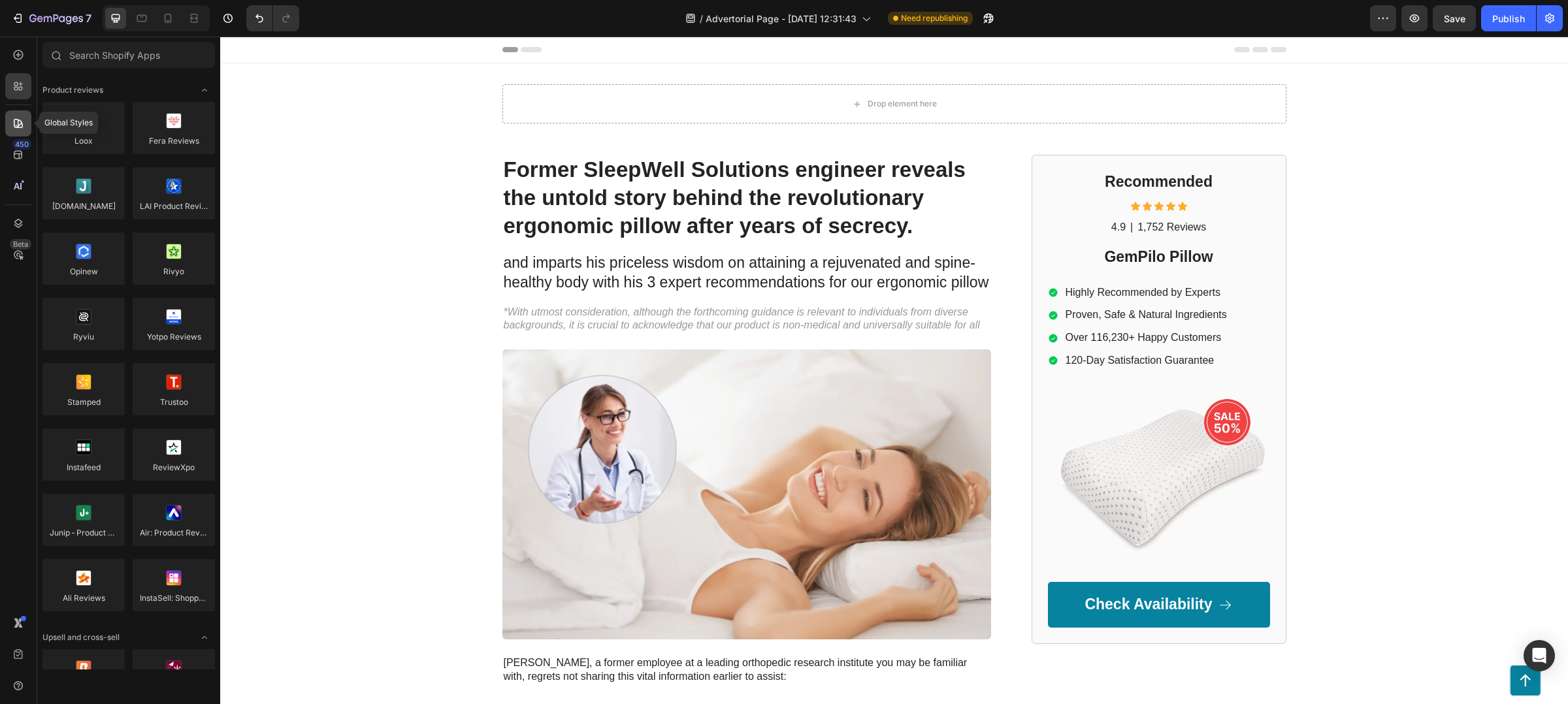
click at [22, 113] on div at bounding box center [18, 124] width 26 height 26
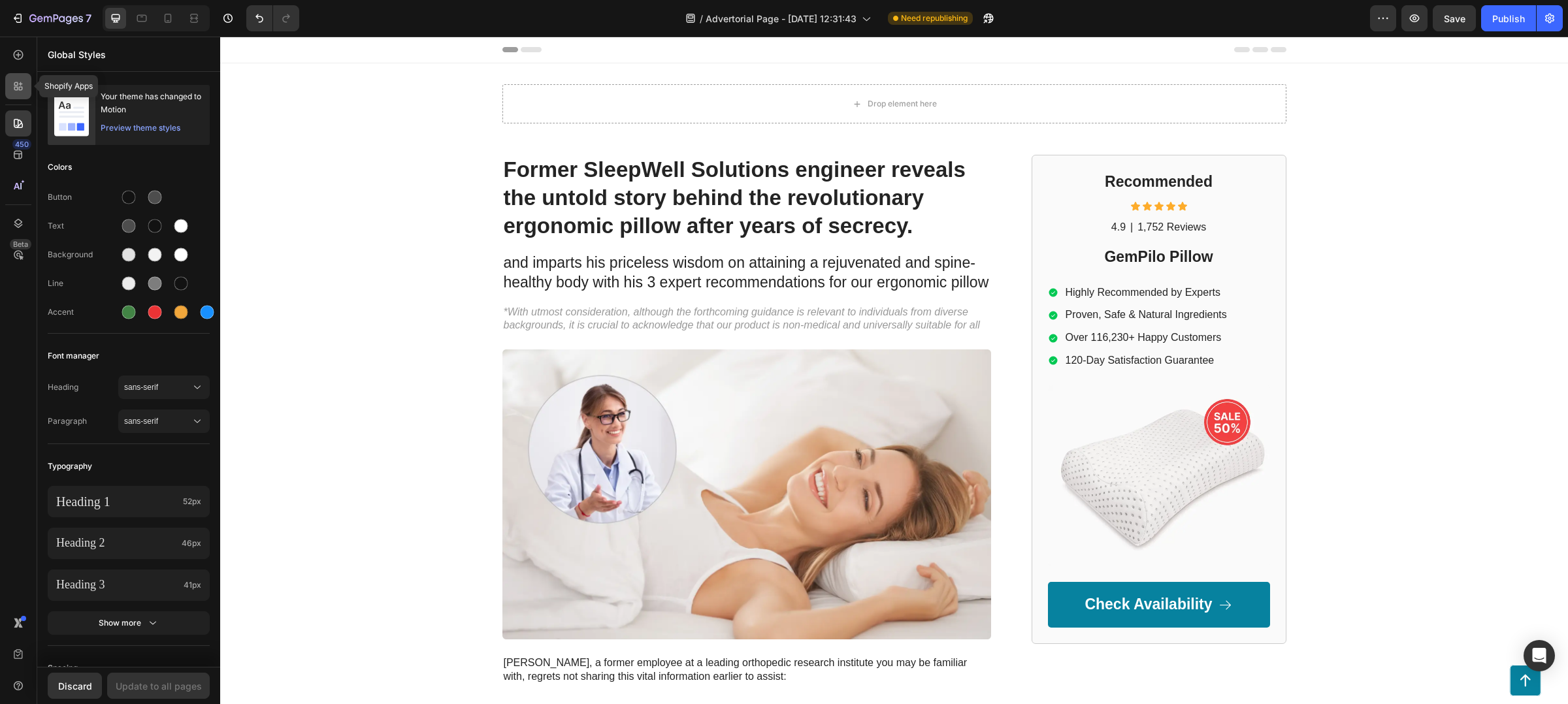
click at [22, 91] on icon at bounding box center [18, 86] width 13 height 13
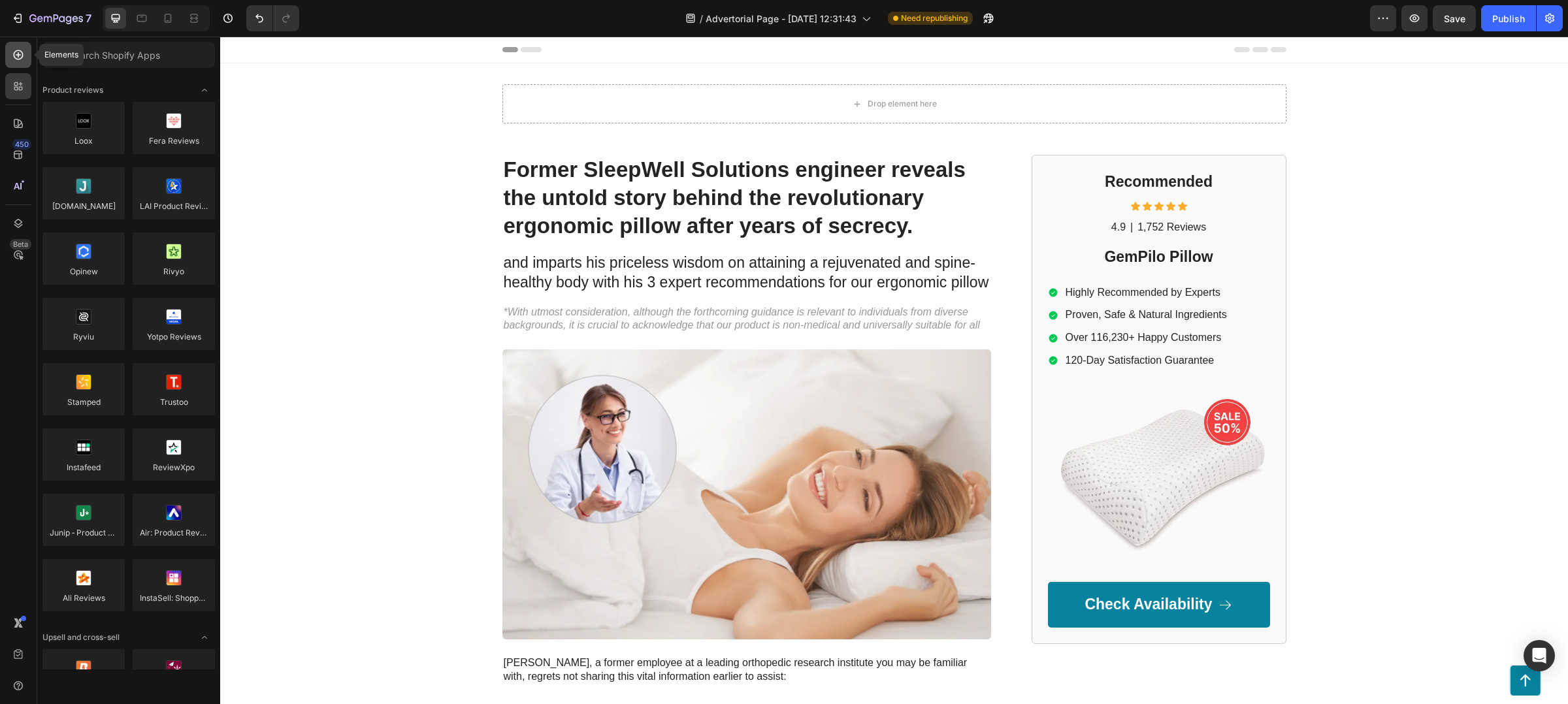
click at [17, 59] on icon at bounding box center [18, 55] width 13 height 13
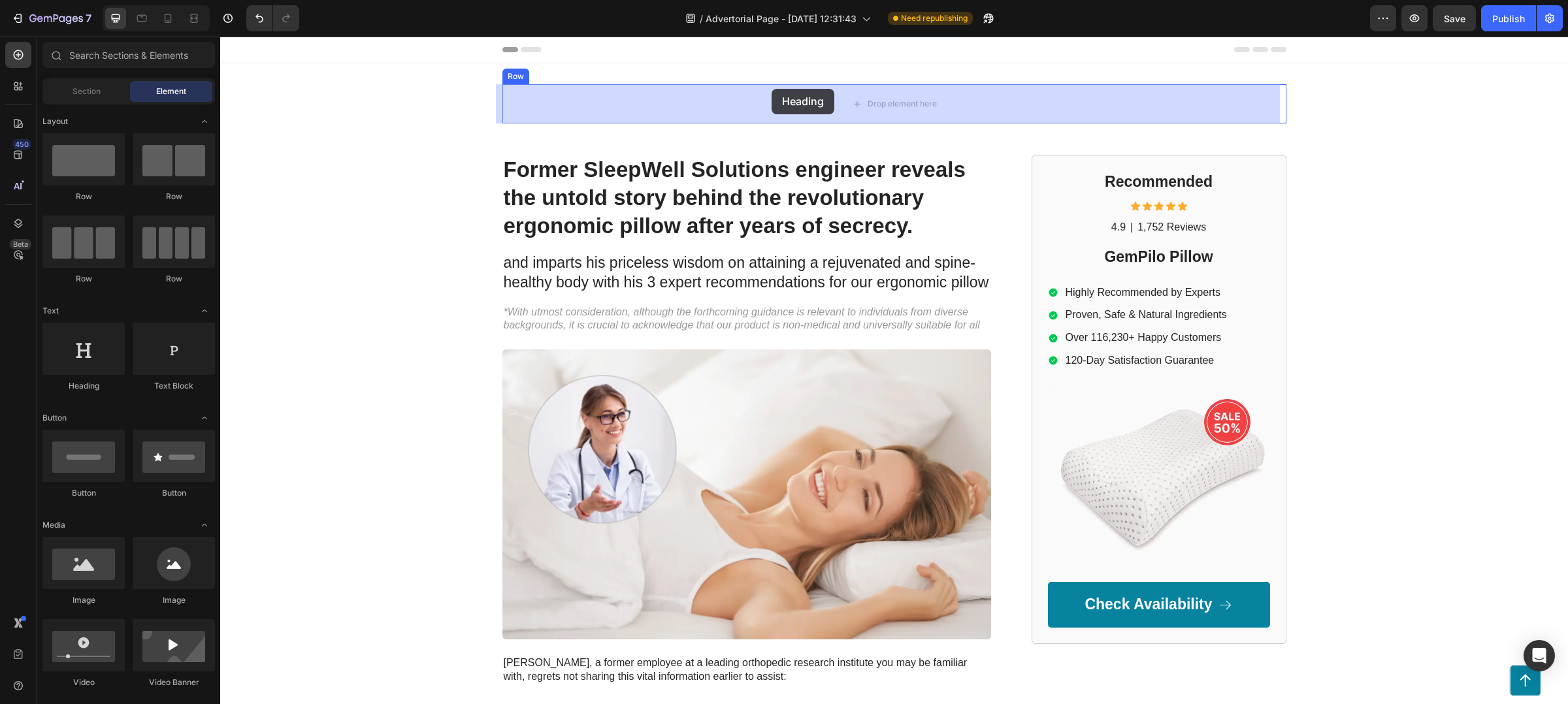
drag, startPoint x: 318, startPoint y: 400, endPoint x: 772, endPoint y: 89, distance: 550.3
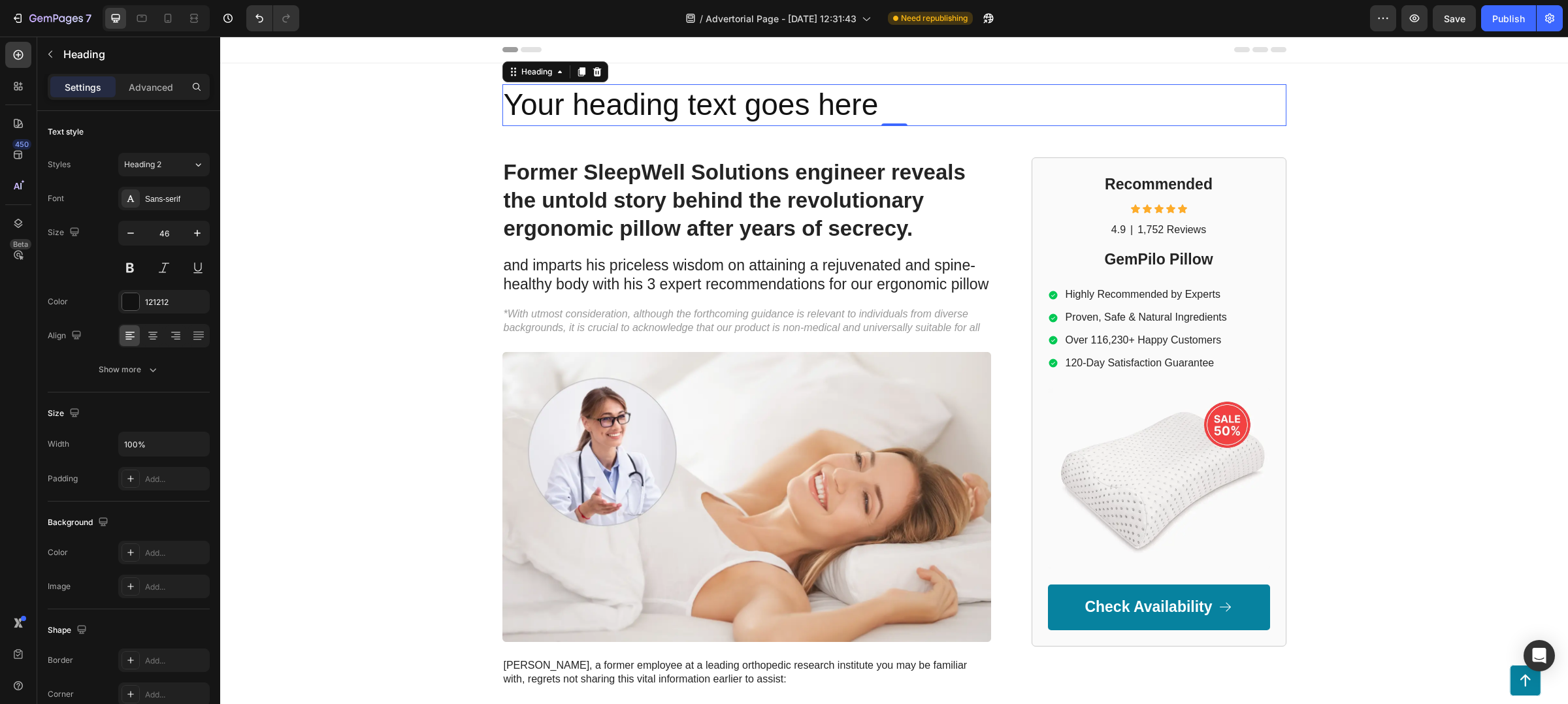
click at [786, 115] on h2 "Your heading text goes here" at bounding box center [895, 105] width 784 height 42
click at [786, 115] on p "Your heading text goes here" at bounding box center [894, 105] width 782 height 39
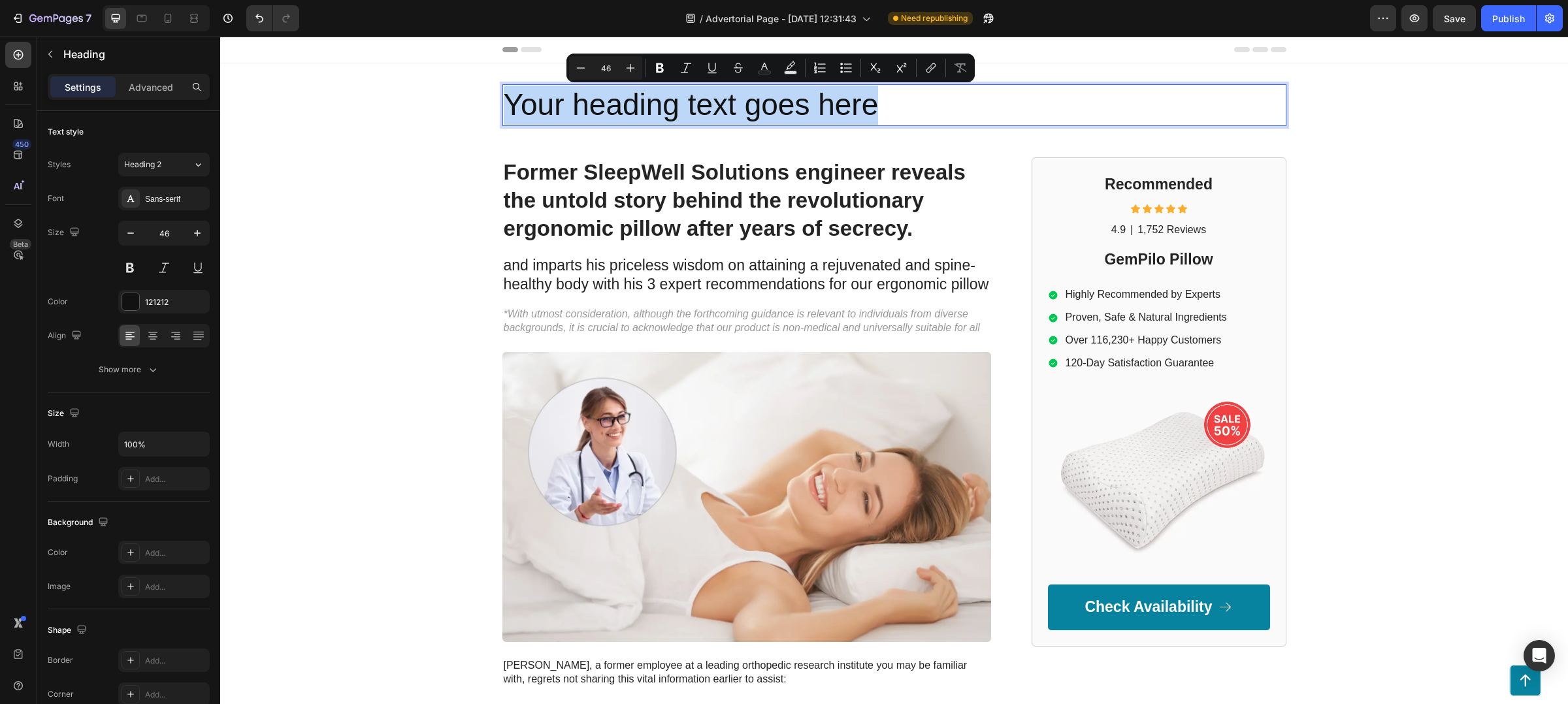
click at [786, 115] on p "Your heading text goes here" at bounding box center [894, 105] width 782 height 39
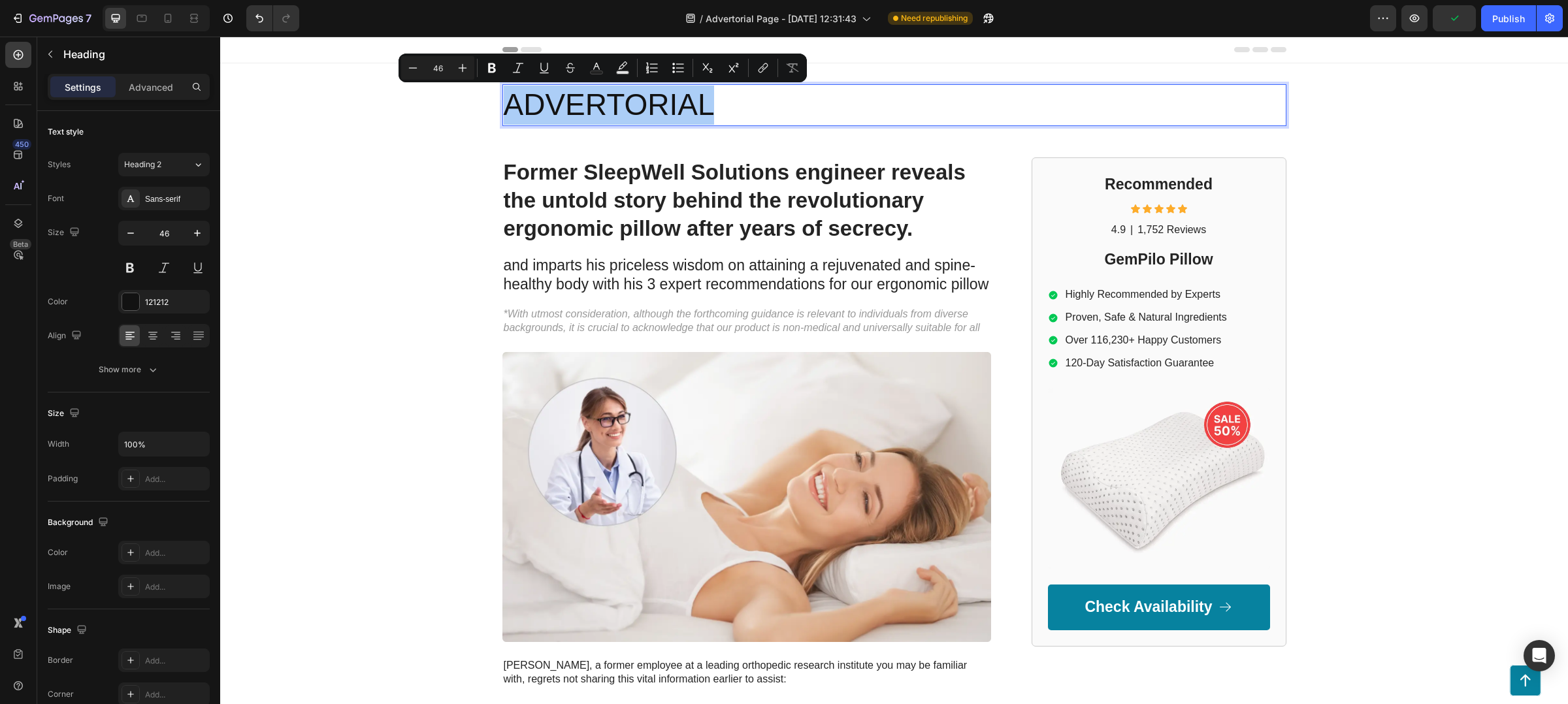
click at [426, 64] on input "46" at bounding box center [438, 68] width 26 height 15
type input "16"
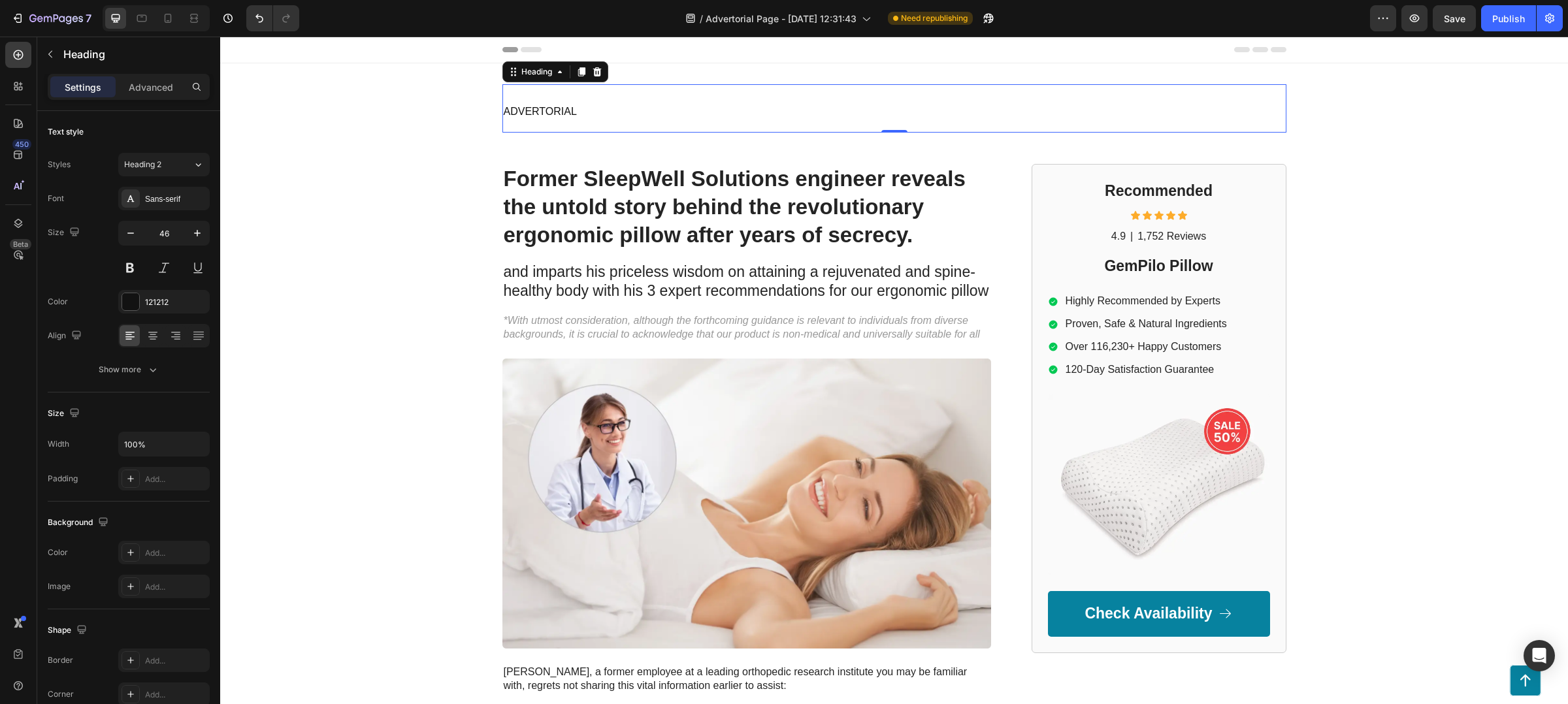
click at [634, 115] on p "ADVERTORIAL" at bounding box center [894, 108] width 782 height 46
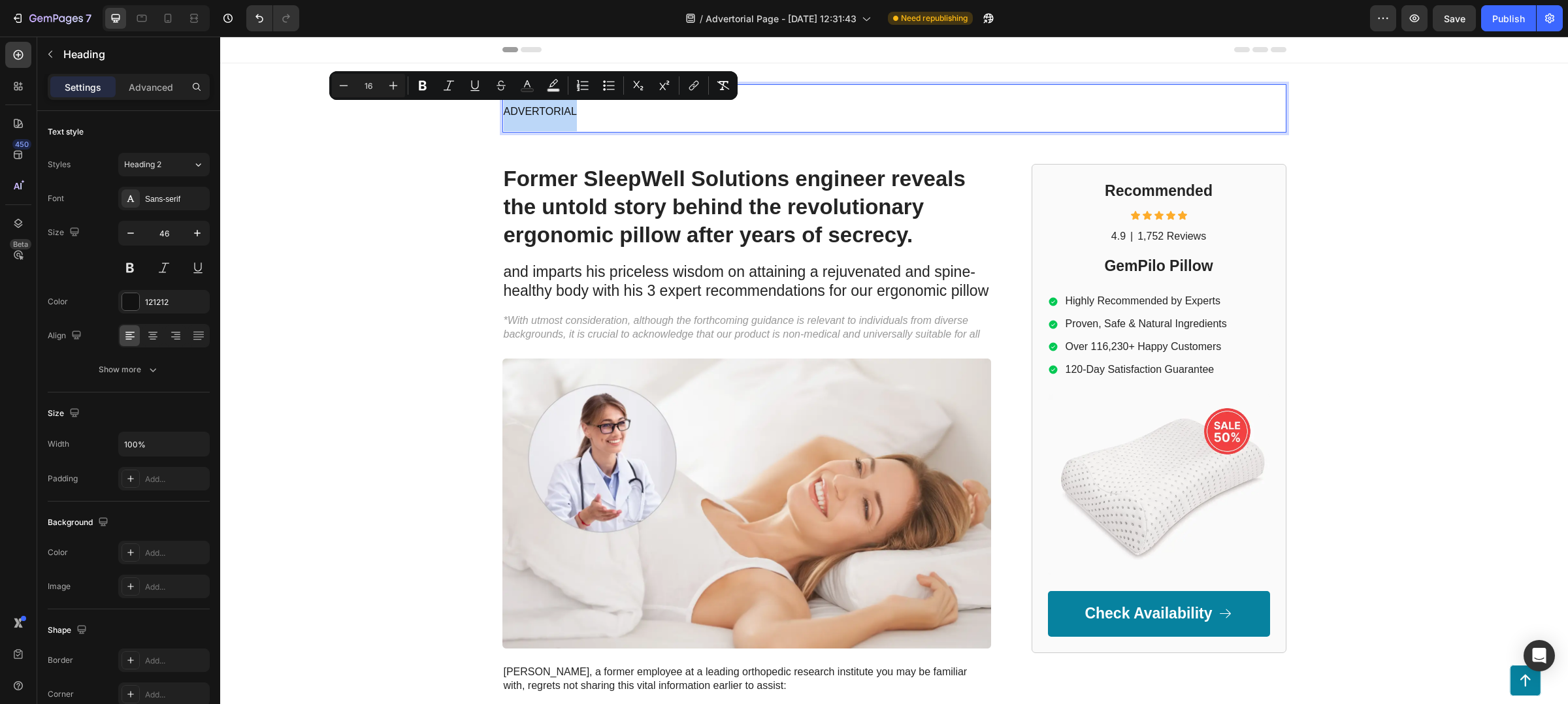
click at [634, 115] on p "ADVERTORIAL" at bounding box center [894, 108] width 782 height 46
click at [608, 115] on p "ADVERTORIAL" at bounding box center [894, 108] width 782 height 46
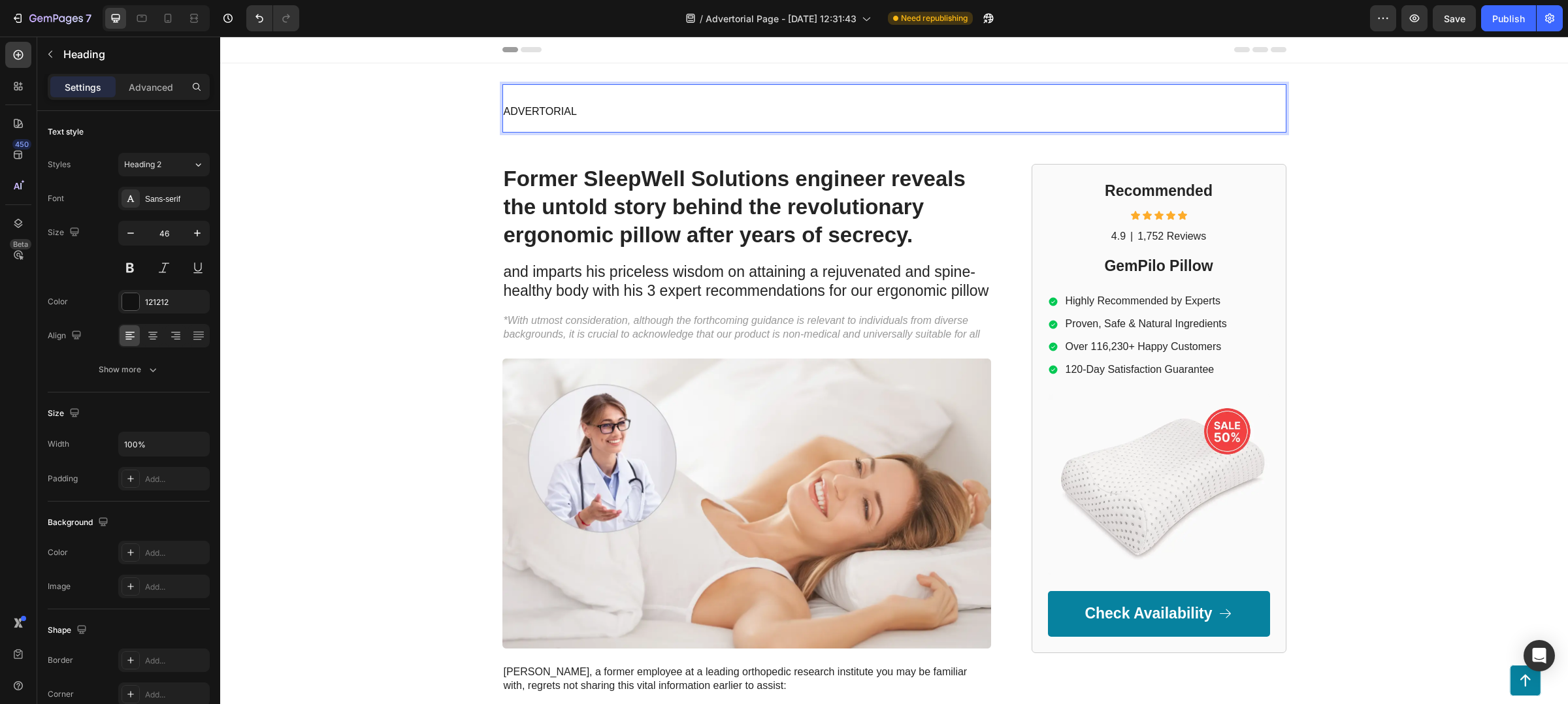
click at [549, 111] on span "ADVERTORIAL" at bounding box center [540, 111] width 73 height 11
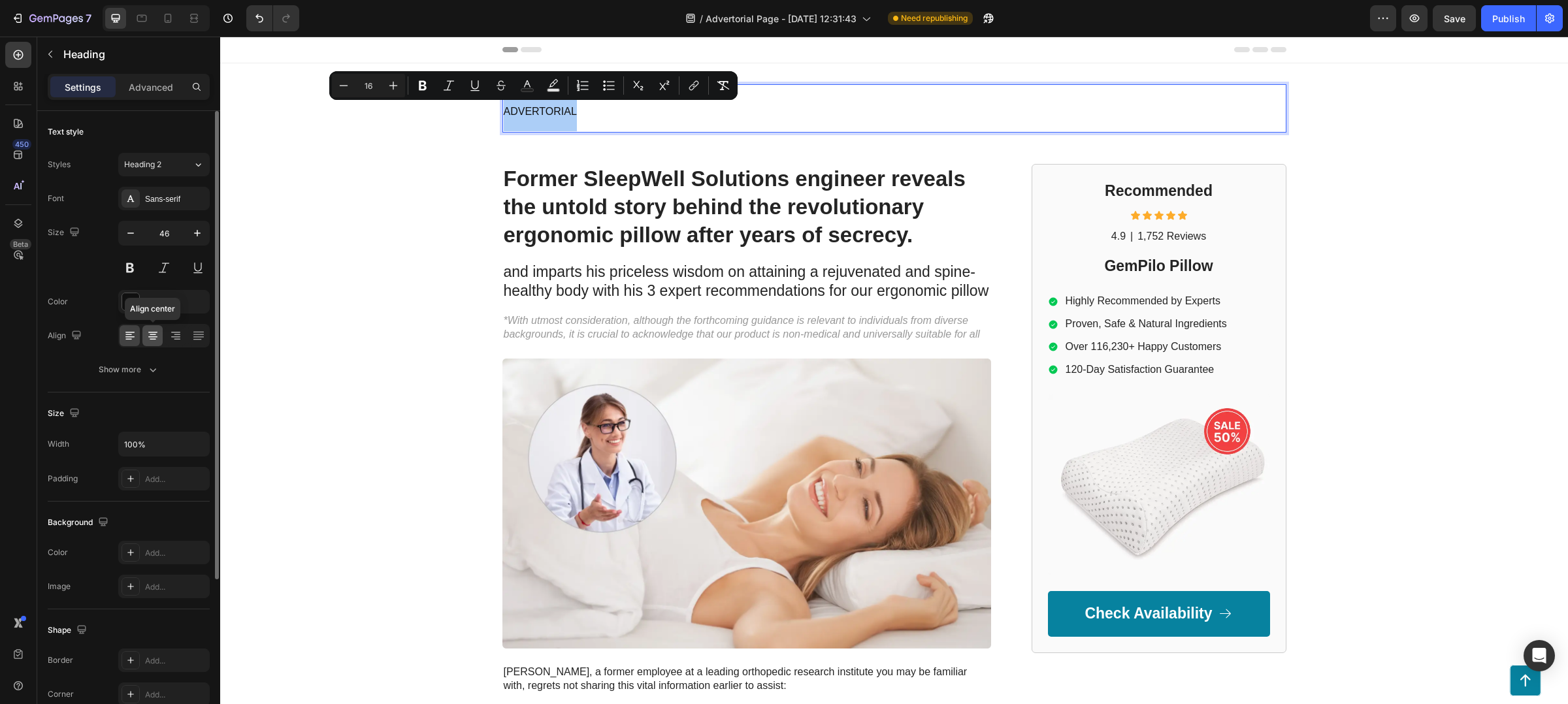
click at [154, 336] on icon at bounding box center [152, 335] width 13 height 13
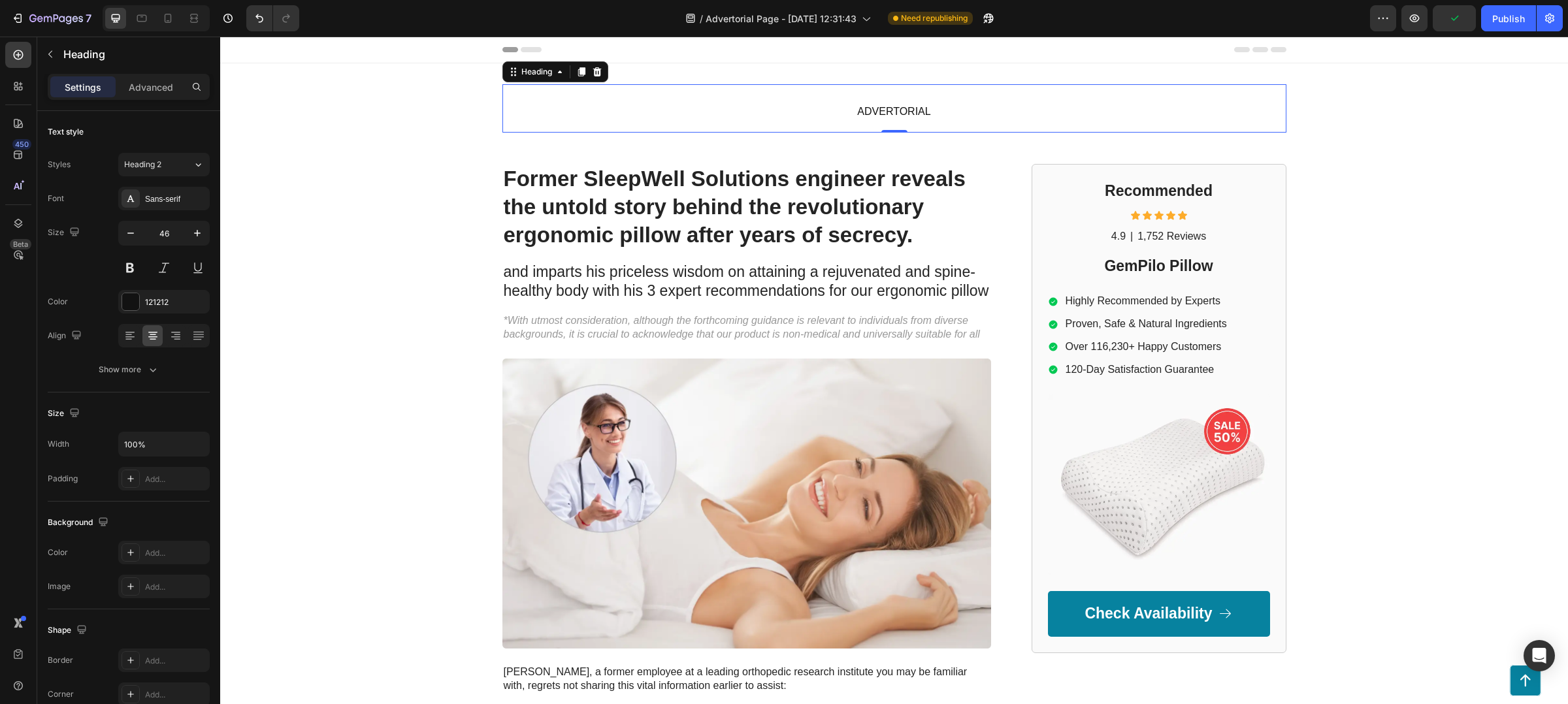
click at [563, 113] on p "ADVERTORIAL" at bounding box center [894, 108] width 782 height 46
click at [174, 554] on div "Add..." at bounding box center [176, 553] width 61 height 12
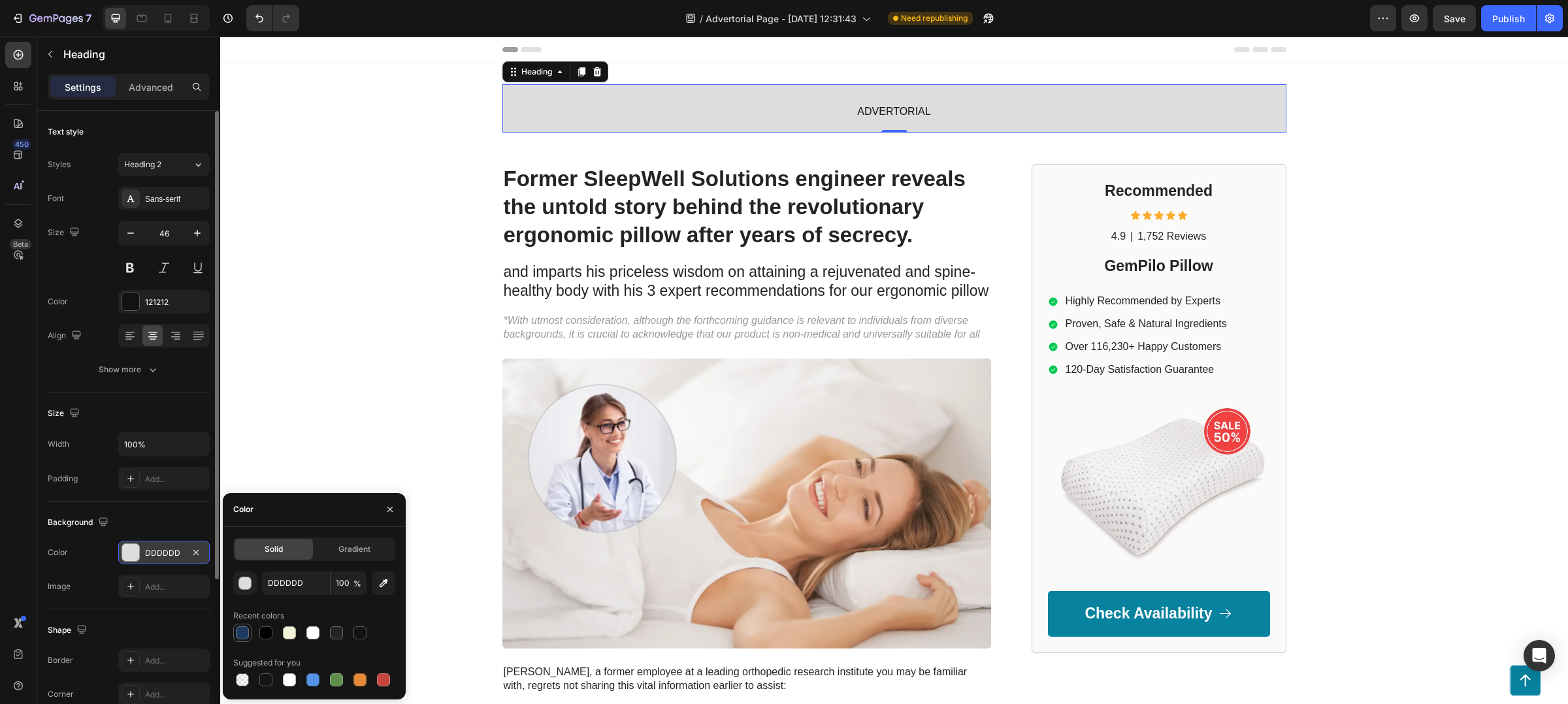
click at [240, 639] on div at bounding box center [242, 633] width 15 height 15
type input "1E3A5F"
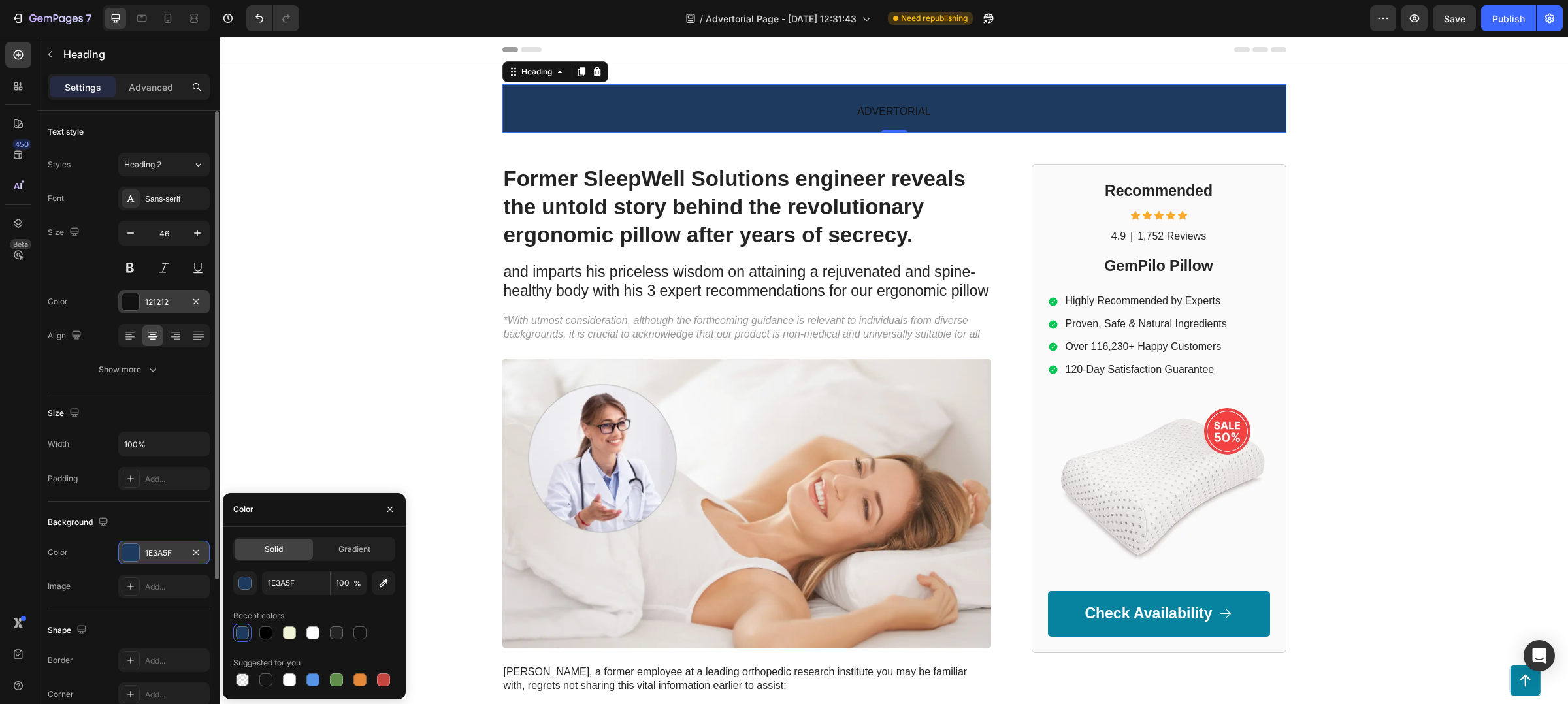
click at [174, 302] on div "121212" at bounding box center [164, 302] width 38 height 12
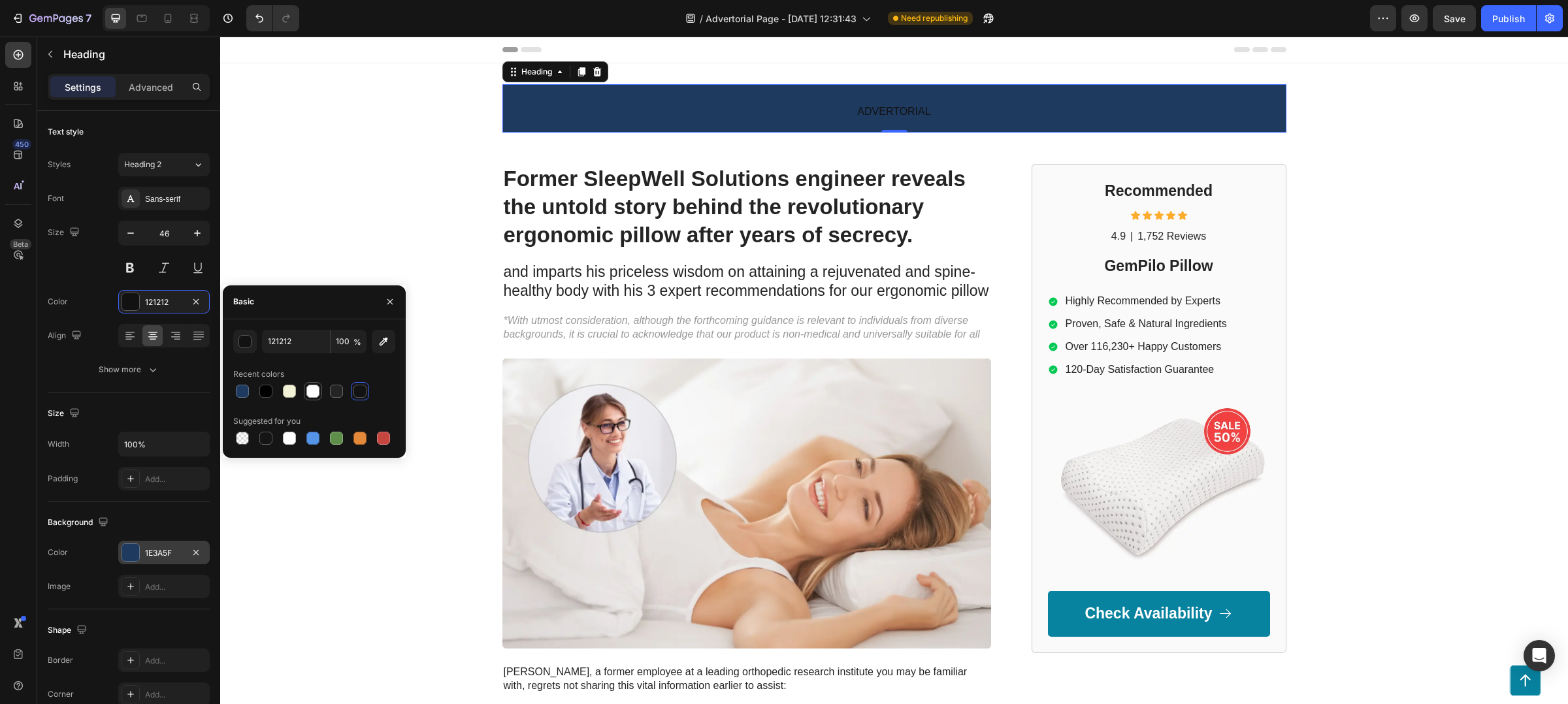
click at [318, 394] on div at bounding box center [313, 391] width 13 height 13
type input "FFFFFF"
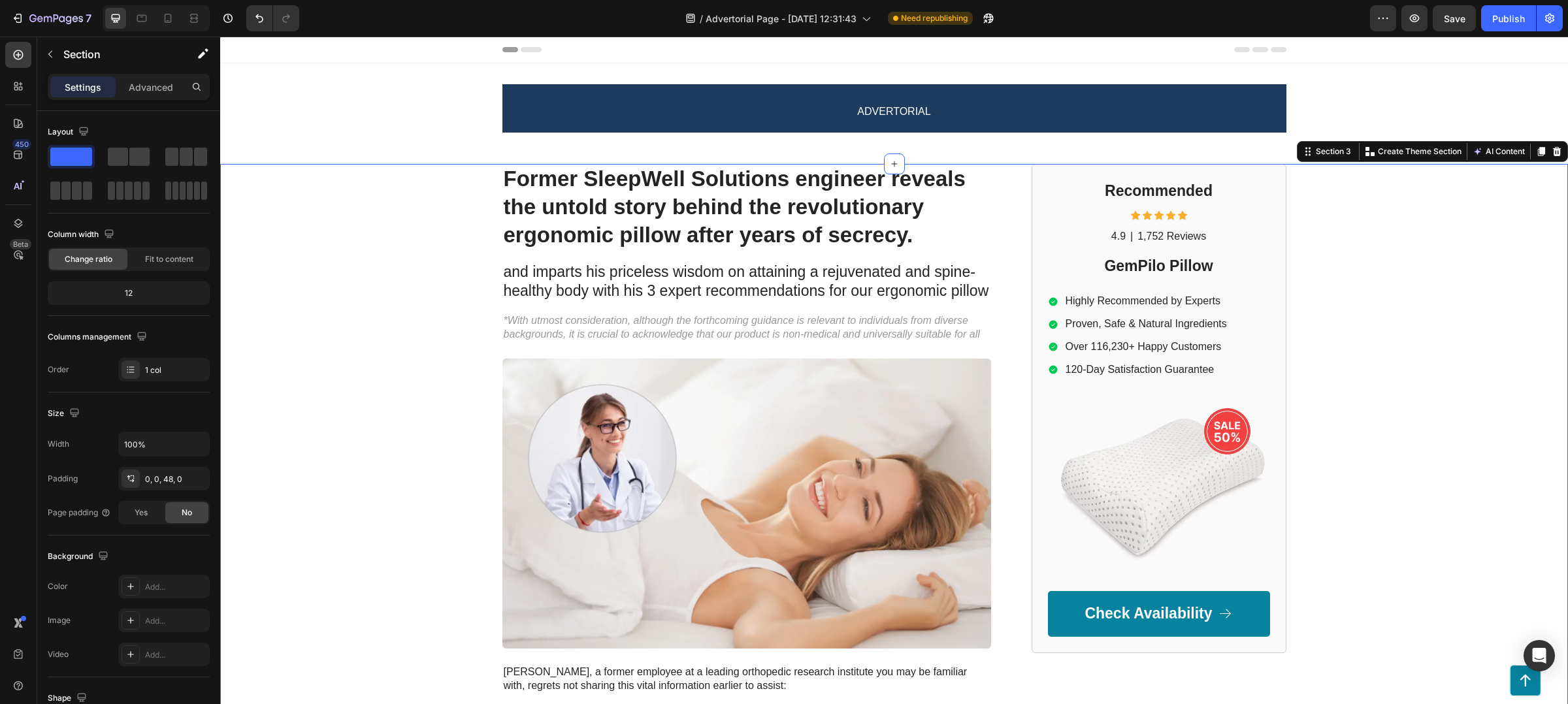
click at [1443, 216] on div "Former SleepWell Solutions engineer reveals the untold story behind the revolut…" at bounding box center [894, 631] width 1348 height 935
click at [1347, 98] on div "⁠⁠⁠⁠⁠⁠⁠ ADVERTORIAL Heading Row" at bounding box center [894, 114] width 1348 height 59
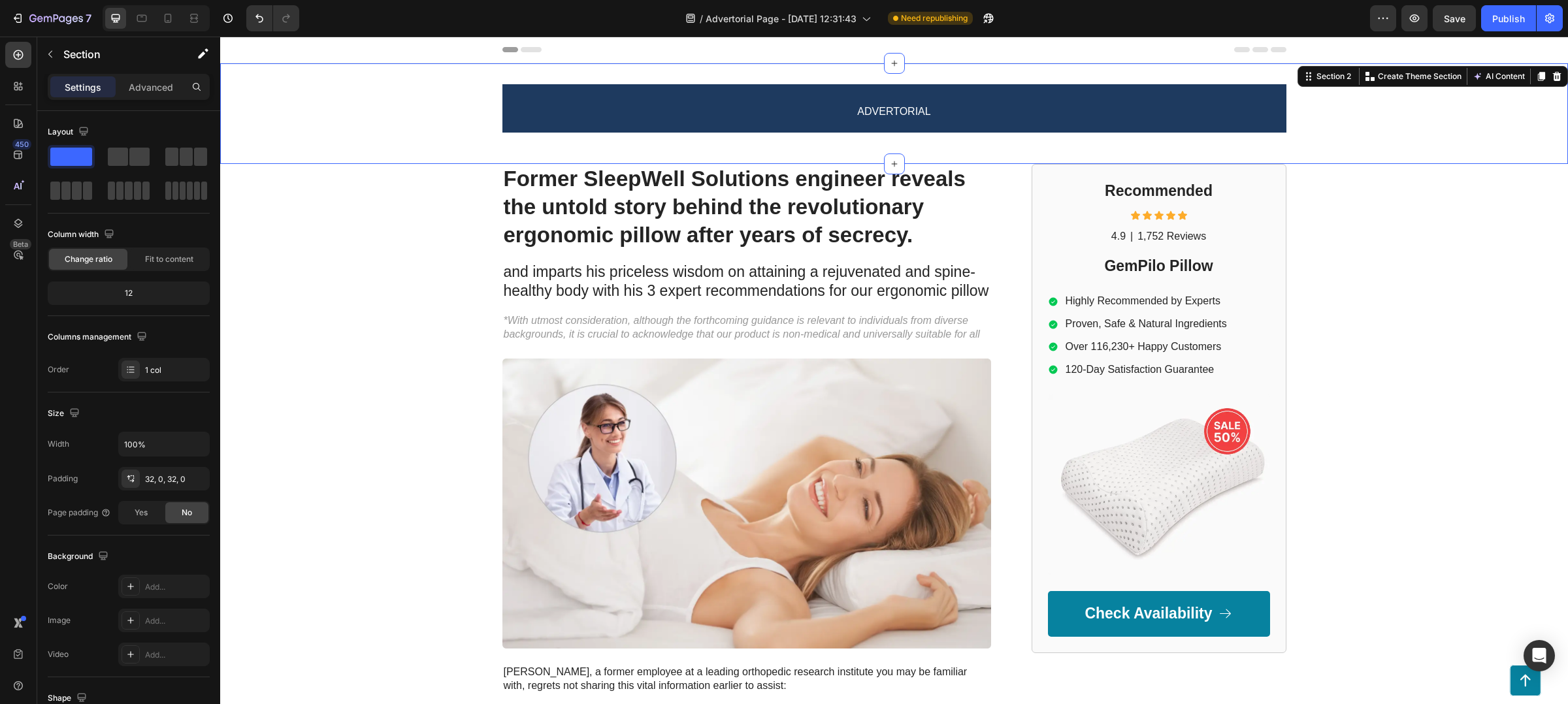
click at [1284, 108] on div "⁠⁠⁠⁠⁠⁠⁠ ADVERTORIAL Heading Row" at bounding box center [894, 114] width 1348 height 59
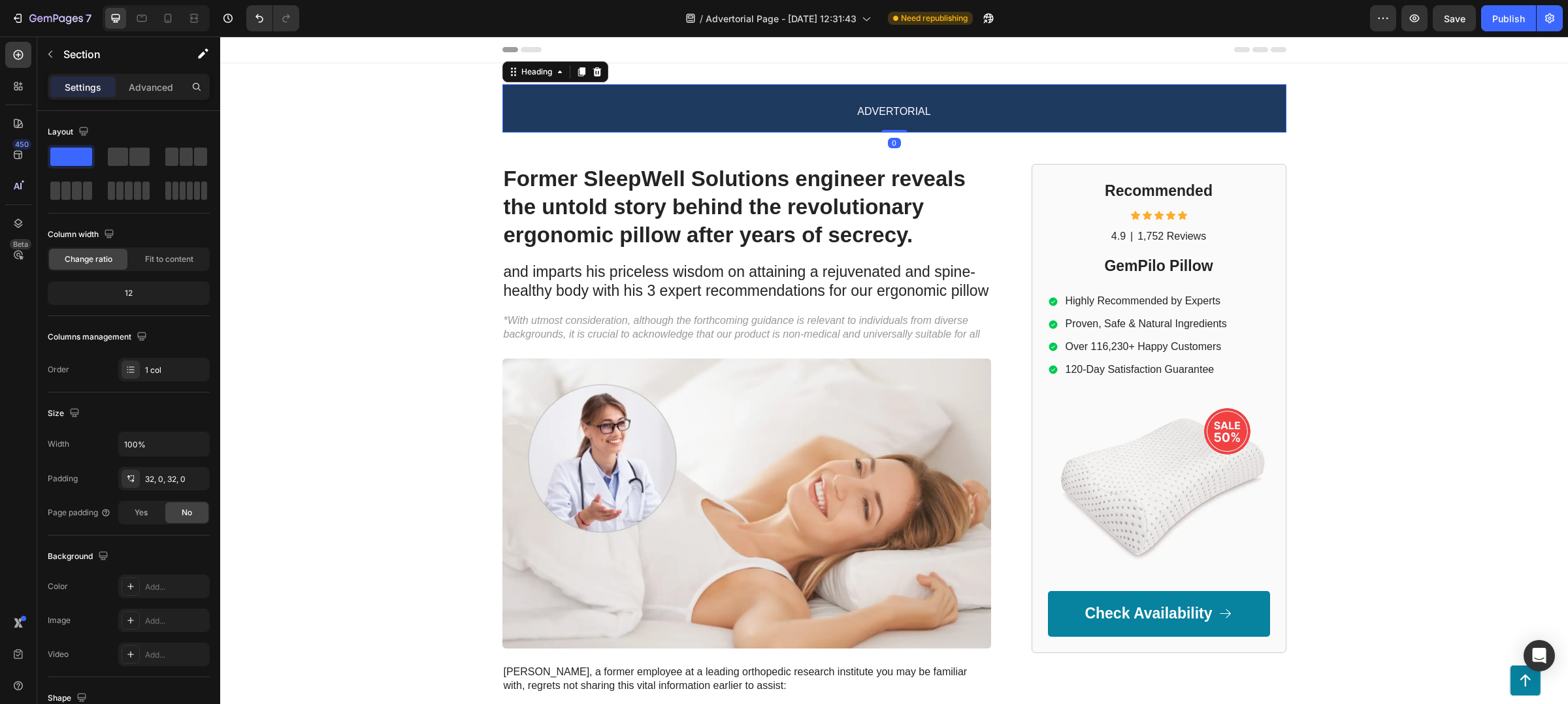
click at [1244, 115] on p "⁠⁠⁠⁠⁠⁠⁠ ADVERTORIAL" at bounding box center [894, 108] width 782 height 46
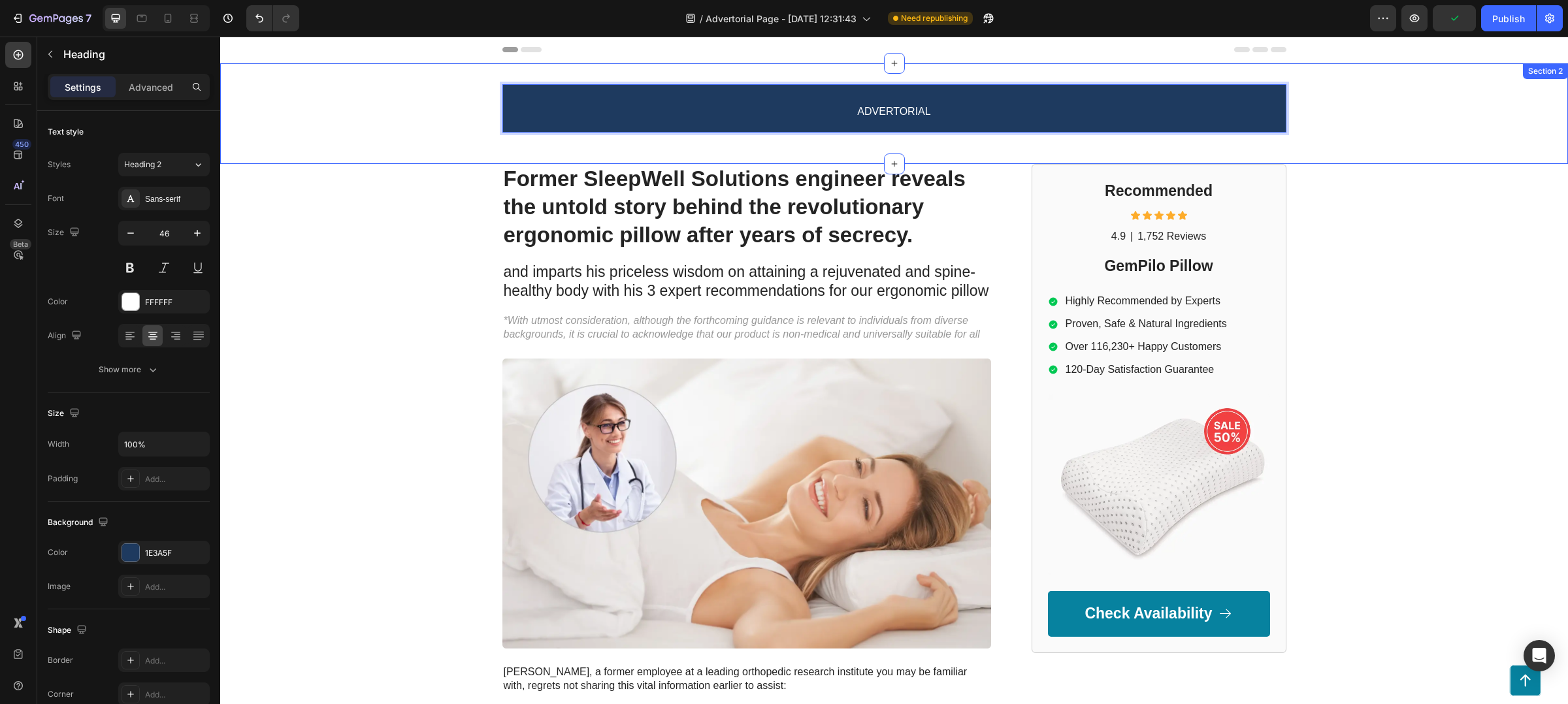
drag, startPoint x: 1271, startPoint y: 113, endPoint x: 1370, endPoint y: 118, distance: 99.1
click at [1041, 115] on p "ADVERTORIAL" at bounding box center [894, 108] width 782 height 46
click at [296, 138] on div "ADVERTORIAL Heading 0 Row" at bounding box center [894, 114] width 1348 height 59
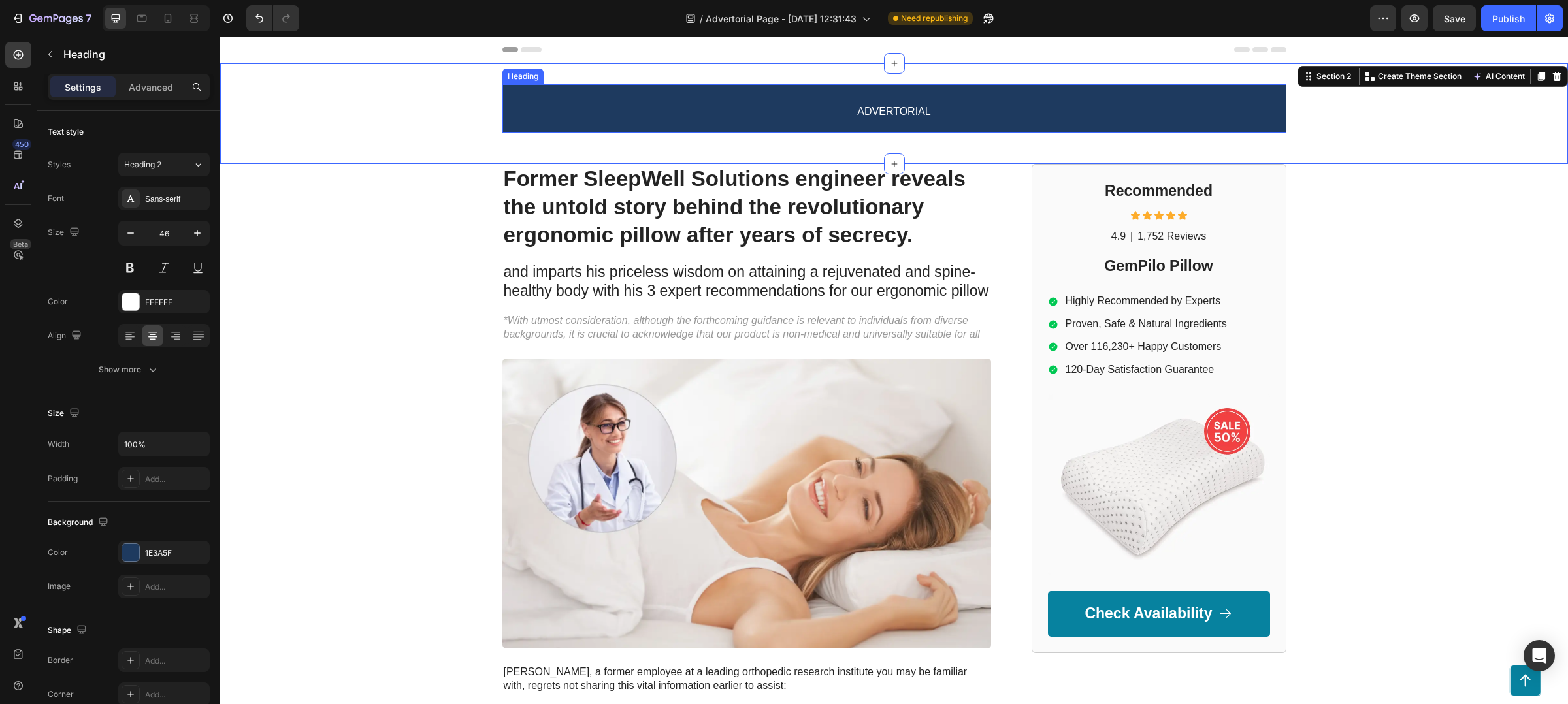
click at [517, 115] on p "⁠⁠⁠⁠⁠⁠⁠ ADVERTORIAL" at bounding box center [894, 108] width 782 height 46
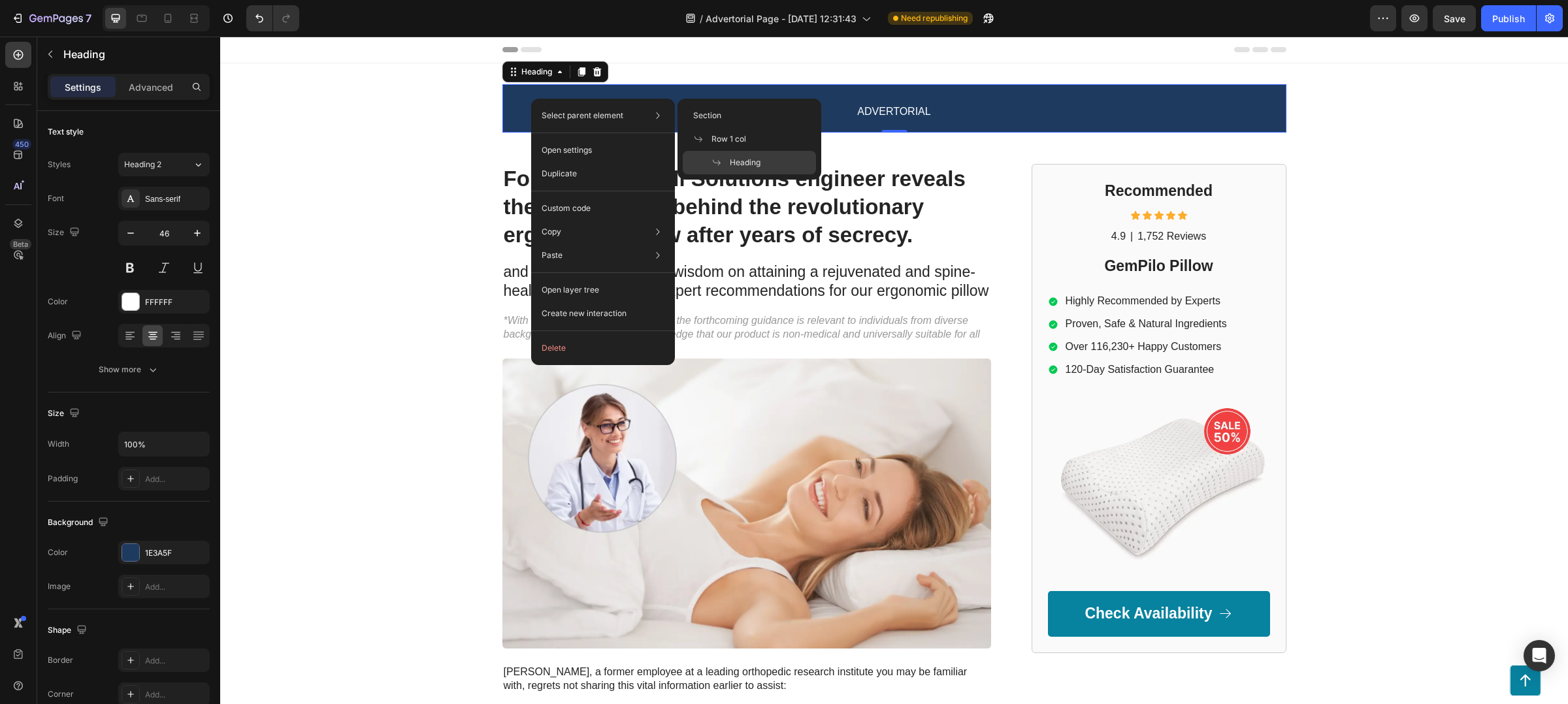
click at [537, 113] on div "Select parent element Section Row 1 col Heading" at bounding box center [603, 115] width 133 height 24
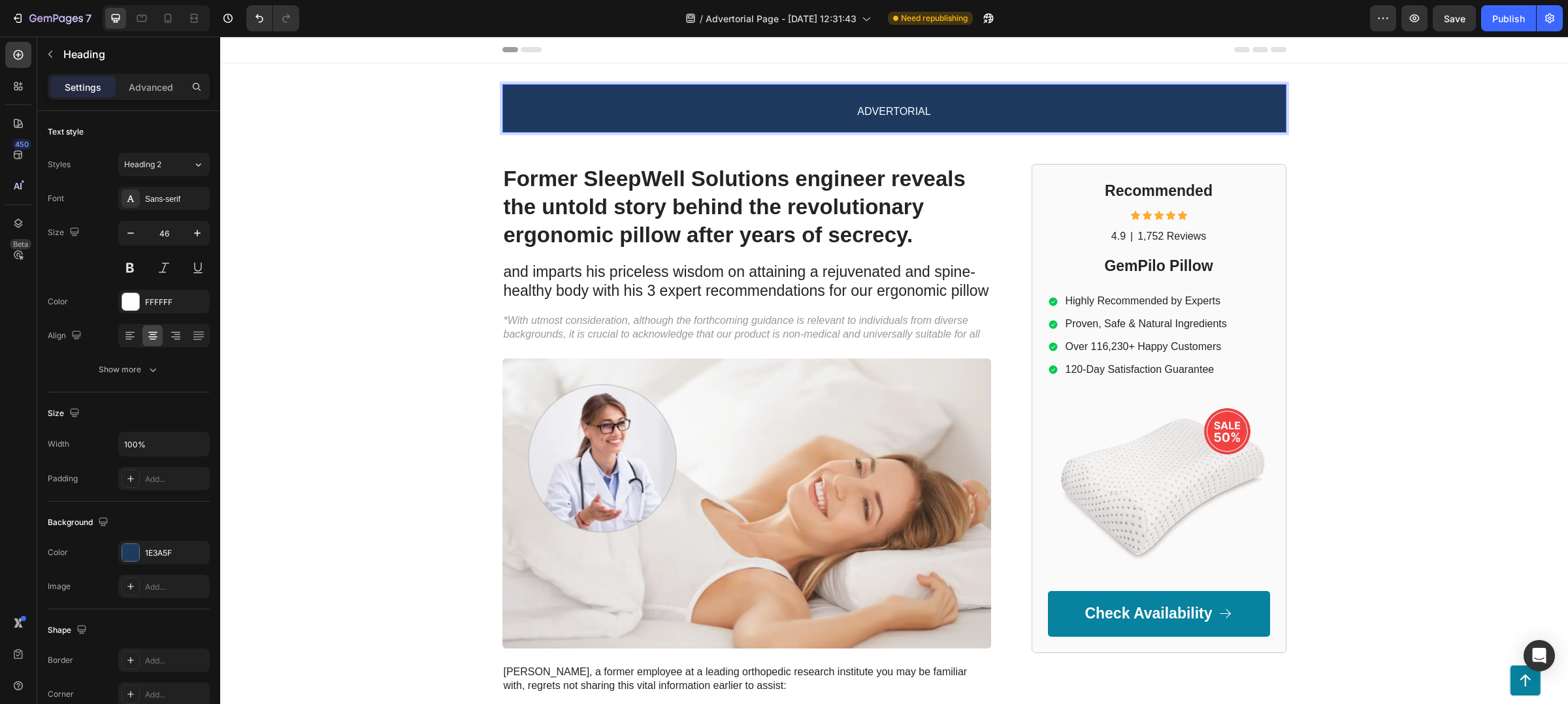
click at [982, 108] on p "ADVERTORIAL" at bounding box center [894, 108] width 782 height 46
click at [1311, 120] on div "ADVERTORIAL Heading 0 Row" at bounding box center [894, 114] width 1348 height 59
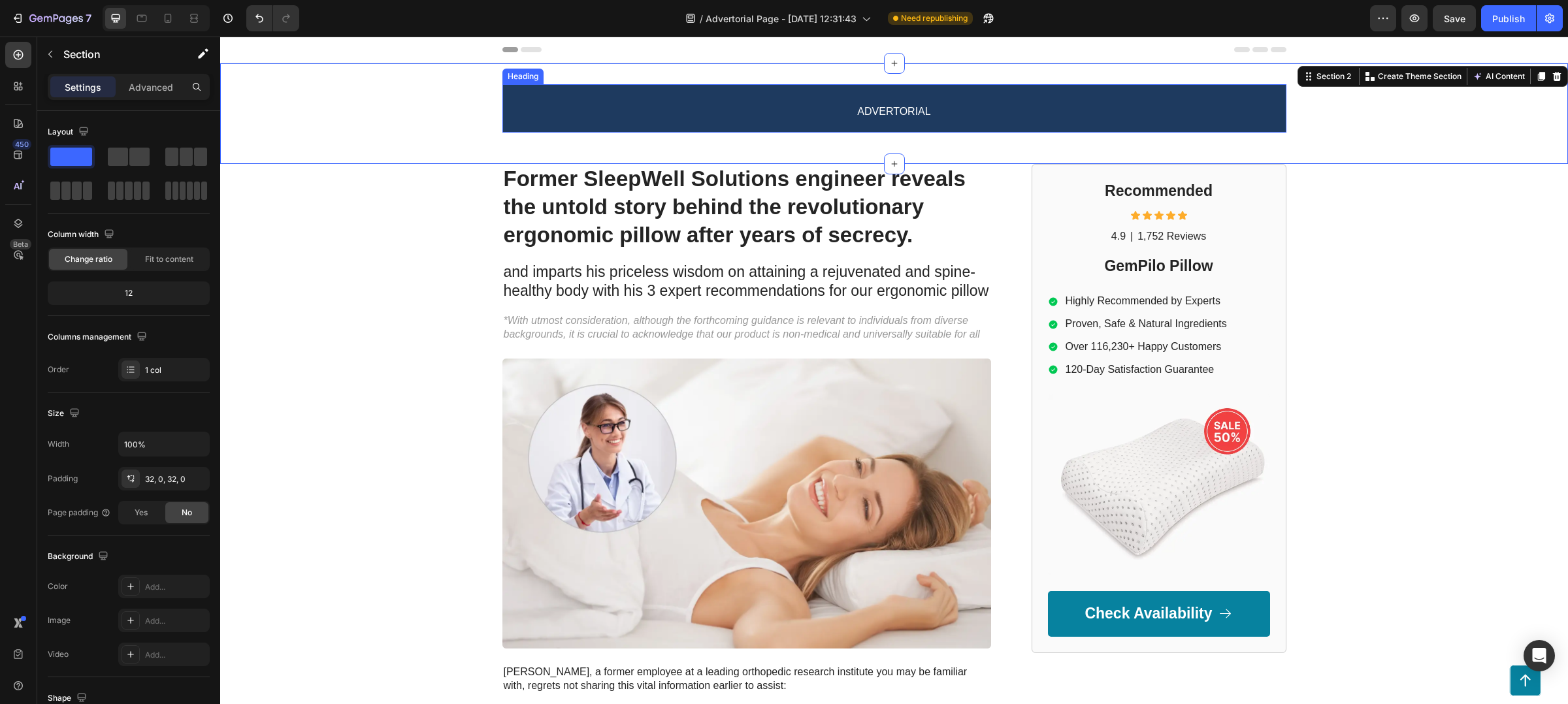
click at [1232, 111] on p "⁠⁠⁠⁠⁠⁠⁠ ADVERTORIAL" at bounding box center [894, 108] width 782 height 46
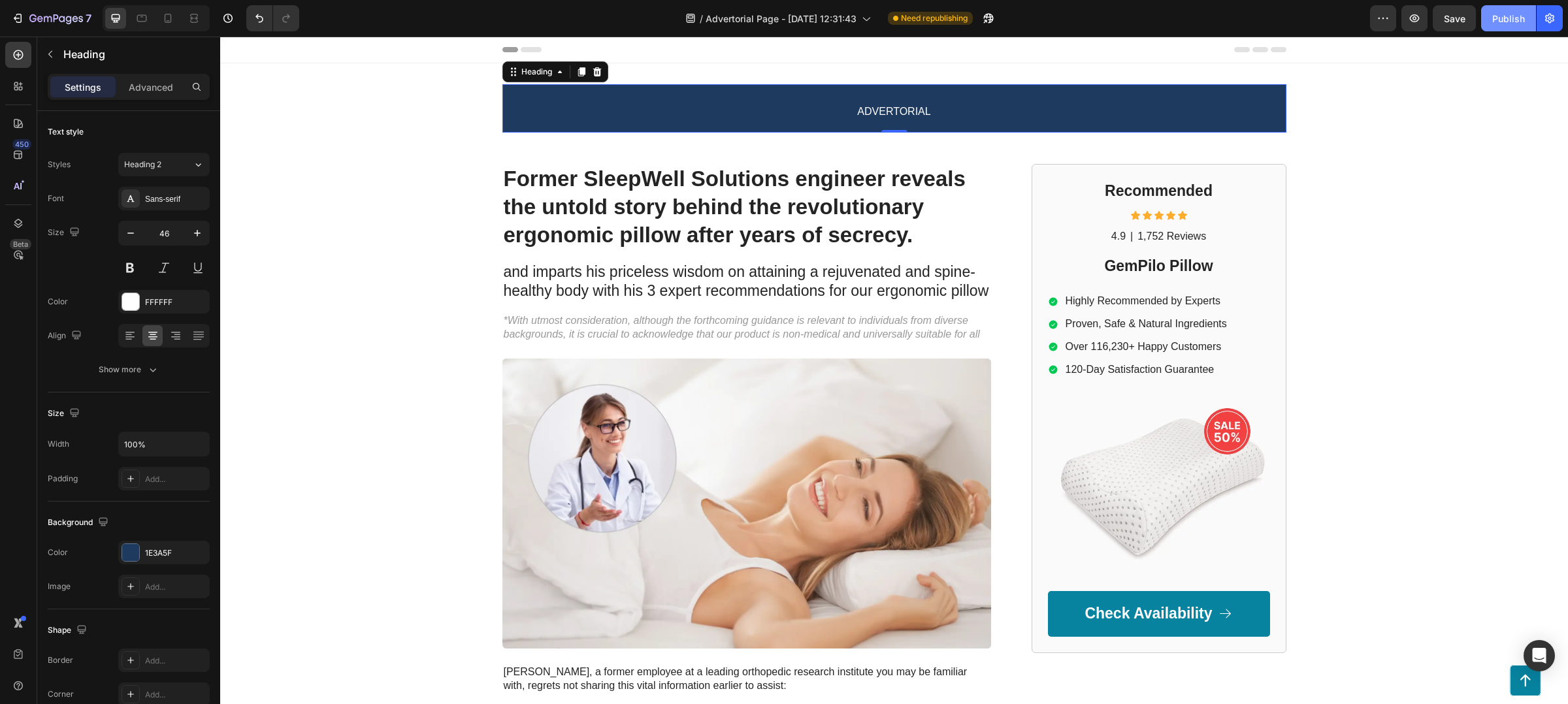
click at [1510, 30] on button "Publish" at bounding box center [1508, 18] width 55 height 26
click at [543, 103] on p "ADVERTORIAL" at bounding box center [894, 108] width 782 height 46
click at [132, 91] on p "Advanced" at bounding box center [151, 88] width 45 height 14
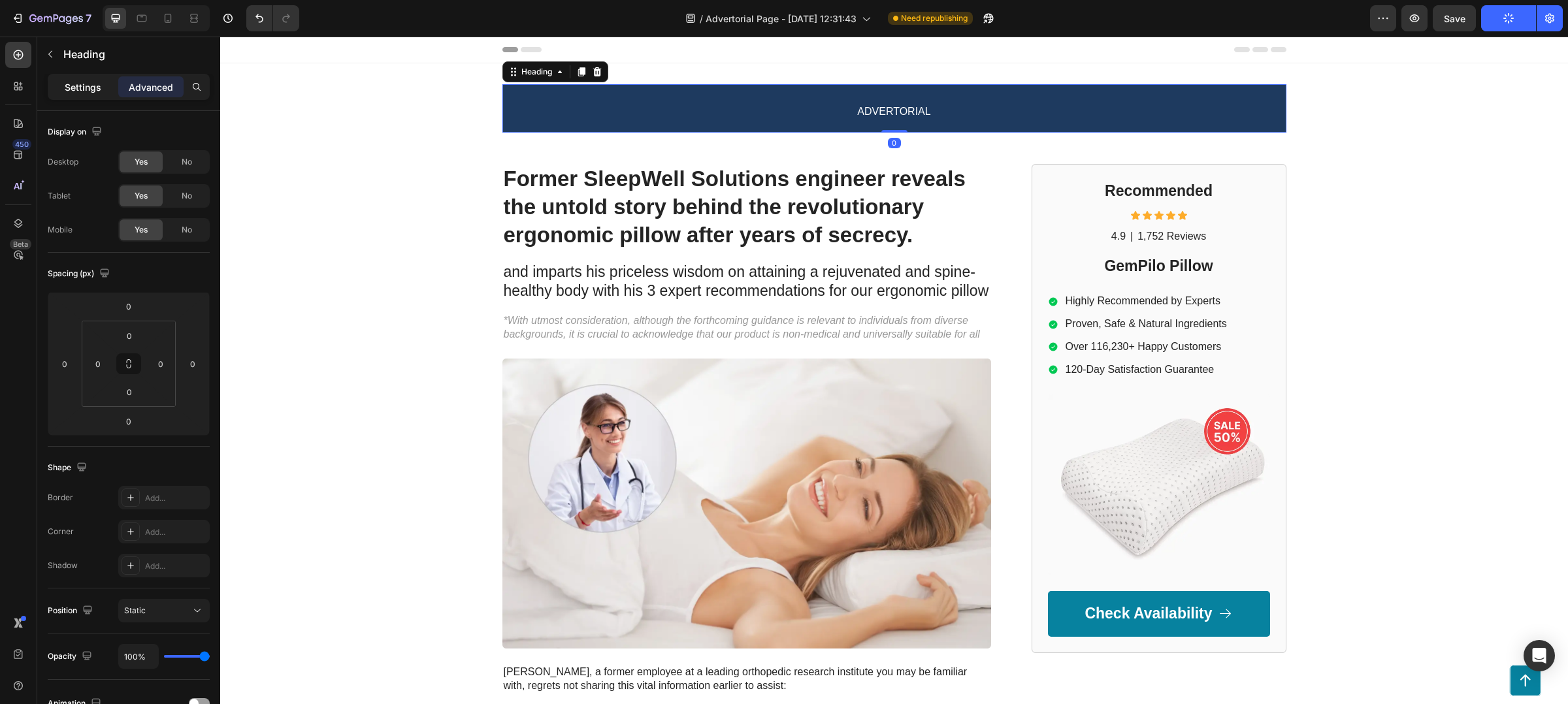
click at [98, 91] on p "Settings" at bounding box center [83, 88] width 37 height 14
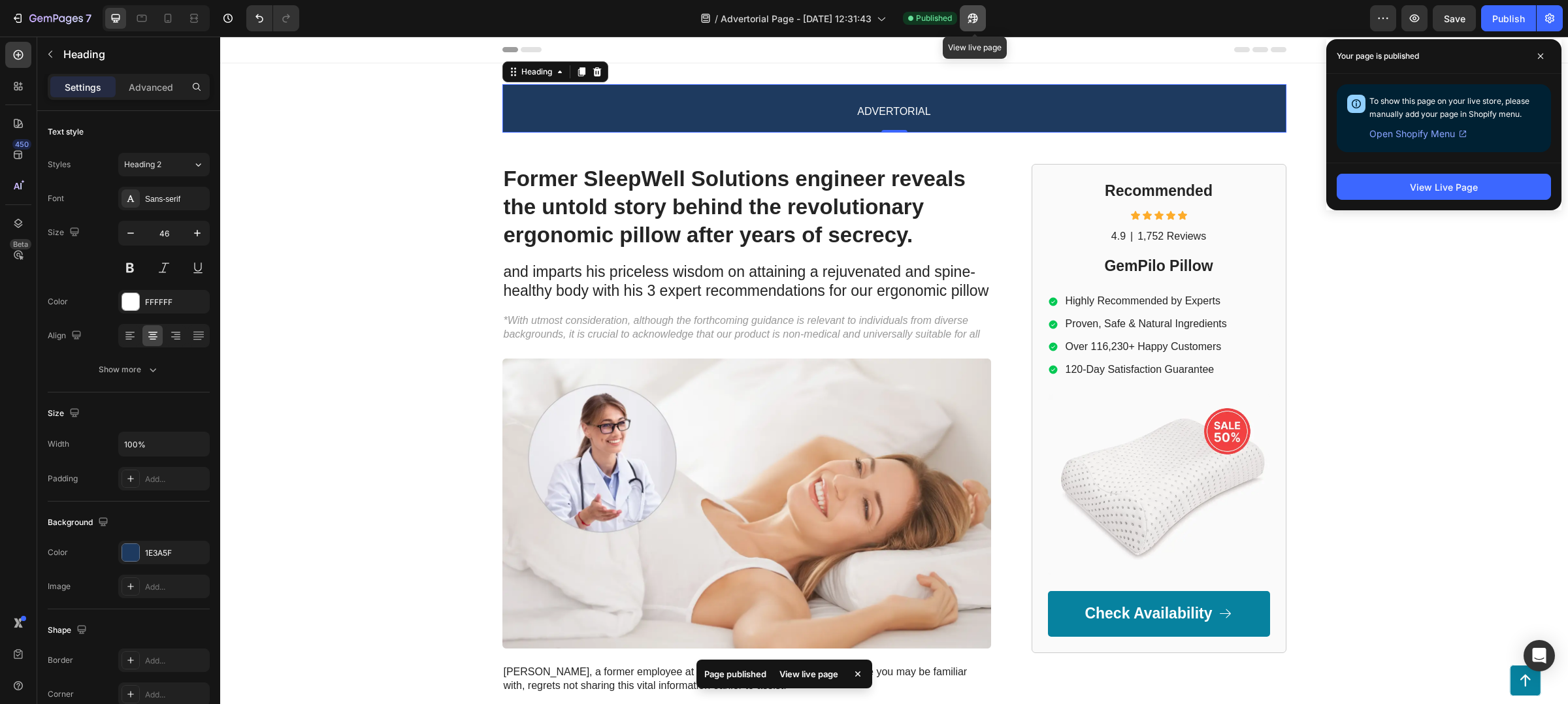
click at [970, 22] on icon "button" at bounding box center [970, 22] width 3 height 3
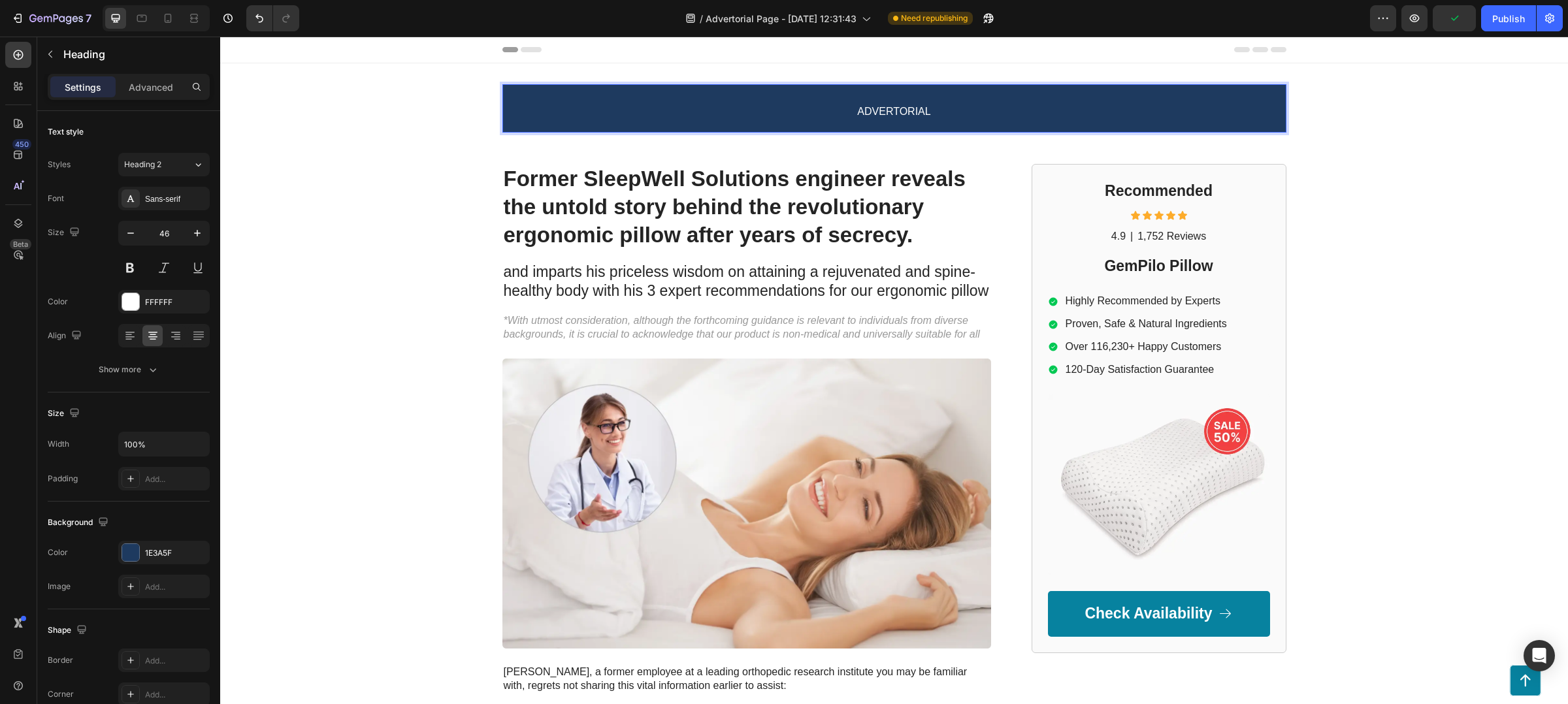
click at [828, 113] on p "ADVERTORIAL" at bounding box center [894, 108] width 782 height 46
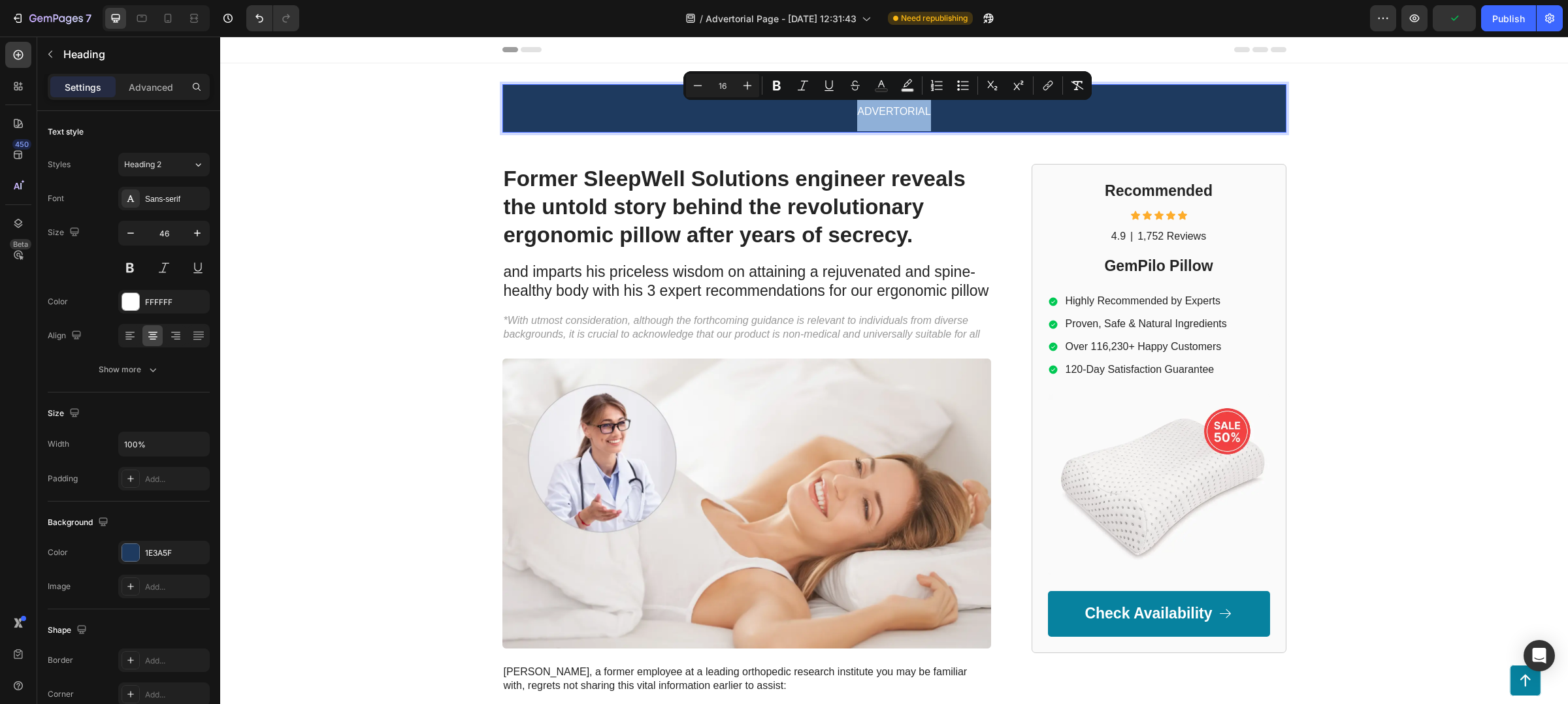
click at [828, 113] on p "ADVERTORIAL" at bounding box center [894, 108] width 782 height 46
click at [678, 113] on p "ADVERTORIAL" at bounding box center [894, 108] width 782 height 46
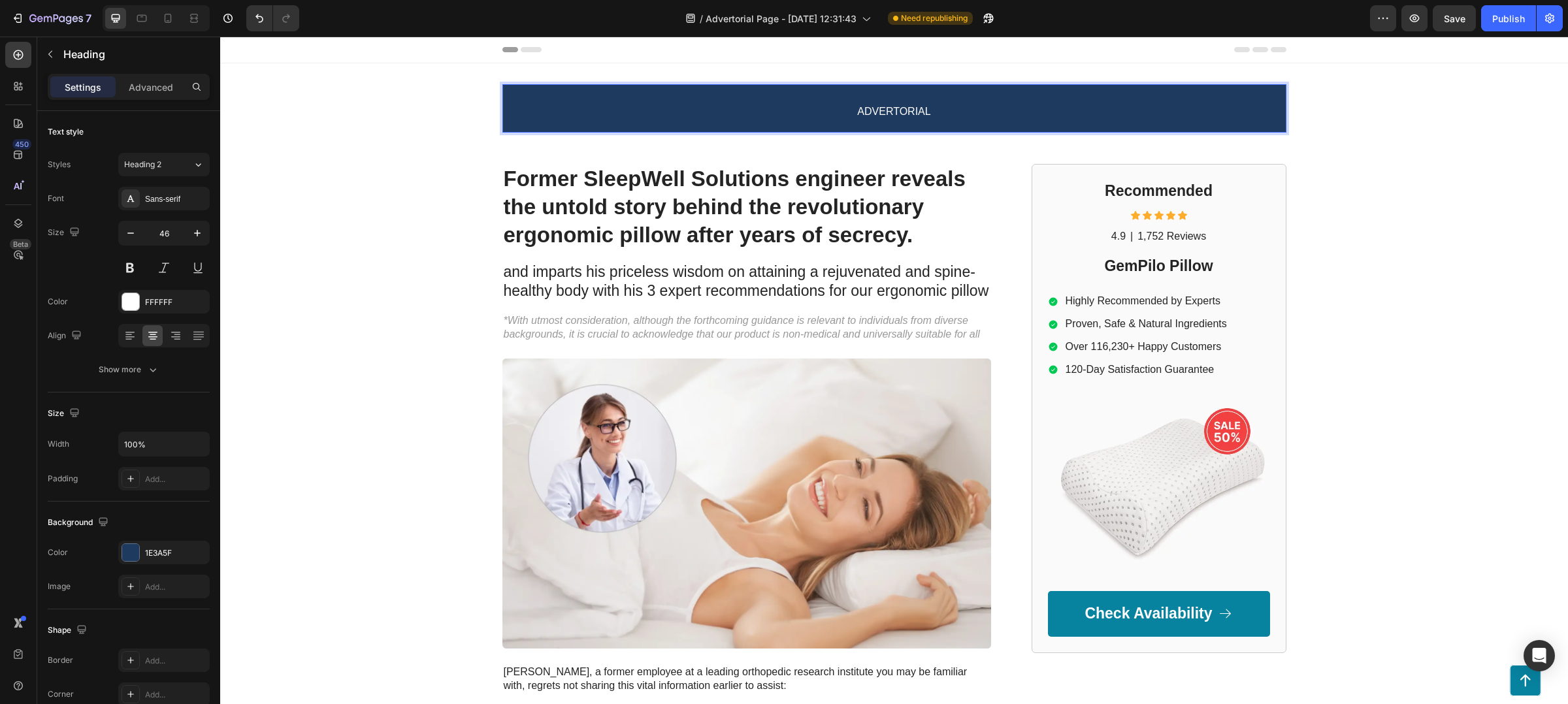
click at [507, 115] on p "ADVERTORIAL" at bounding box center [894, 108] width 782 height 46
click at [578, 103] on p "ADVERTORIAL" at bounding box center [894, 108] width 782 height 46
click at [608, 106] on p "ADVERTORIAL" at bounding box center [894, 108] width 782 height 46
click at [1392, 181] on div "Former SleepWell Solutions engineer reveals the untold story behind the revolut…" at bounding box center [894, 631] width 1348 height 935
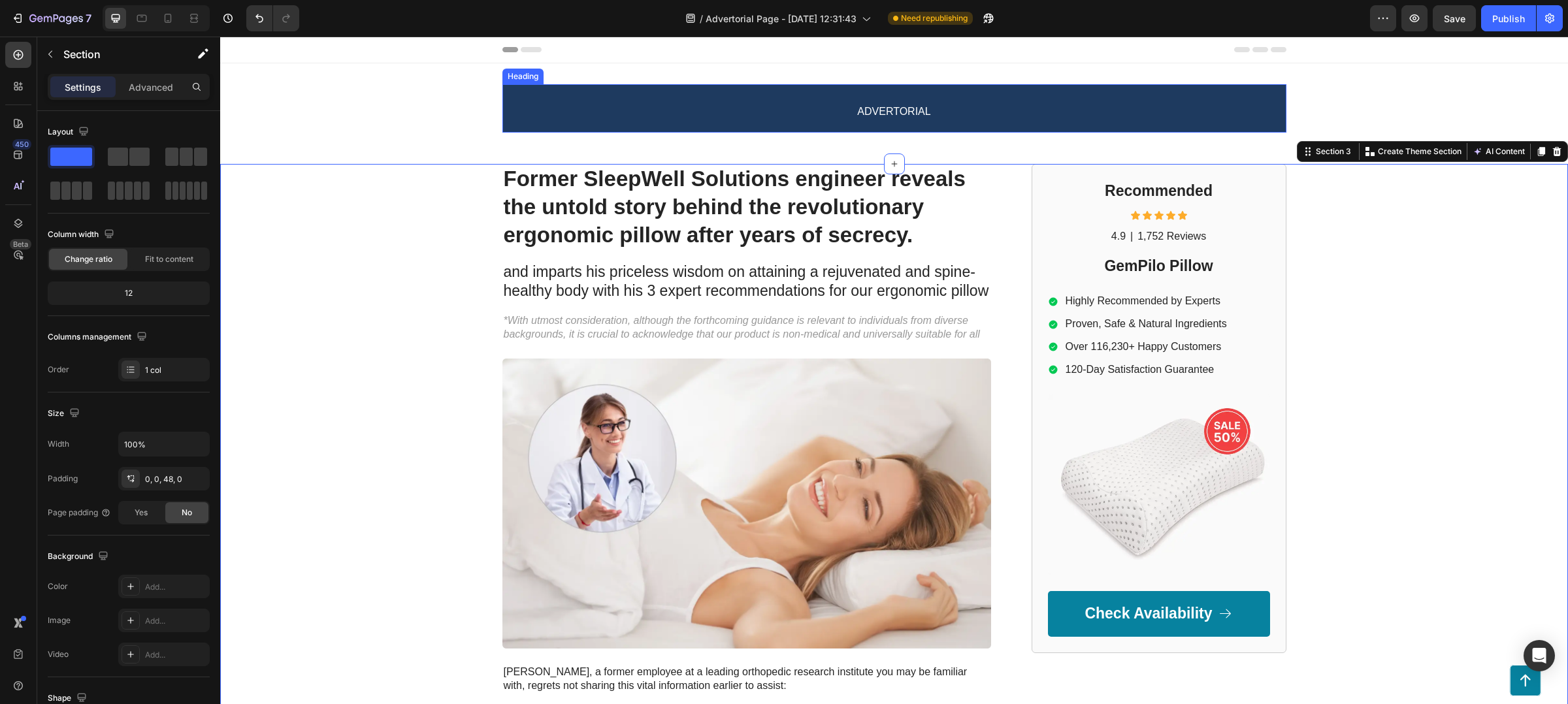
click at [1264, 111] on p "⁠⁠⁠⁠⁠⁠⁠ ADVERTORIAL" at bounding box center [894, 108] width 782 height 46
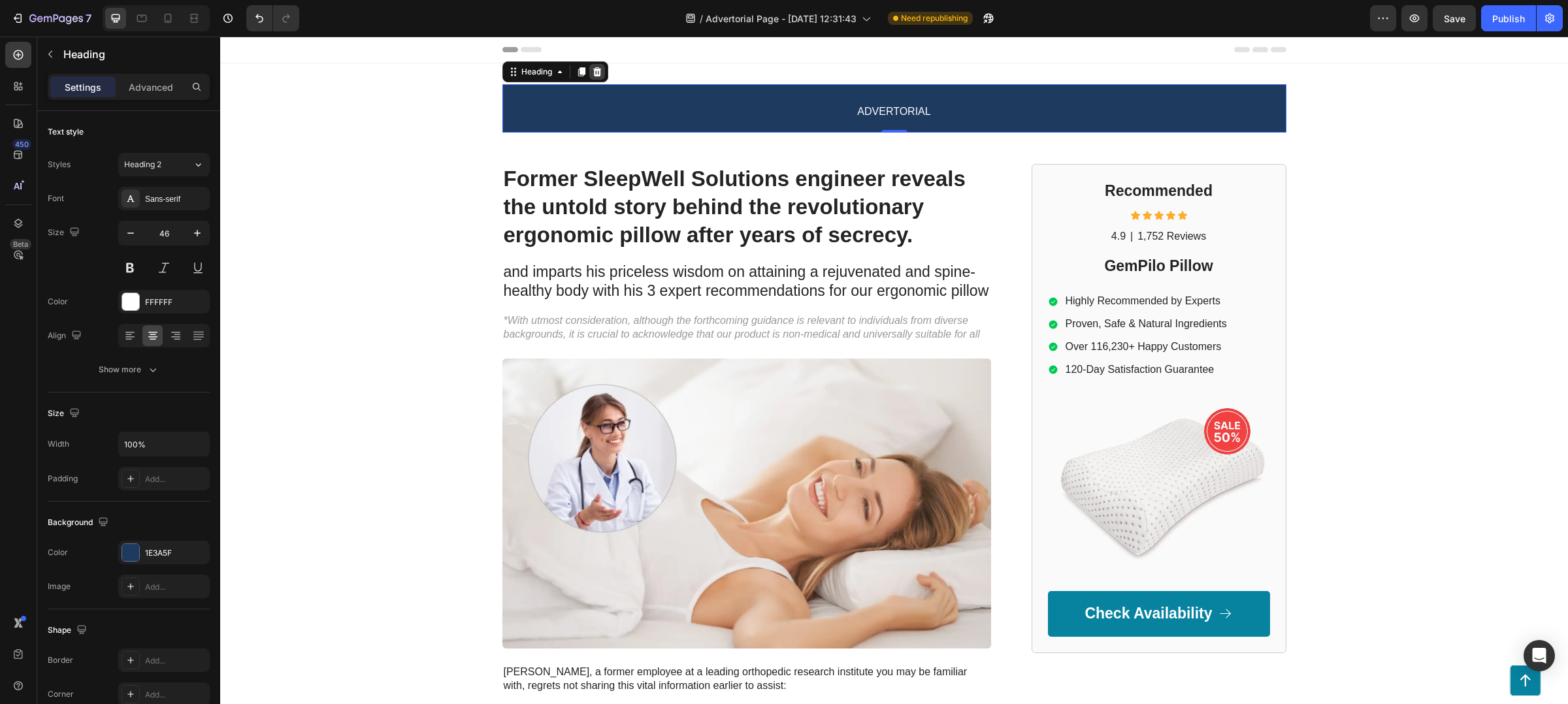
click at [598, 69] on div at bounding box center [597, 71] width 15 height 15
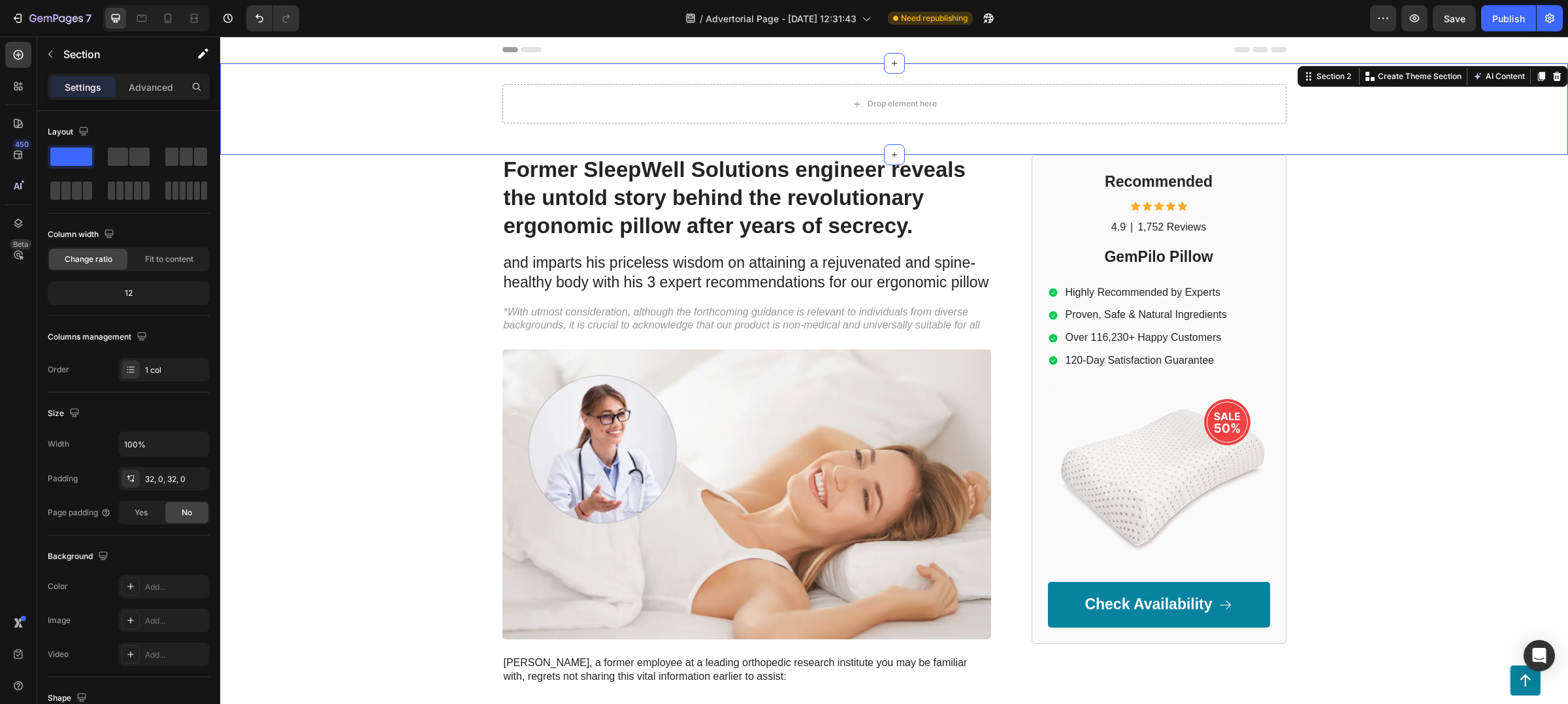
click at [534, 140] on div "Drop element here Row Section 2 You can create reusable sections Create Theme S…" at bounding box center [894, 108] width 1348 height 91
click at [1553, 74] on icon at bounding box center [1557, 77] width 8 height 9
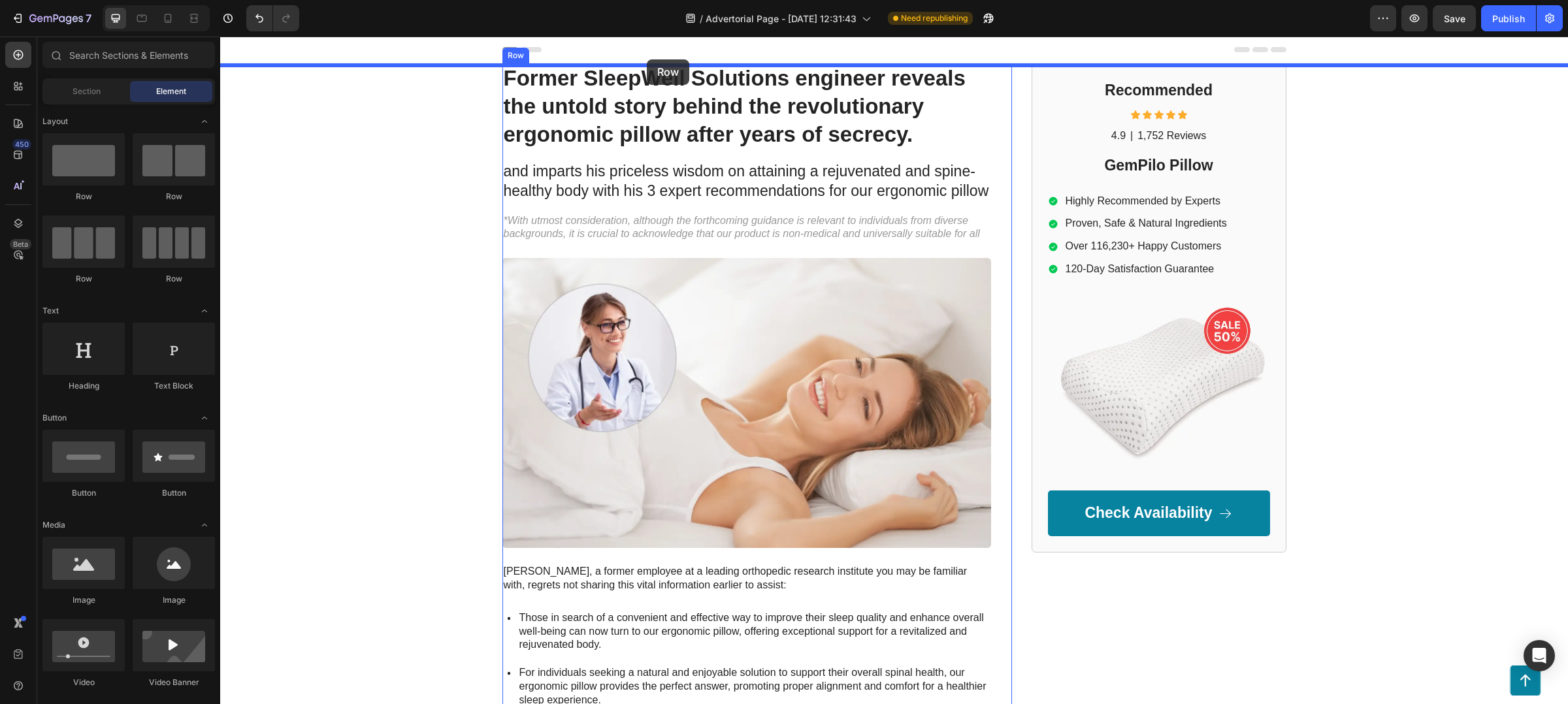
drag, startPoint x: 274, startPoint y: 191, endPoint x: 647, endPoint y: 59, distance: 395.7
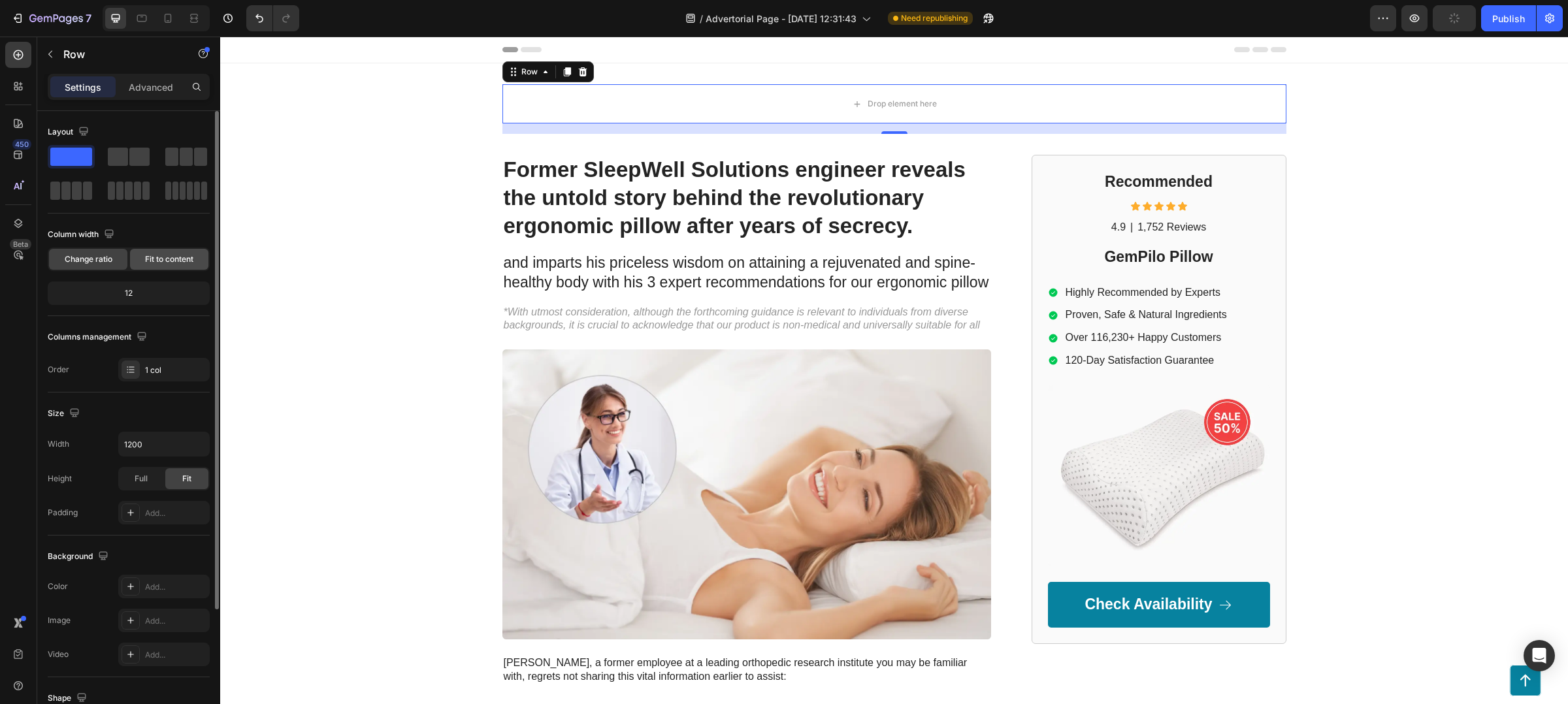
click at [151, 257] on span "Fit to content" at bounding box center [169, 259] width 48 height 12
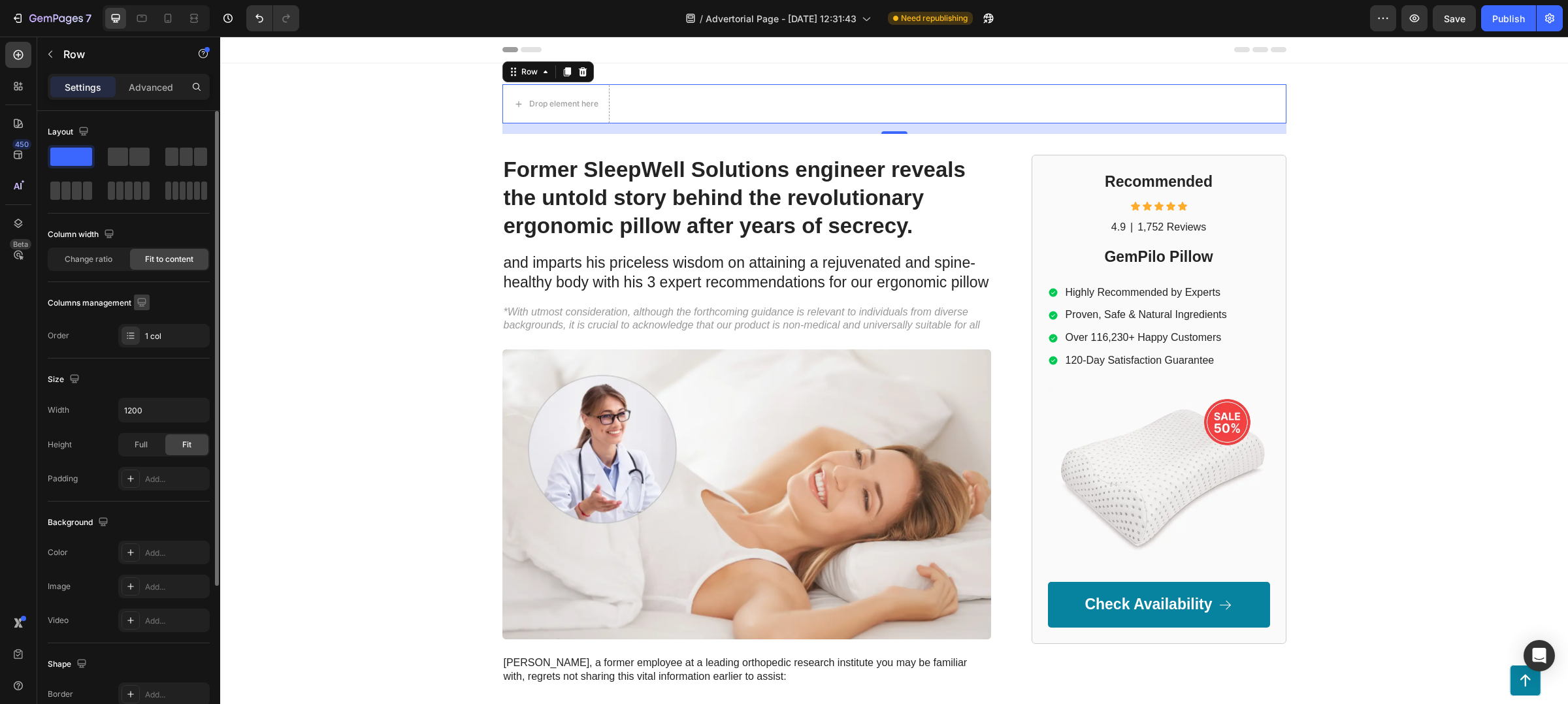
click at [141, 307] on icon "button" at bounding box center [141, 302] width 13 height 13
click at [128, 334] on icon at bounding box center [128, 334] width 2 height 2
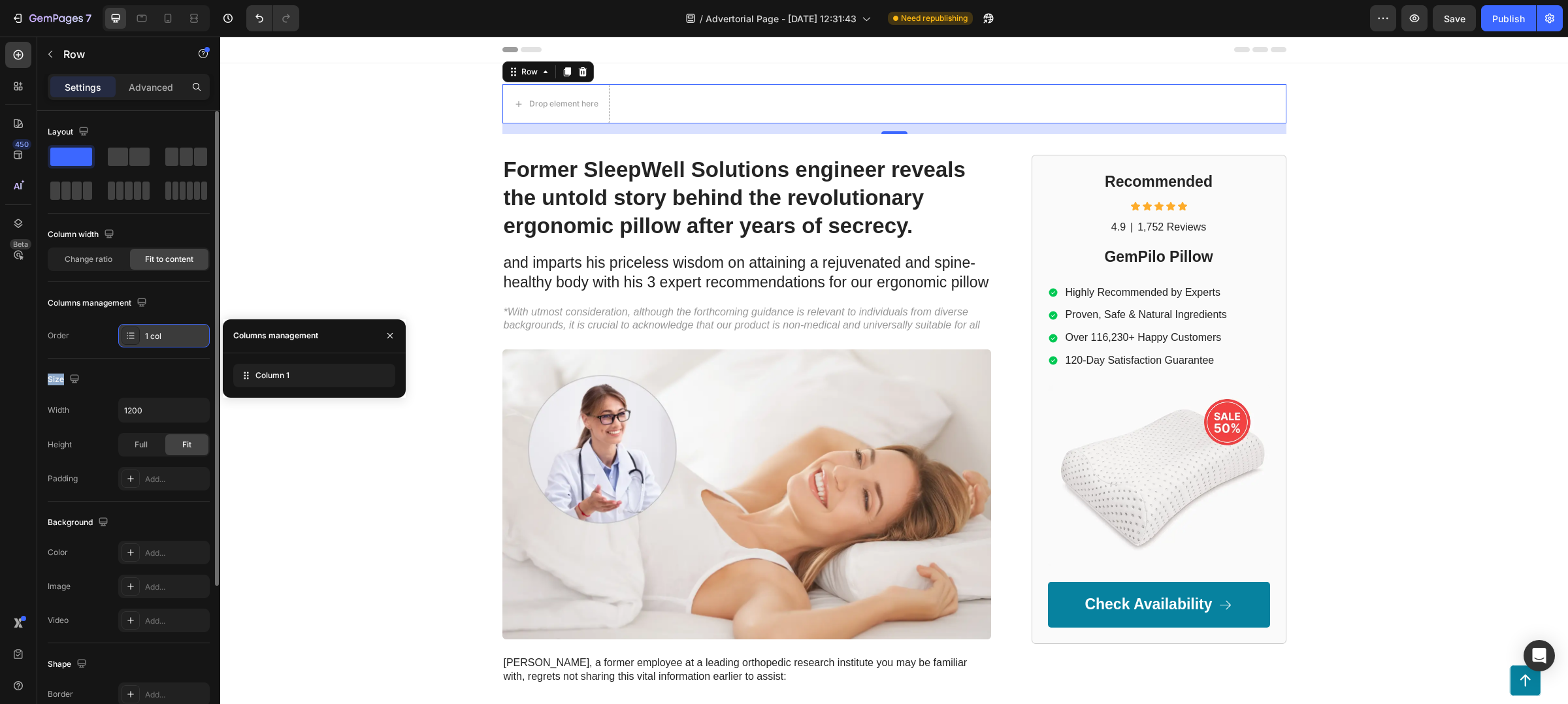
click at [128, 334] on icon at bounding box center [128, 334] width 2 height 2
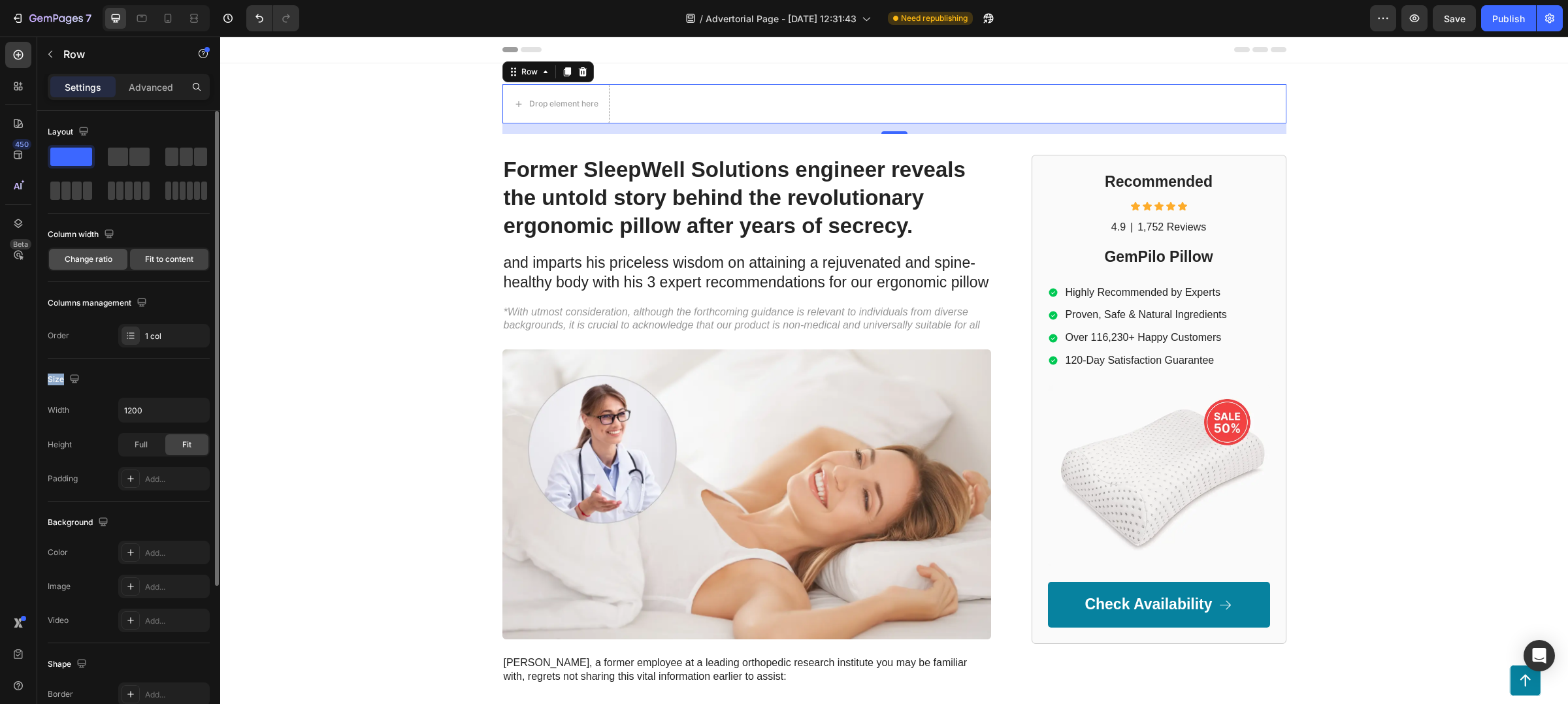
click at [105, 260] on span "Change ratio" at bounding box center [88, 259] width 48 height 12
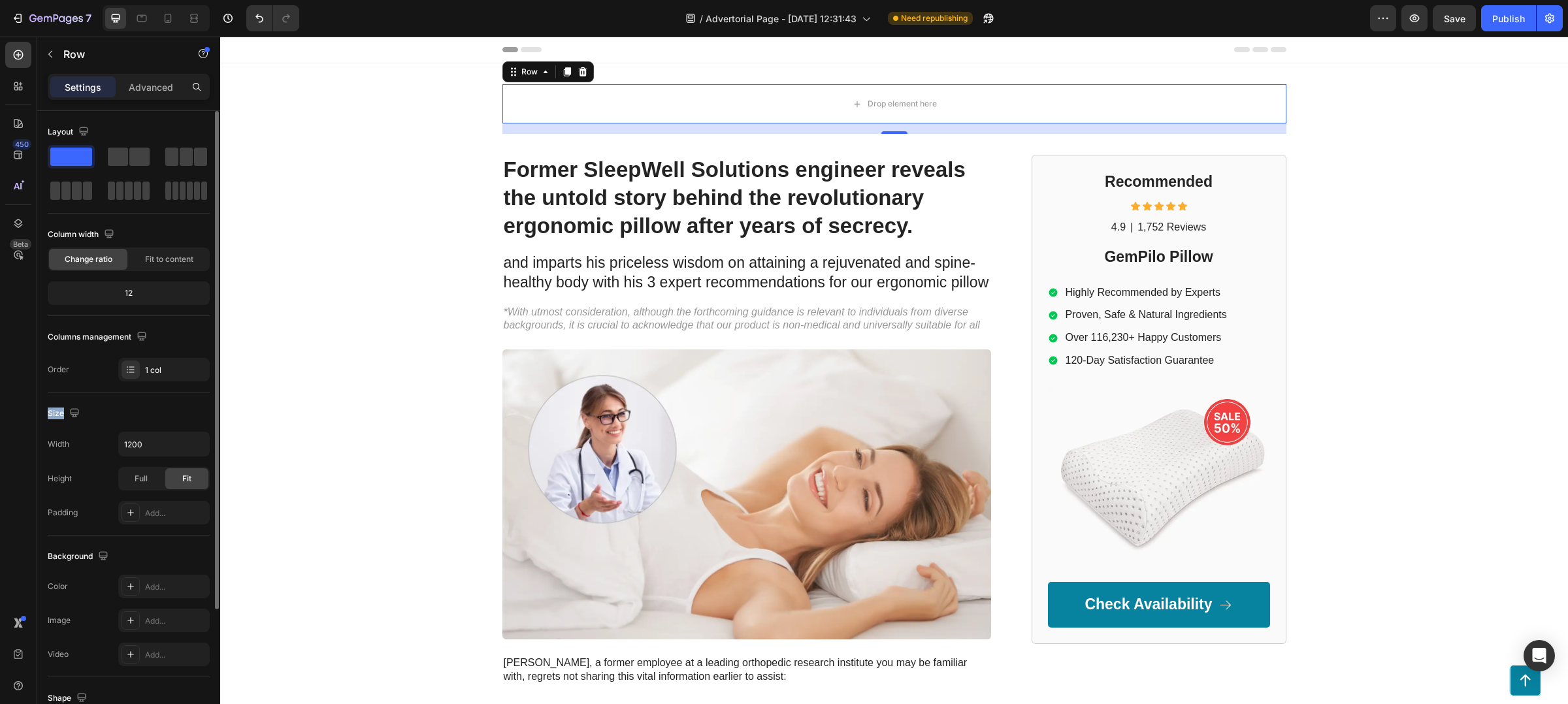
click at [141, 290] on div "12" at bounding box center [128, 294] width 157 height 18
